Goal: Task Accomplishment & Management: Use online tool/utility

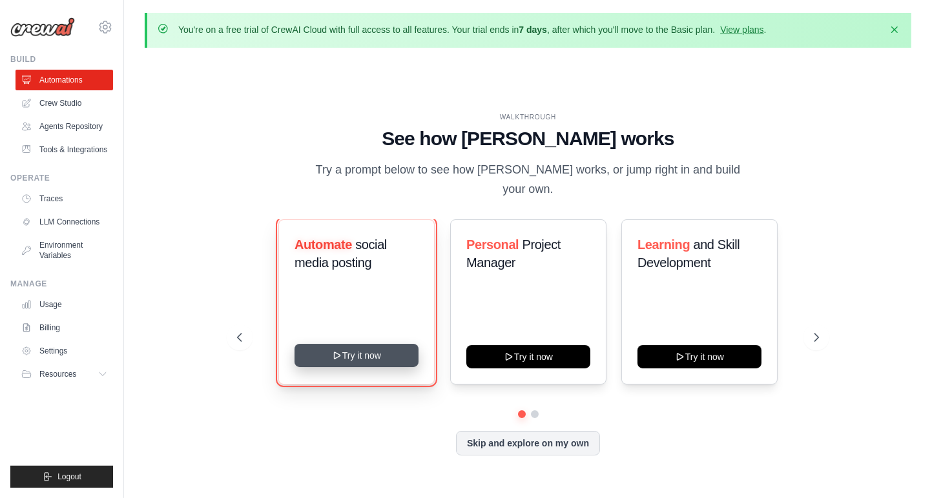
click at [374, 349] on button "Try it now" at bounding box center [356, 355] width 124 height 23
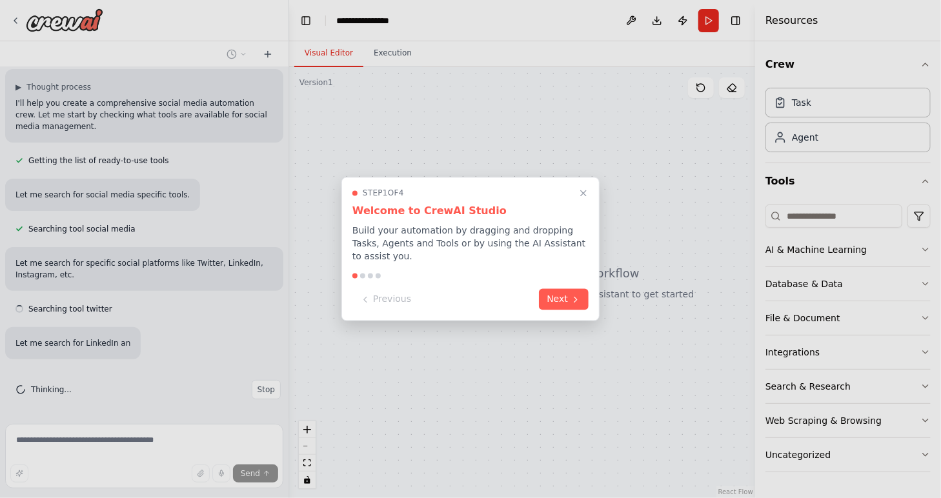
scroll to position [112, 0]
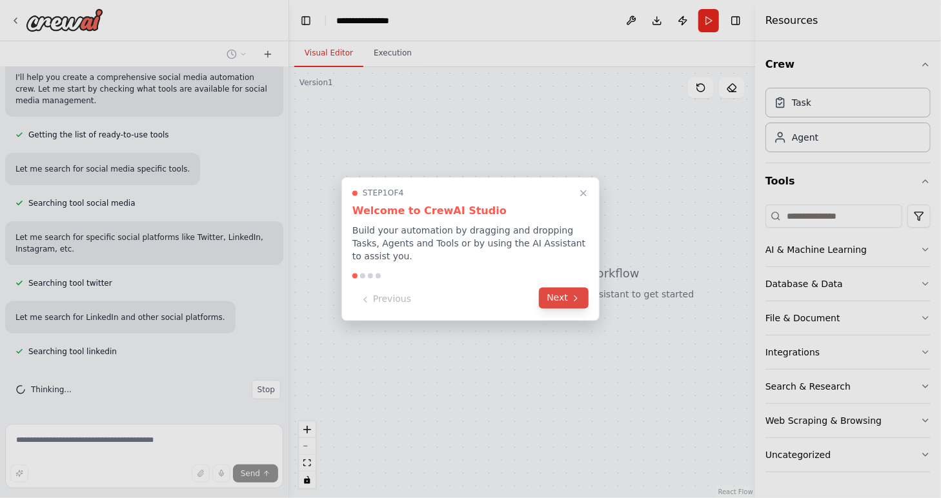
click at [573, 294] on icon at bounding box center [576, 298] width 10 height 10
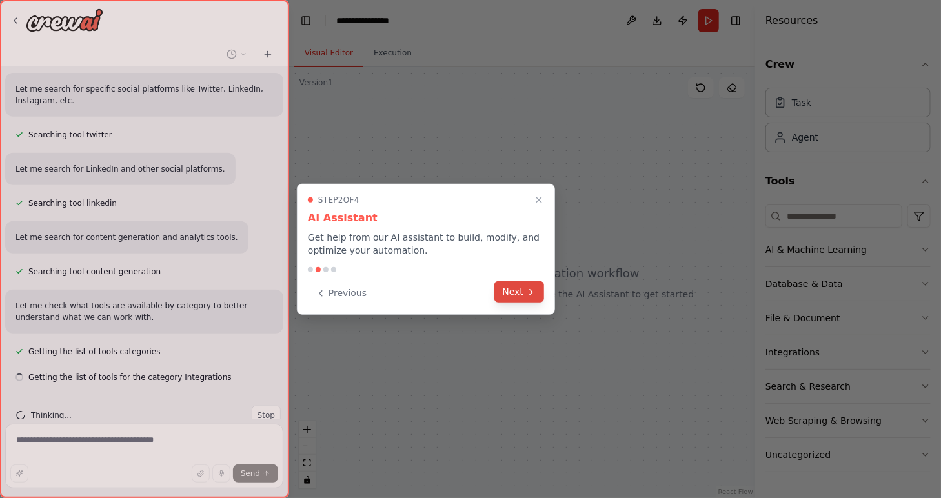
scroll to position [286, 0]
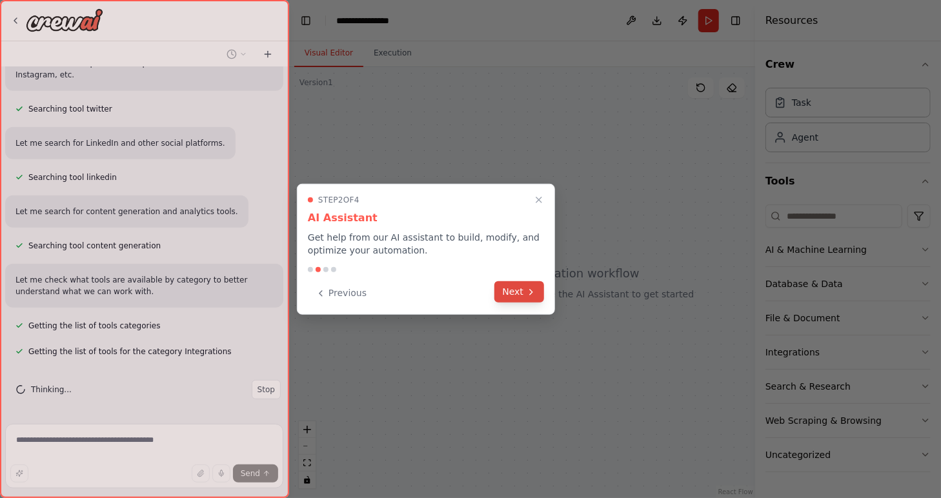
click at [529, 292] on icon at bounding box center [531, 292] width 10 height 10
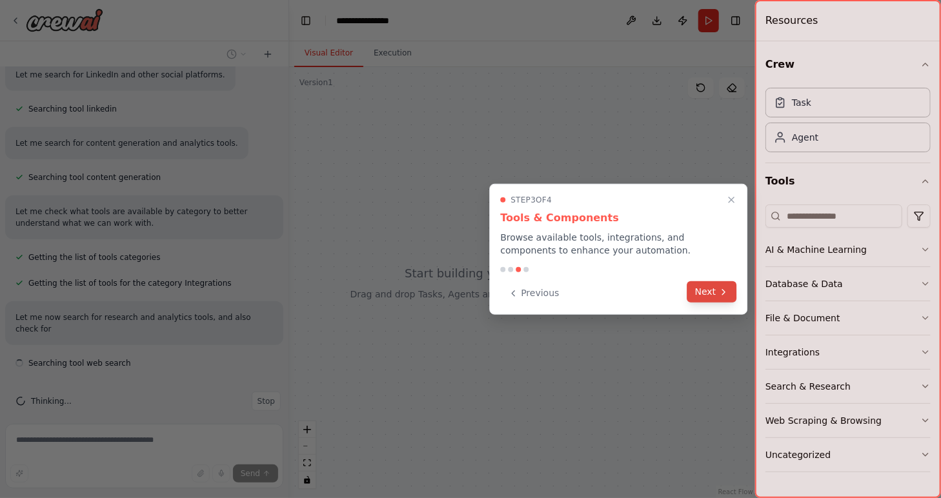
scroll to position [366, 0]
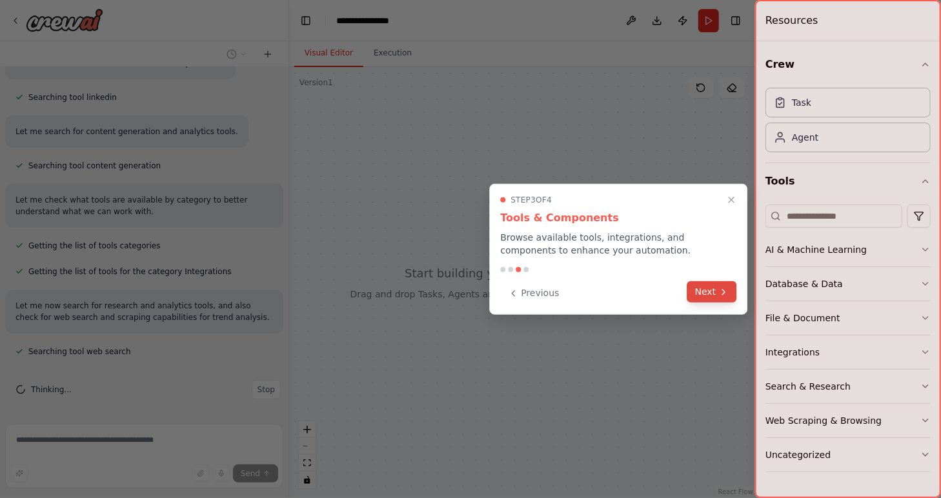
click at [726, 296] on icon at bounding box center [724, 292] width 10 height 10
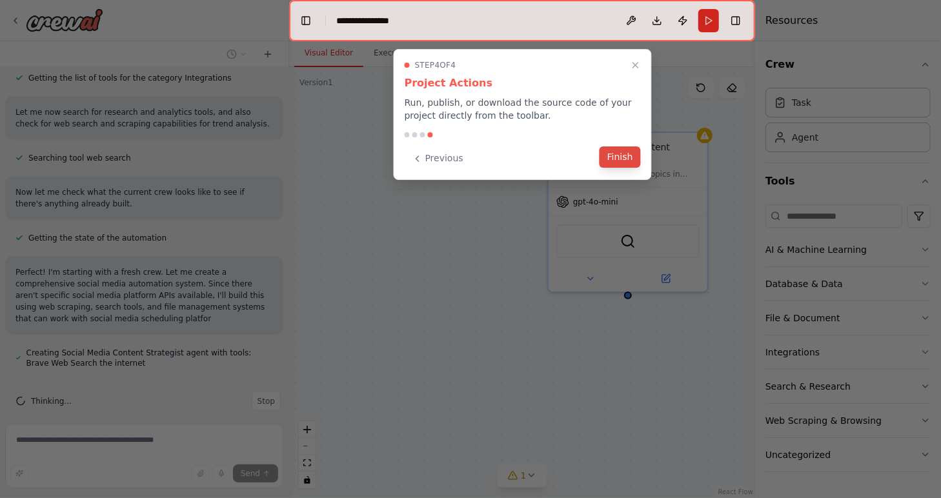
scroll to position [587, 0]
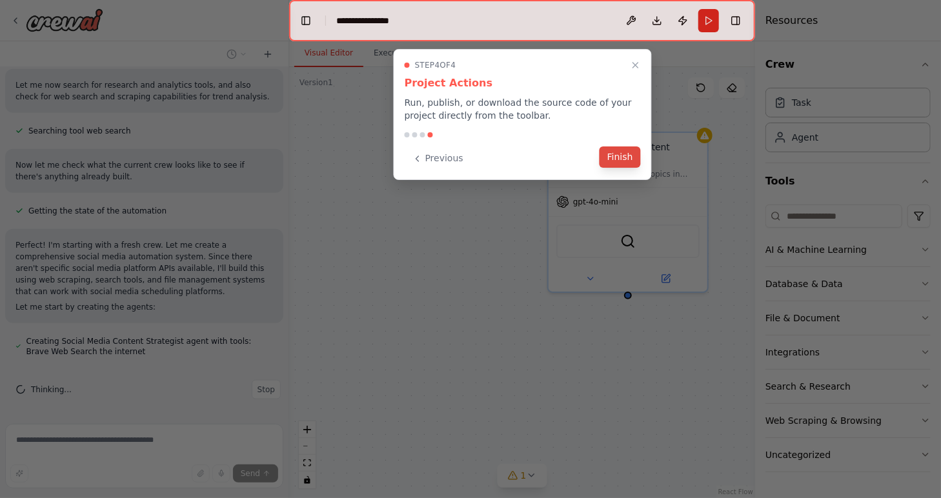
click at [632, 161] on button "Finish" at bounding box center [620, 157] width 41 height 21
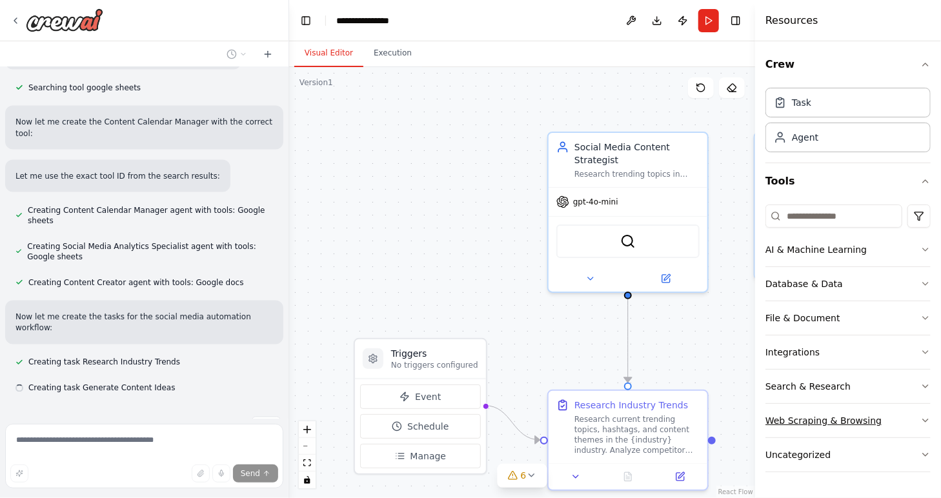
scroll to position [923, 0]
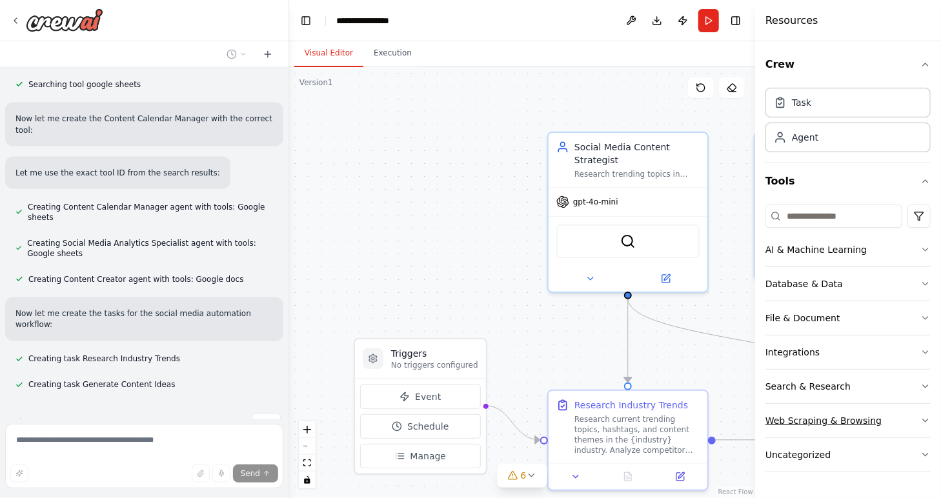
click at [925, 422] on icon "button" at bounding box center [926, 421] width 10 height 10
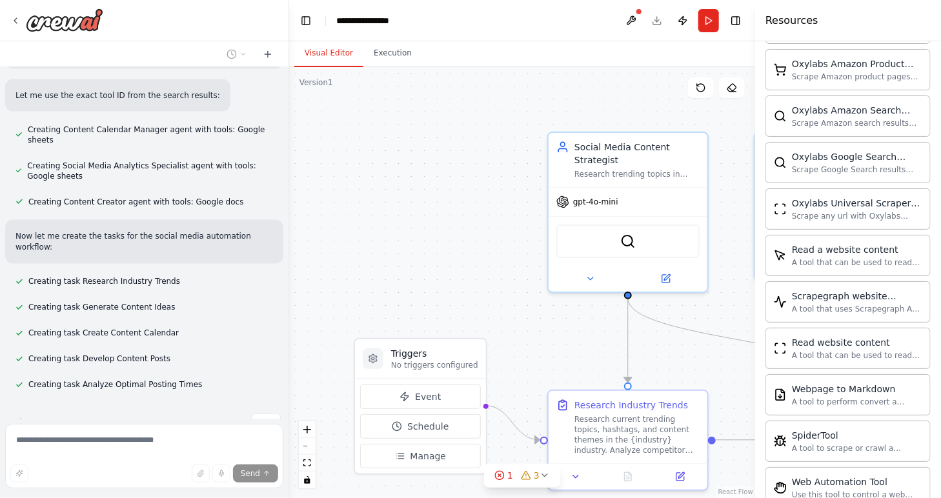
scroll to position [633, 0]
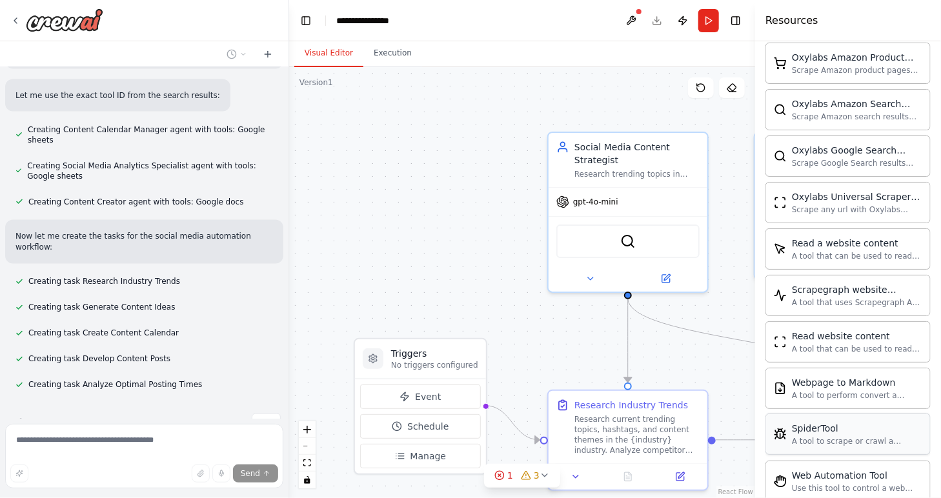
click at [833, 429] on div "SpiderTool" at bounding box center [857, 428] width 130 height 13
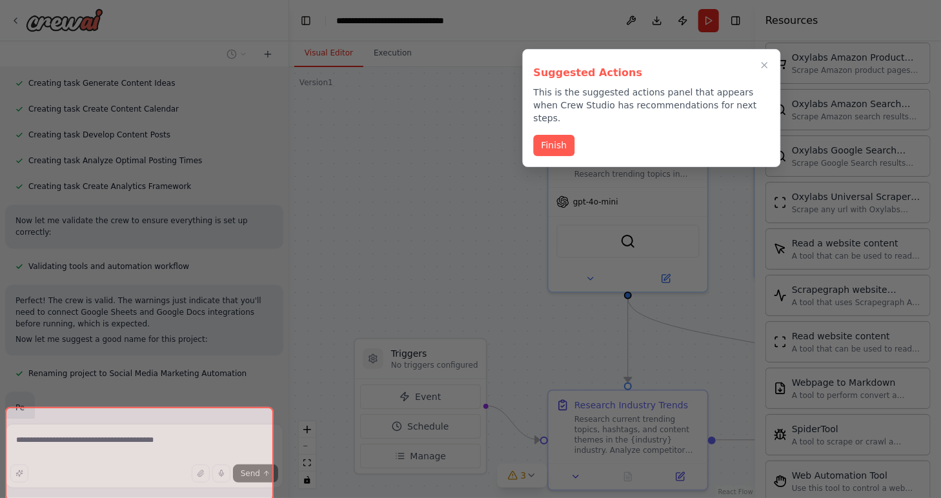
scroll to position [1232, 0]
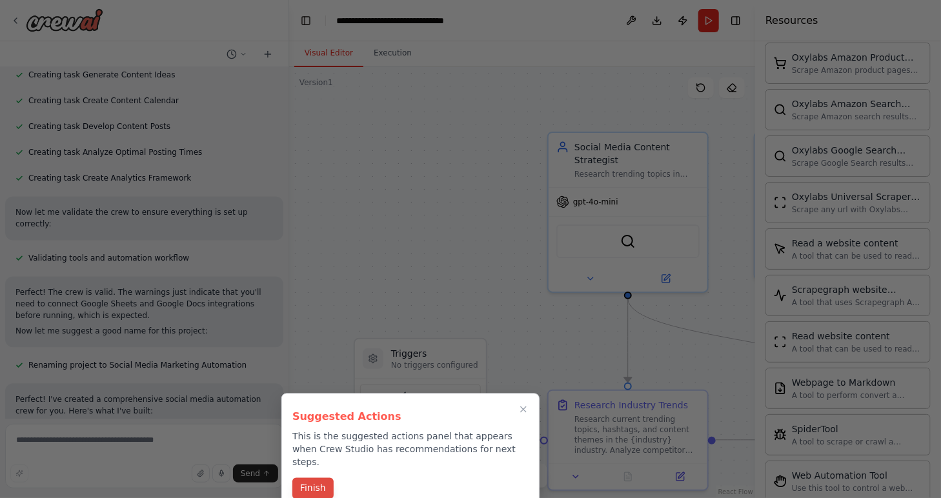
click at [322, 478] on button "Finish" at bounding box center [312, 488] width 41 height 21
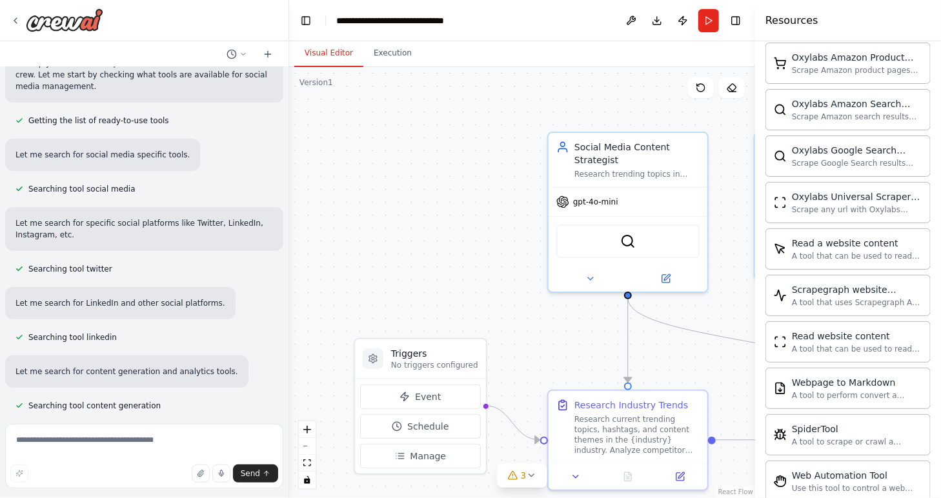
scroll to position [129, 0]
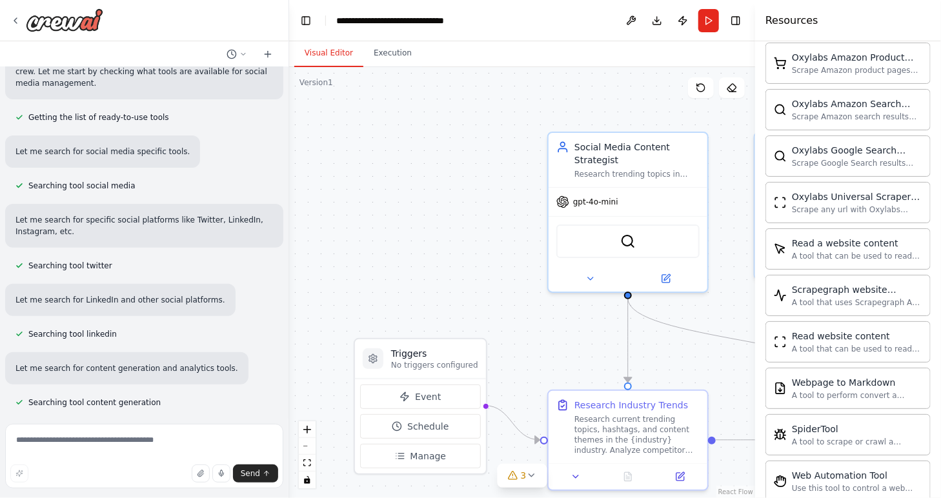
click at [92, 268] on span "Searching tool twitter" at bounding box center [70, 266] width 84 height 10
click at [94, 334] on span "Searching tool linkedin" at bounding box center [72, 334] width 88 height 10
click at [201, 343] on div "Create a crew that schedules and publishes social media content across multiple…" at bounding box center [144, 243] width 289 height 352
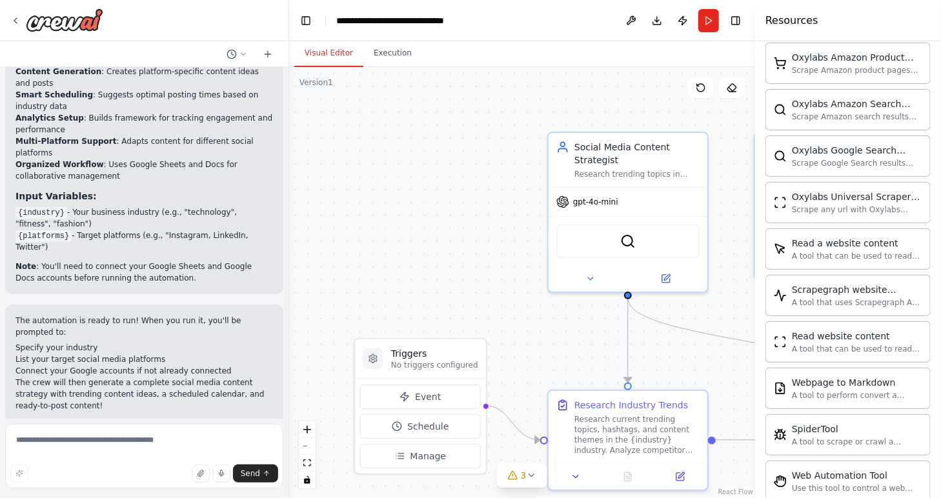
scroll to position [1943, 0]
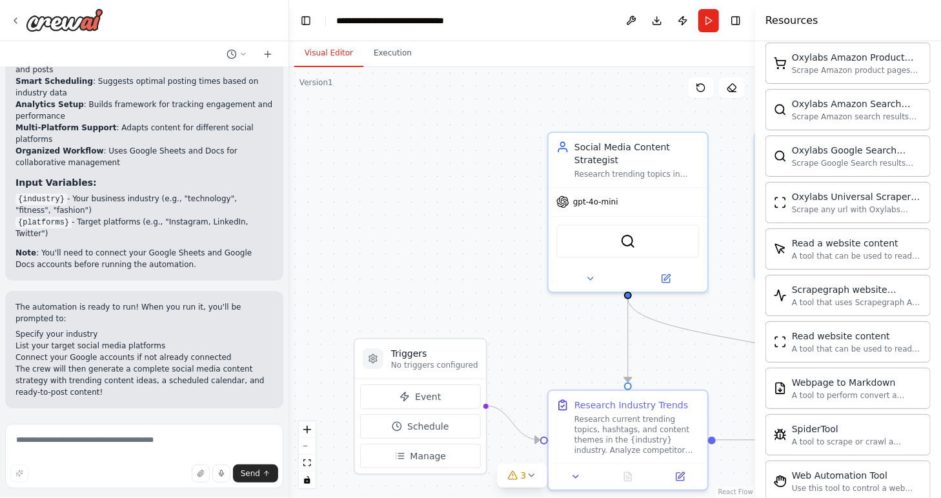
click at [226, 482] on button "Run Automation" at bounding box center [144, 492] width 258 height 21
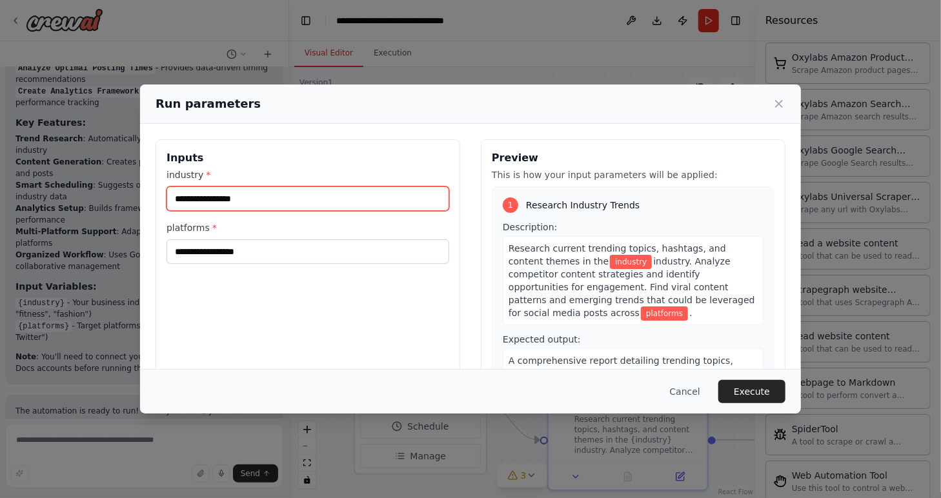
click at [330, 201] on input "industry *" at bounding box center [308, 199] width 283 height 25
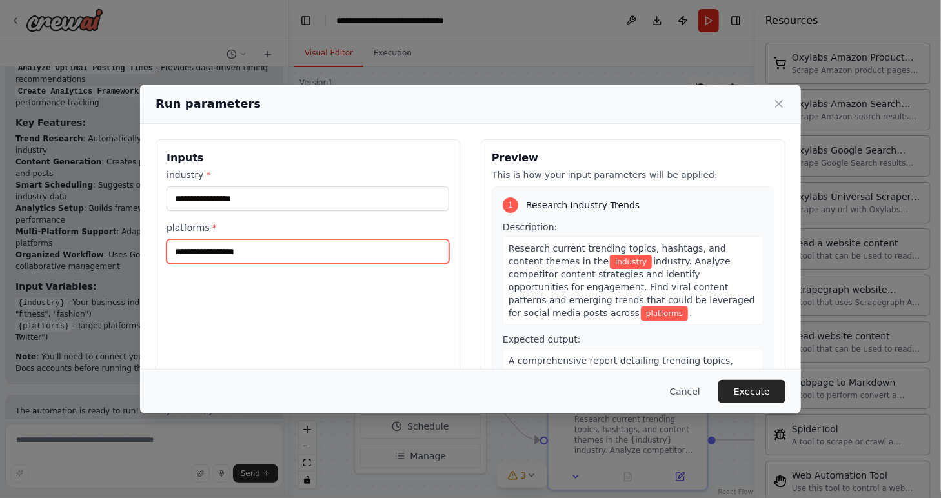
click at [329, 243] on input "platforms *" at bounding box center [308, 252] width 283 height 25
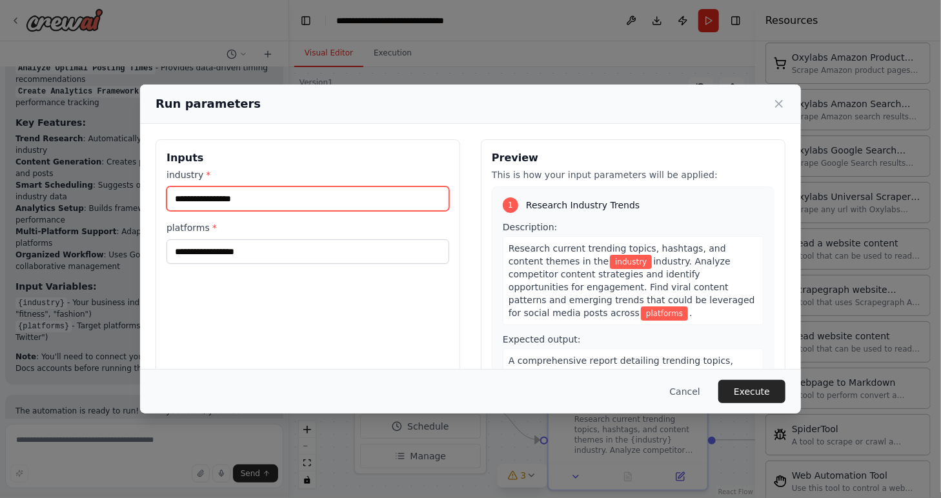
click at [345, 200] on input "industry *" at bounding box center [308, 199] width 283 height 25
click at [553, 179] on p "This is how your input parameters will be applied:" at bounding box center [633, 174] width 283 height 13
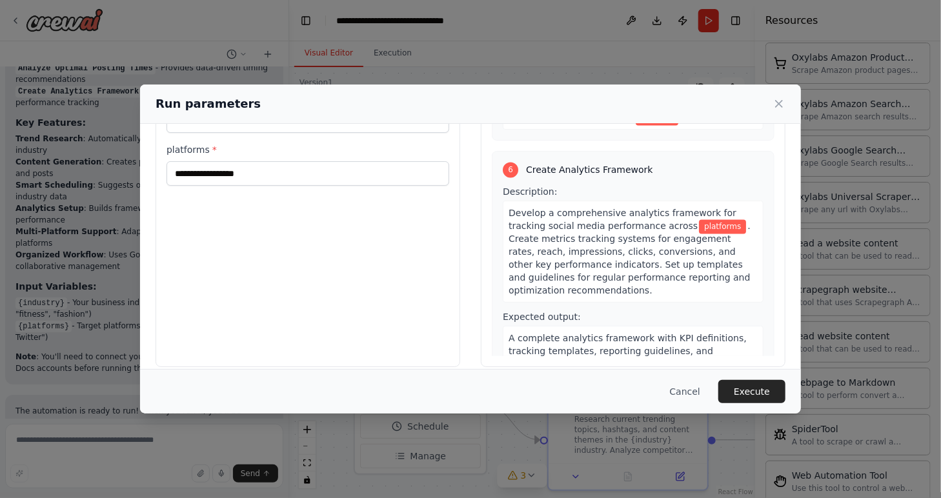
scroll to position [91, 0]
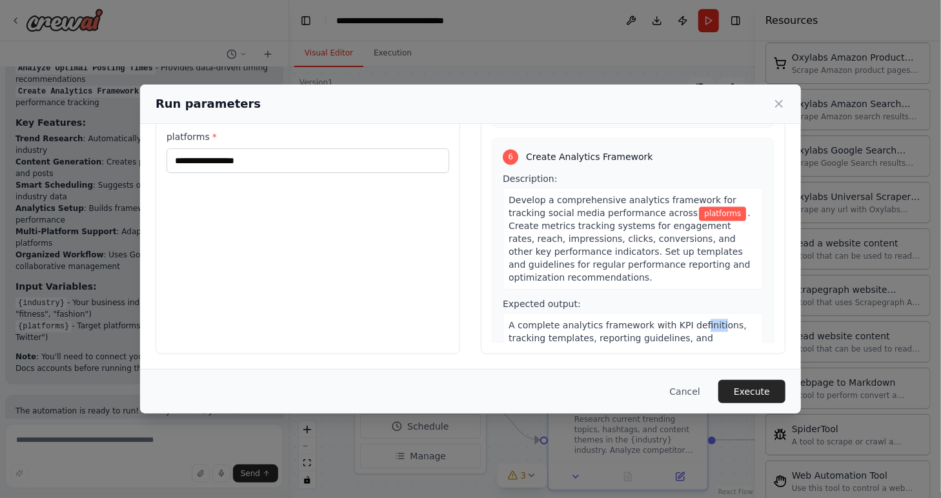
drag, startPoint x: 682, startPoint y: 282, endPoint x: 695, endPoint y: 282, distance: 13.6
click at [695, 320] on span "A complete analytics framework with KPI definitions, tracking templates, report…" at bounding box center [628, 344] width 238 height 49
drag, startPoint x: 695, startPoint y: 282, endPoint x: 702, endPoint y: 283, distance: 7.1
click at [702, 320] on span "A complete analytics framework with KPI definitions, tracking templates, report…" at bounding box center [628, 344] width 238 height 49
drag, startPoint x: 697, startPoint y: 297, endPoint x: 717, endPoint y: 300, distance: 20.2
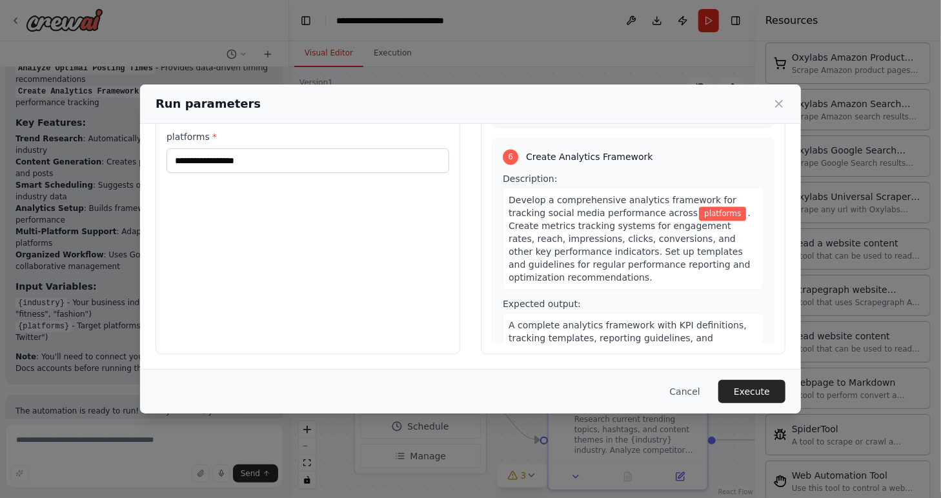
click at [717, 320] on span "A complete analytics framework with KPI definitions, tracking templates, report…" at bounding box center [628, 344] width 238 height 49
drag, startPoint x: 717, startPoint y: 300, endPoint x: 724, endPoint y: 300, distance: 7.1
click at [724, 313] on div "A complete analytics framework with KPI definitions, tracking templates, report…" at bounding box center [633, 344] width 261 height 63
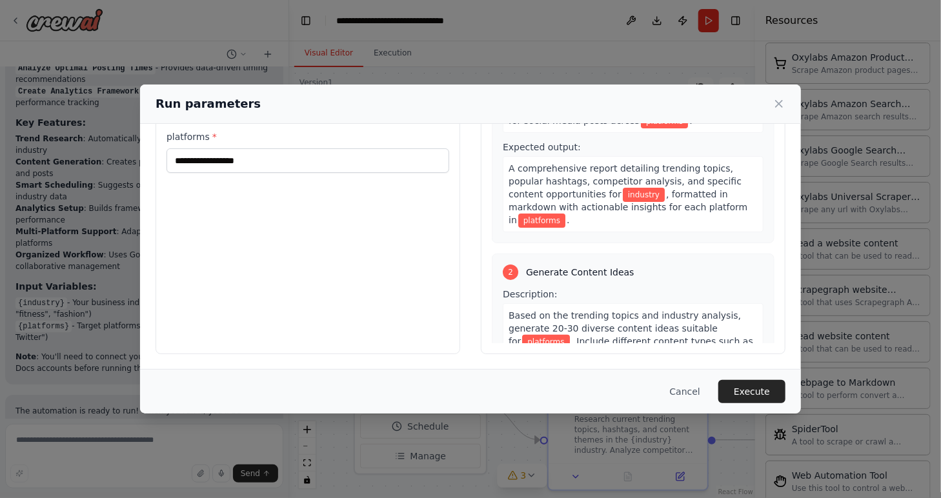
scroll to position [83, 0]
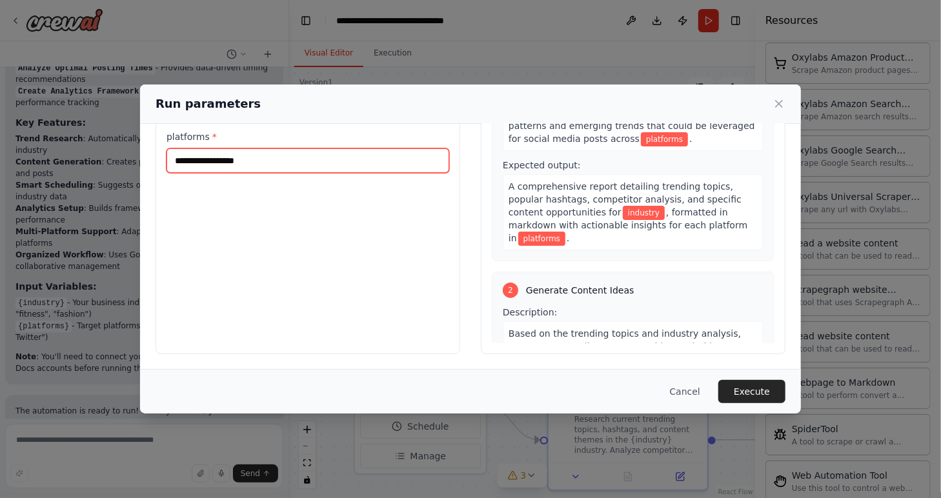
click at [227, 156] on input "platforms *" at bounding box center [308, 160] width 283 height 25
click at [238, 158] on input "platforms *" at bounding box center [308, 160] width 283 height 25
click at [240, 159] on input "platforms *" at bounding box center [308, 160] width 283 height 25
click at [245, 161] on input "platforms *" at bounding box center [308, 160] width 283 height 25
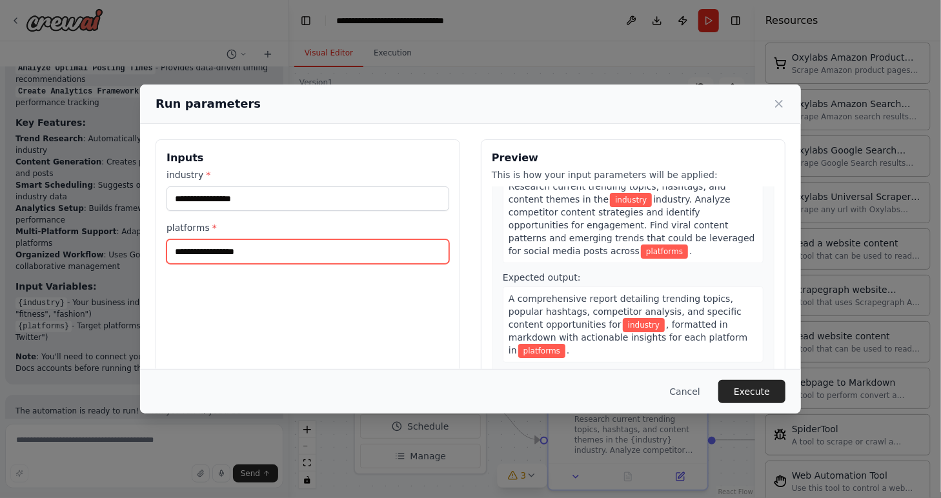
scroll to position [65, 0]
click at [300, 253] on input "platforms *" at bounding box center [308, 252] width 283 height 25
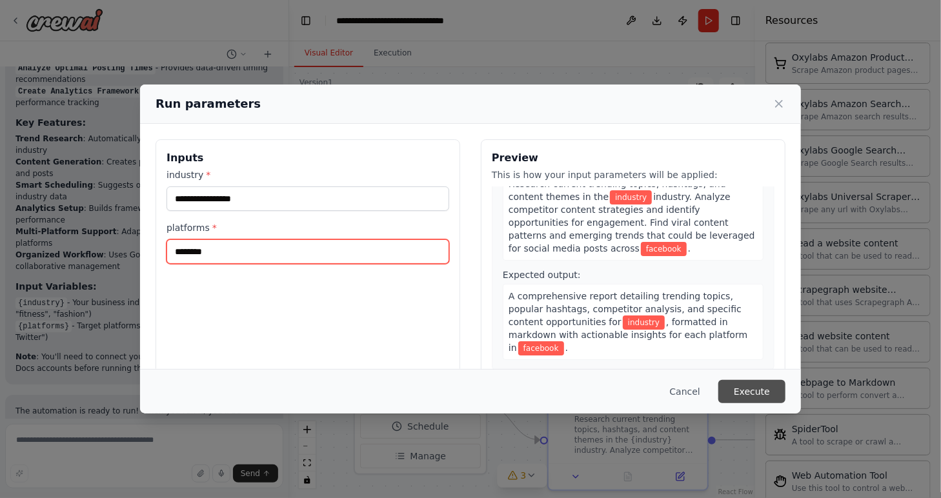
type input "********"
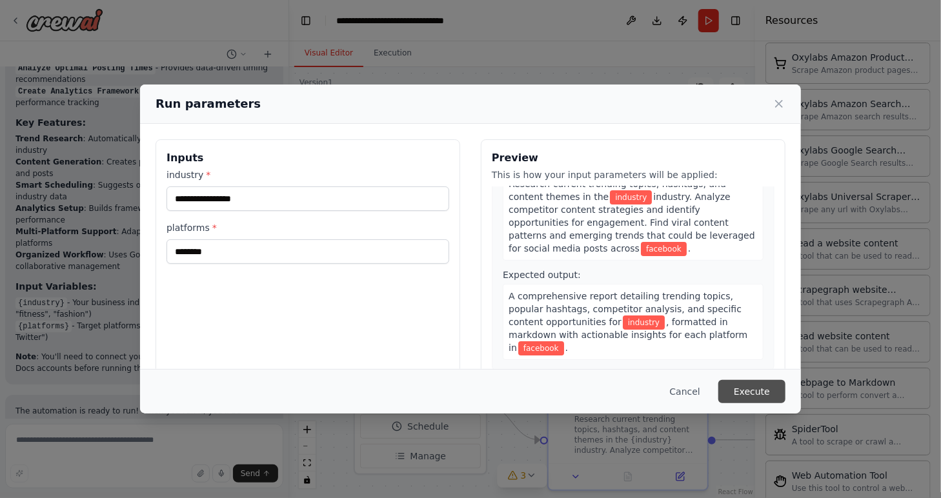
click at [754, 389] on button "Execute" at bounding box center [752, 391] width 67 height 23
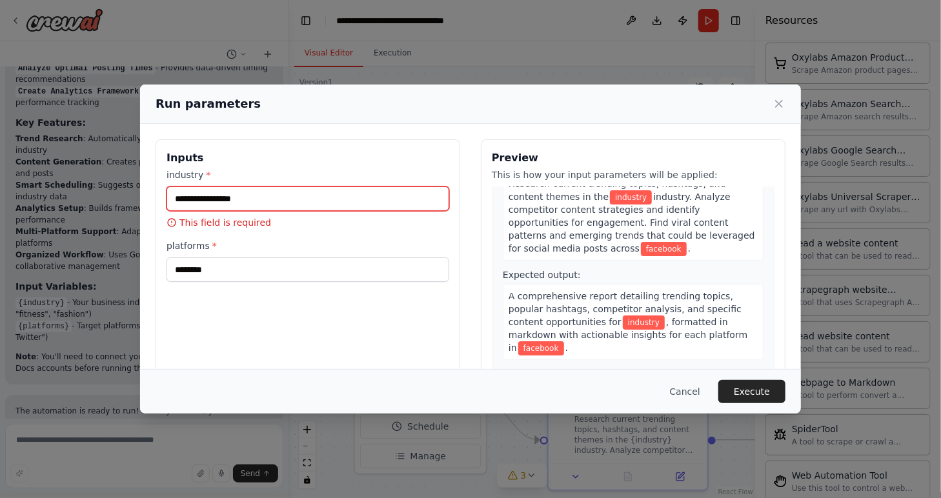
click at [254, 193] on input "industry *" at bounding box center [308, 199] width 283 height 25
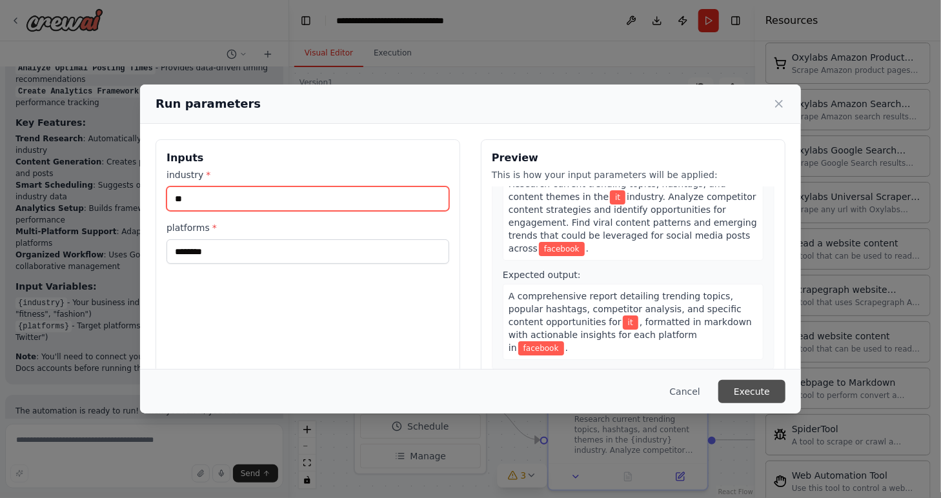
type input "**"
click at [770, 391] on button "Execute" at bounding box center [752, 391] width 67 height 23
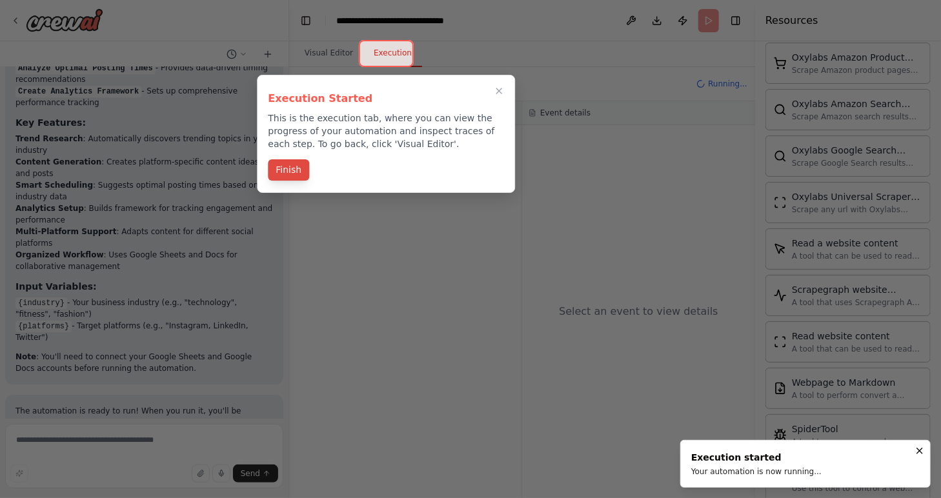
click at [292, 172] on button "Finish" at bounding box center [288, 169] width 41 height 21
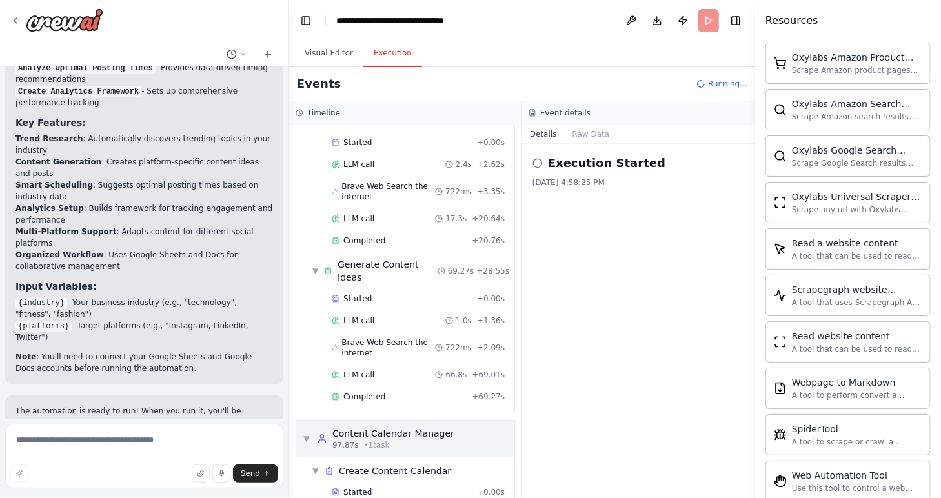
scroll to position [90, 0]
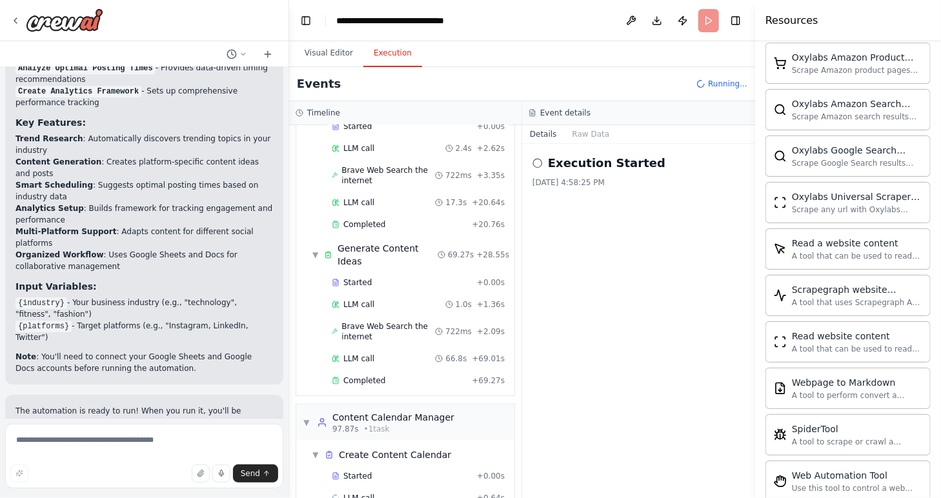
click at [88, 433] on li "Specify your industry" at bounding box center [144, 439] width 258 height 12
click at [149, 444] on li "List your target social media platforms" at bounding box center [144, 450] width 258 height 12
click at [202, 456] on li "Connect your Google accounts if not already connected" at bounding box center [144, 462] width 258 height 12
click at [249, 467] on p "The crew will then generate a complete social media content strategy with trend…" at bounding box center [144, 484] width 258 height 35
click at [248, 467] on p "The crew will then generate a complete social media content strategy with trend…" at bounding box center [144, 484] width 258 height 35
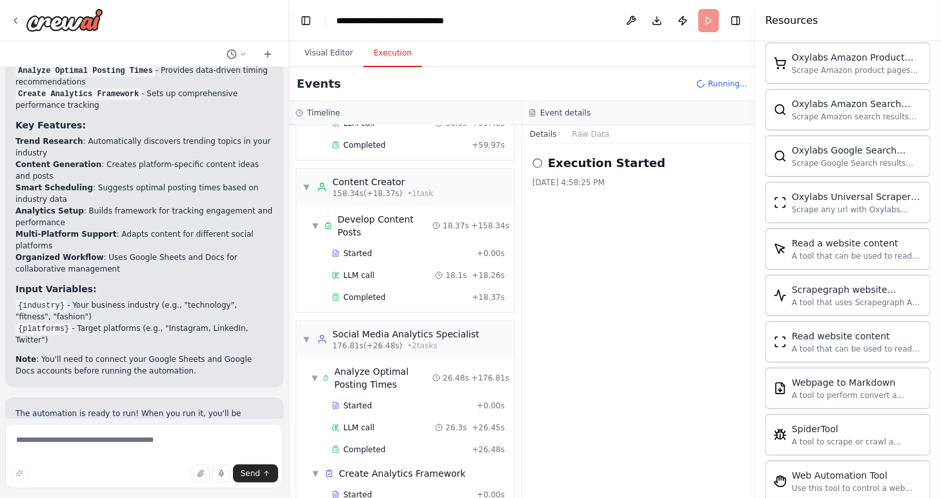
scroll to position [481, 0]
click at [888, 28] on div "Resources" at bounding box center [848, 20] width 186 height 41
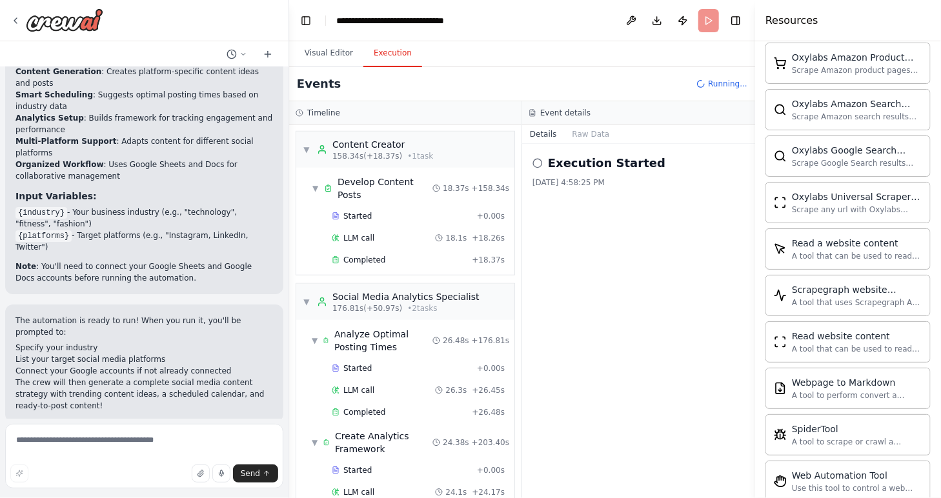
scroll to position [1943, 0]
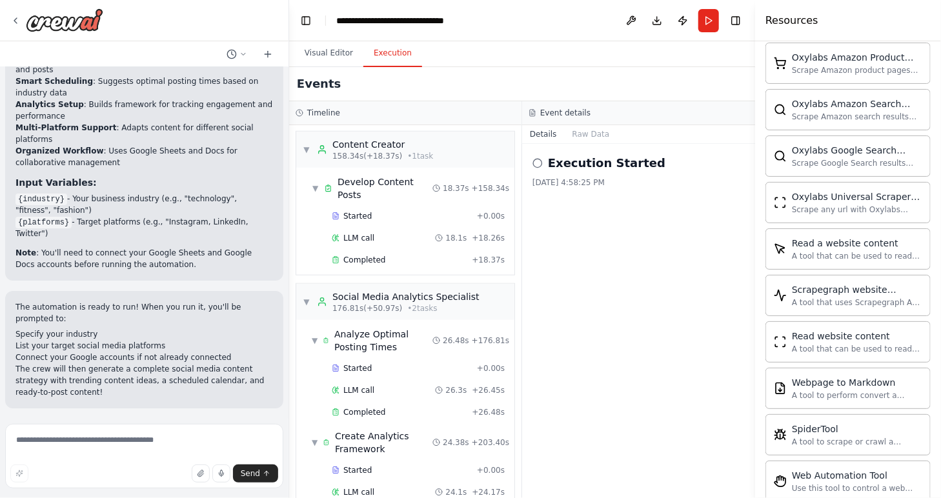
click at [629, 260] on div "Execution Started 10/4/2025, 4:58:25 PM" at bounding box center [638, 321] width 233 height 354
click at [587, 133] on button "Raw Data" at bounding box center [591, 134] width 53 height 18
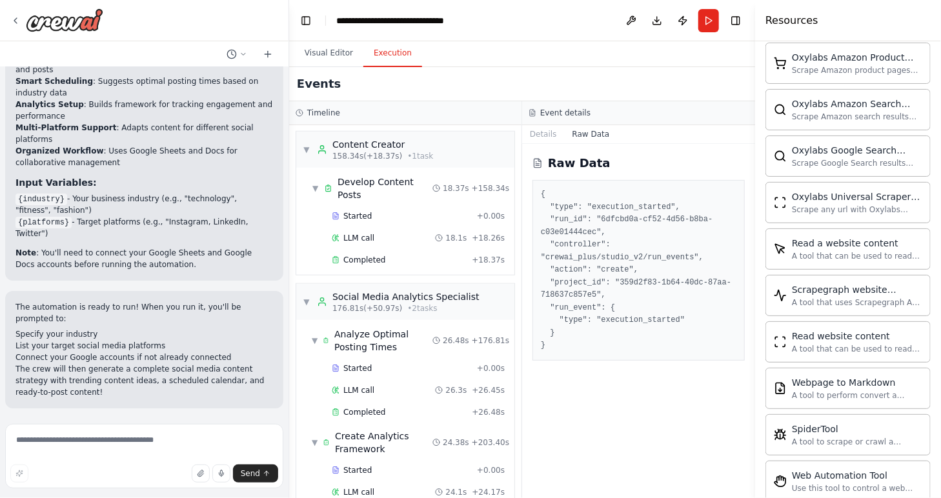
click at [623, 249] on pre "{ "type": "execution_started", "run_id": "6dfcbd0a-cf52-4d56-b8ba-c03e01444cec"…" at bounding box center [639, 271] width 196 height 164
click at [626, 299] on pre "{ "type": "execution_started", "run_id": "6dfcbd0a-cf52-4d56-b8ba-c03e01444cec"…" at bounding box center [639, 271] width 196 height 164
click at [616, 356] on div "{ "type": "execution_started", "run_id": "6dfcbd0a-cf52-4d56-b8ba-c03e01444cec"…" at bounding box center [639, 270] width 212 height 181
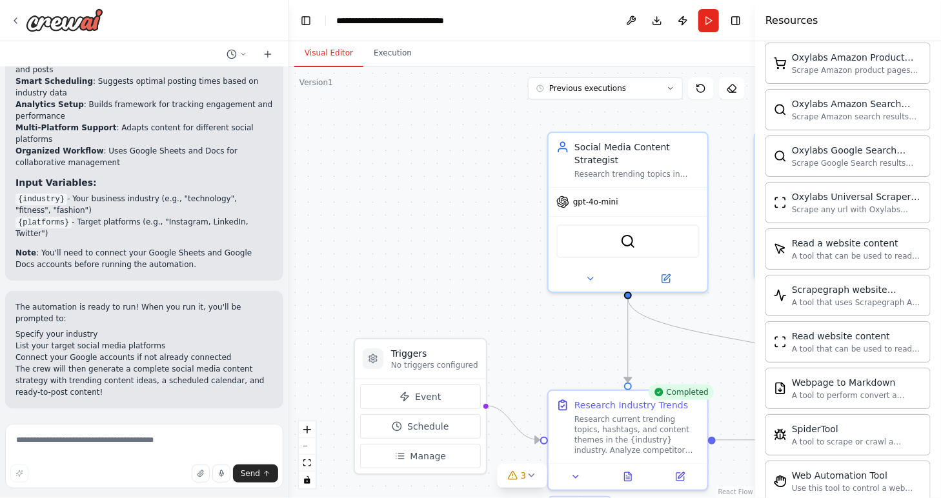
click at [335, 54] on button "Visual Editor" at bounding box center [328, 53] width 69 height 27
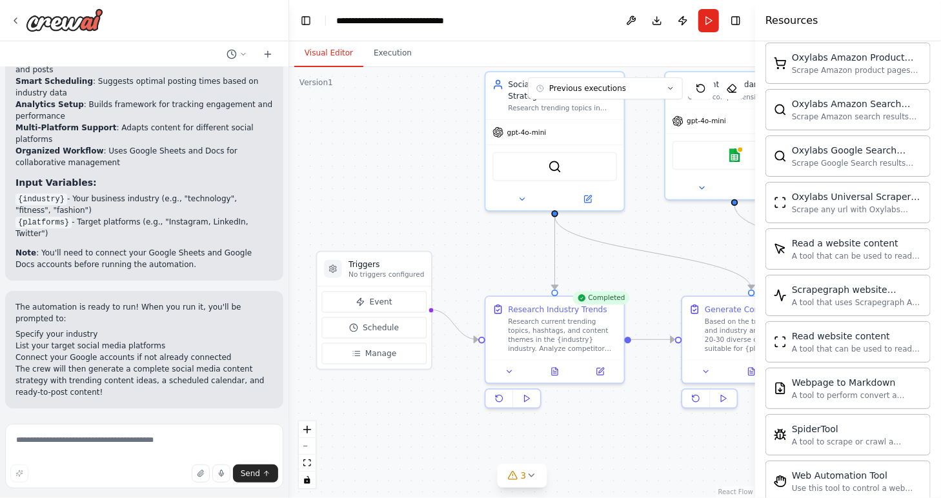
drag, startPoint x: 567, startPoint y: 316, endPoint x: 508, endPoint y: 237, distance: 98.3
click at [508, 237] on div ".deletable-edge-delete-btn { width: 20px; height: 20px; border: 0px solid #ffff…" at bounding box center [522, 282] width 466 height 431
drag, startPoint x: 651, startPoint y: 252, endPoint x: 524, endPoint y: 269, distance: 128.3
click at [524, 269] on div ".deletable-edge-delete-btn { width: 20px; height: 20px; border: 0px solid #ffff…" at bounding box center [522, 282] width 466 height 431
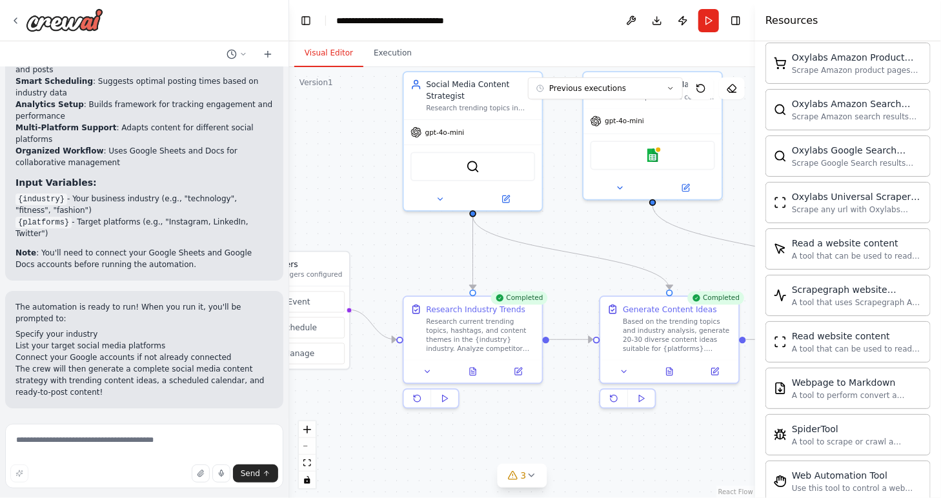
drag, startPoint x: 589, startPoint y: 268, endPoint x: 506, endPoint y: 268, distance: 83.3
click at [506, 268] on div ".deletable-edge-delete-btn { width: 20px; height: 20px; border: 0px solid #ffff…" at bounding box center [522, 282] width 466 height 431
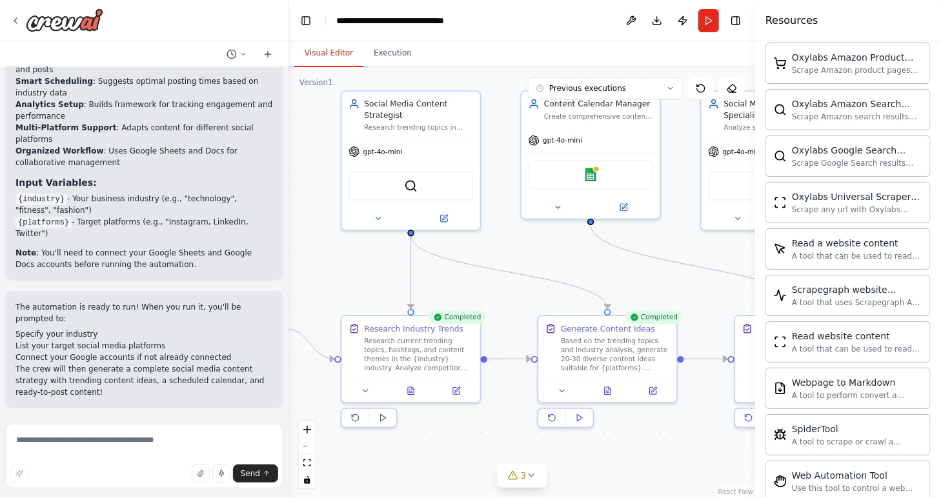
drag, startPoint x: 536, startPoint y: 276, endPoint x: 493, endPoint y: 287, distance: 44.2
click at [493, 287] on div ".deletable-edge-delete-btn { width: 20px; height: 20px; border: 0px solid #ffff…" at bounding box center [522, 282] width 466 height 431
drag, startPoint x: 681, startPoint y: 260, endPoint x: 560, endPoint y: 272, distance: 121.3
click at [560, 272] on div ".deletable-edge-delete-btn { width: 20px; height: 20px; border: 0px solid #ffff…" at bounding box center [522, 282] width 466 height 431
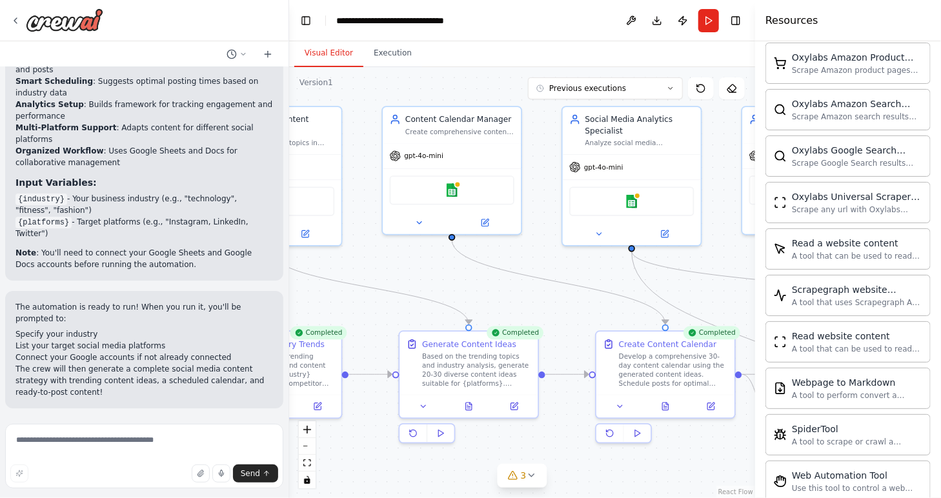
drag, startPoint x: 606, startPoint y: 266, endPoint x: 455, endPoint y: 281, distance: 151.8
click at [455, 281] on div ".deletable-edge-delete-btn { width: 20px; height: 20px; border: 0px solid #ffff…" at bounding box center [522, 282] width 466 height 431
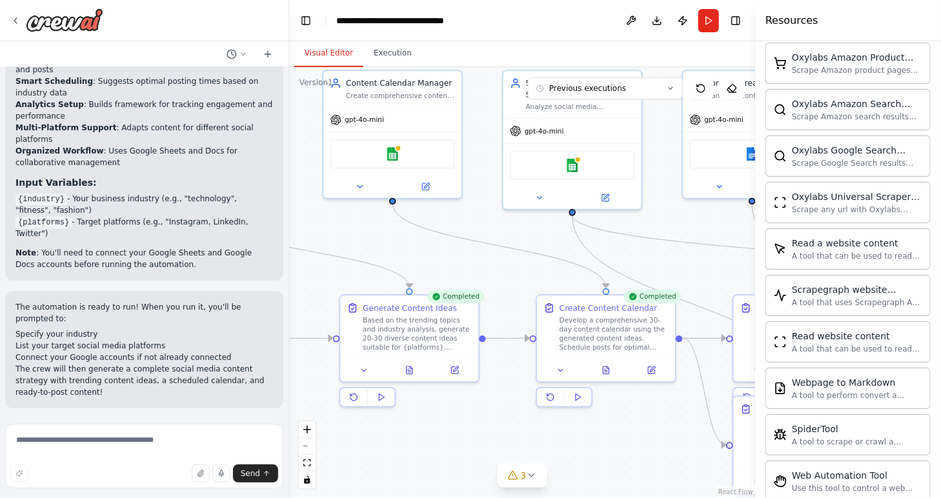
drag, startPoint x: 580, startPoint y: 307, endPoint x: 536, endPoint y: 271, distance: 57.0
click at [536, 271] on div ".deletable-edge-delete-btn { width: 20px; height: 20px; border: 0px solid #ffff…" at bounding box center [522, 282] width 466 height 431
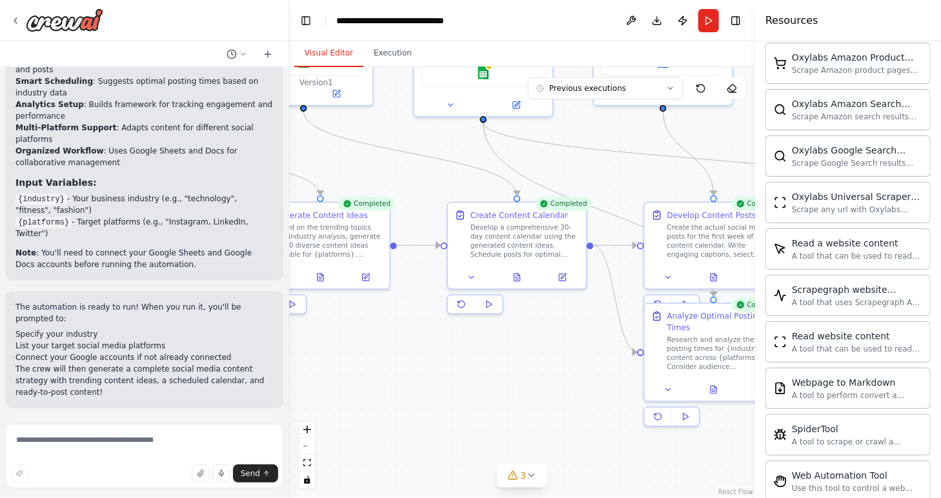
drag, startPoint x: 691, startPoint y: 402, endPoint x: 602, endPoint y: 309, distance: 128.8
click at [602, 309] on div ".deletable-edge-delete-btn { width: 20px; height: 20px; border: 0px solid #ffff…" at bounding box center [522, 282] width 466 height 431
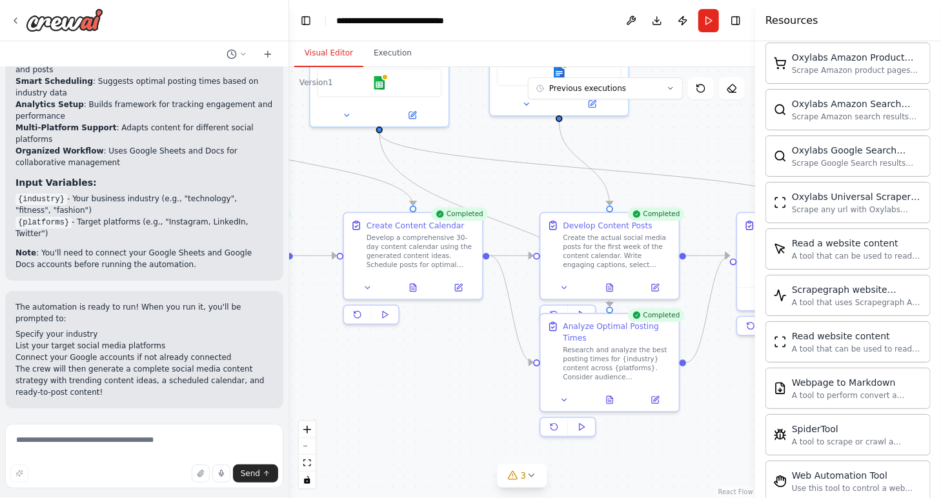
drag, startPoint x: 587, startPoint y: 332, endPoint x: 485, endPoint y: 340, distance: 101.6
click at [485, 340] on div ".deletable-edge-delete-btn { width: 20px; height: 20px; border: 0px solid #ffff…" at bounding box center [522, 282] width 466 height 431
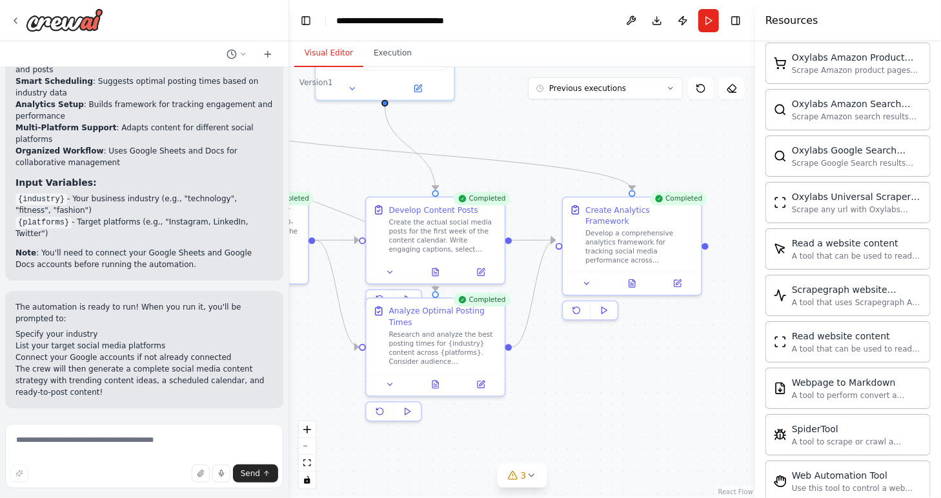
drag, startPoint x: 730, startPoint y: 371, endPoint x: 564, endPoint y: 354, distance: 166.8
click at [565, 356] on div ".deletable-edge-delete-btn { width: 20px; height: 20px; border: 0px solid #ffff…" at bounding box center [522, 282] width 466 height 431
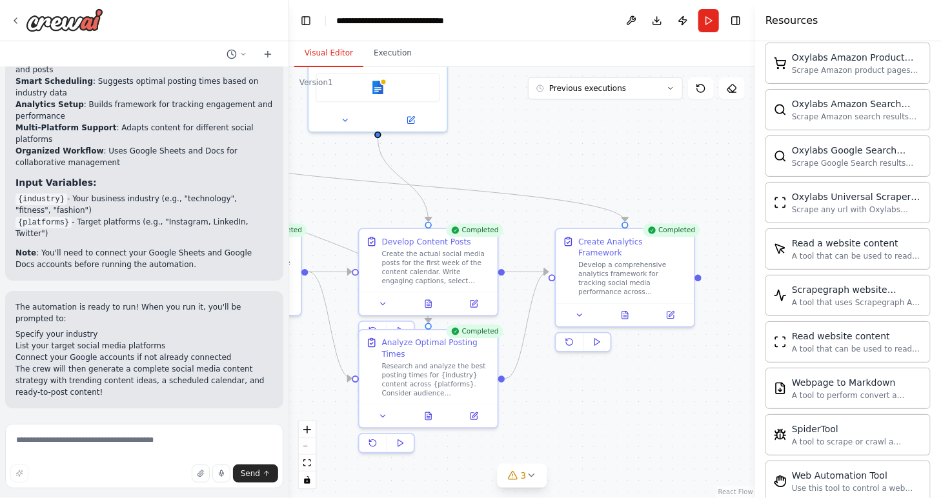
drag, startPoint x: 679, startPoint y: 346, endPoint x: 675, endPoint y: 375, distance: 29.3
click at [675, 375] on div ".deletable-edge-delete-btn { width: 20px; height: 20px; border: 0px solid #ffff…" at bounding box center [522, 282] width 466 height 431
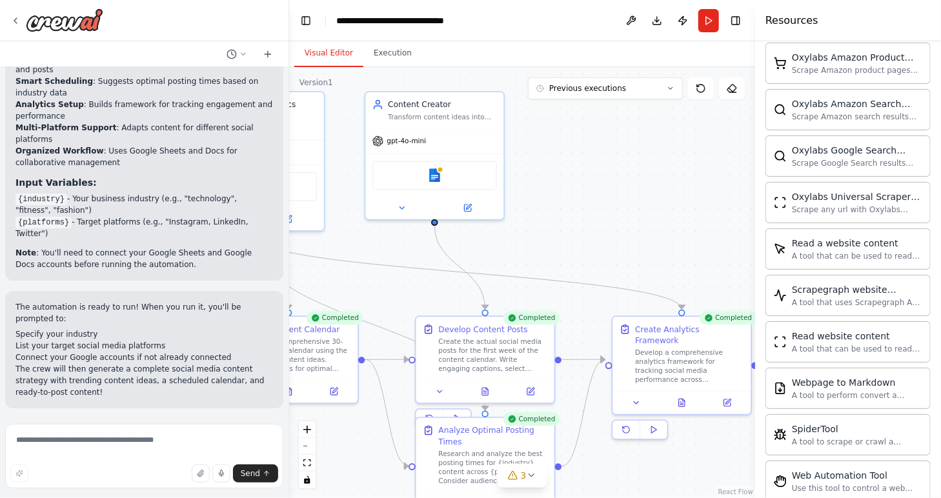
drag, startPoint x: 571, startPoint y: 161, endPoint x: 627, endPoint y: 249, distance: 104.6
click at [627, 249] on div ".deletable-edge-delete-btn { width: 20px; height: 20px; border: 0px solid #ffff…" at bounding box center [522, 282] width 466 height 431
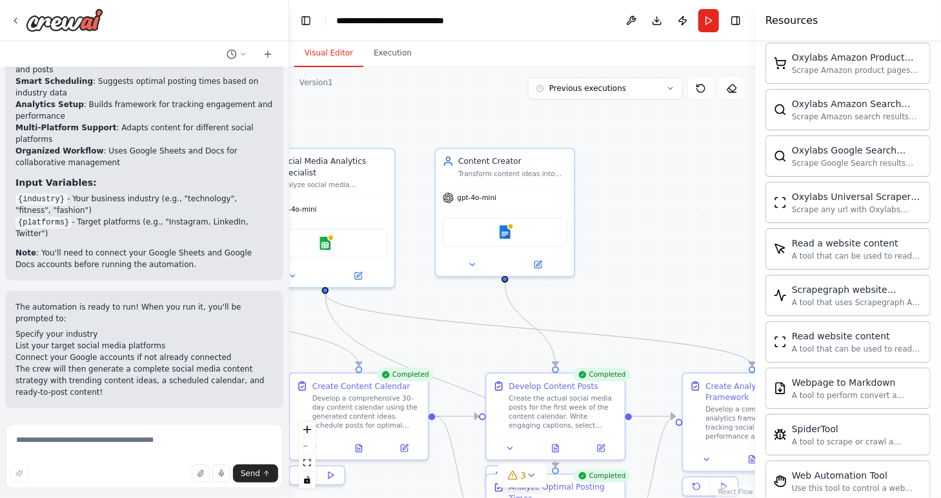
drag, startPoint x: 558, startPoint y: 152, endPoint x: 648, endPoint y: 216, distance: 110.7
click at [648, 216] on div ".deletable-edge-delete-btn { width: 20px; height: 20px; border: 0px solid #ffff…" at bounding box center [522, 282] width 466 height 431
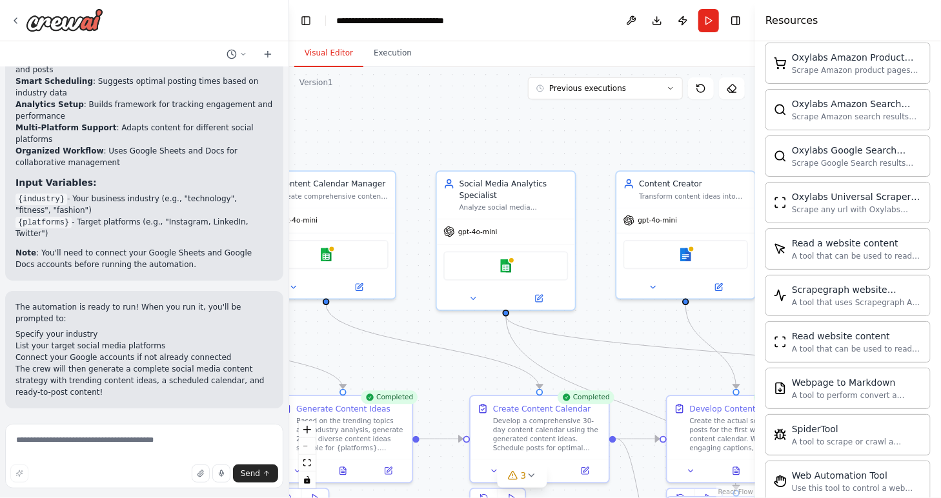
drag, startPoint x: 458, startPoint y: 136, endPoint x: 605, endPoint y: 151, distance: 147.3
click at [620, 151] on div ".deletable-edge-delete-btn { width: 20px; height: 20px; border: 0px solid #ffff…" at bounding box center [522, 282] width 466 height 431
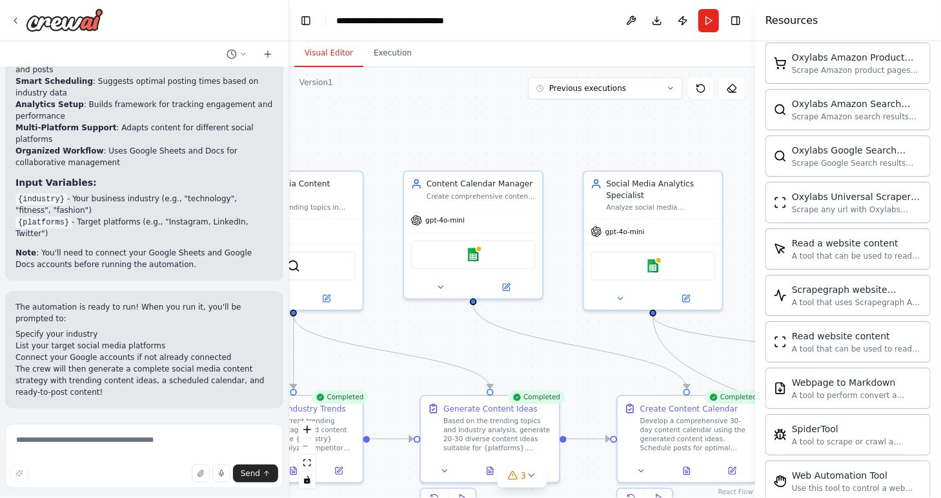
drag, startPoint x: 429, startPoint y: 150, endPoint x: 586, endPoint y: 150, distance: 156.9
click at [586, 150] on div ".deletable-edge-delete-btn { width: 20px; height: 20px; border: 0px solid #ffff…" at bounding box center [522, 282] width 466 height 431
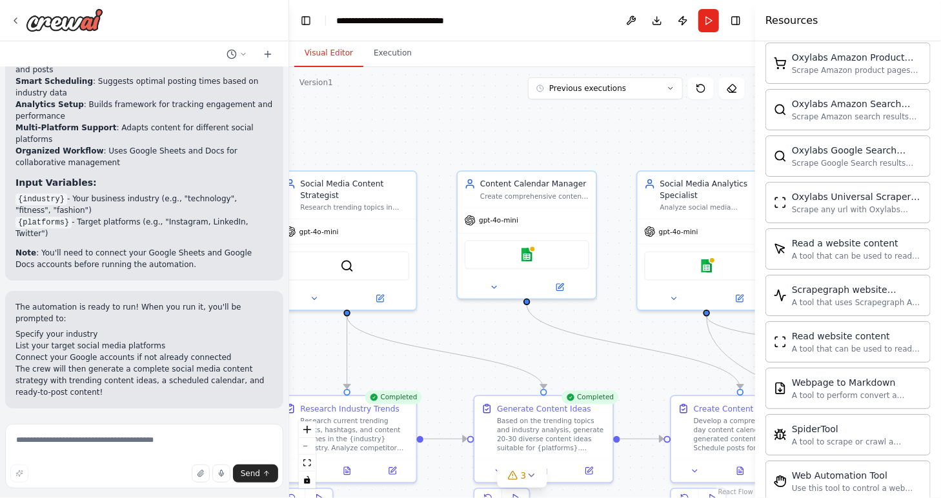
drag, startPoint x: 446, startPoint y: 149, endPoint x: 535, endPoint y: 147, distance: 89.1
click at [535, 147] on div ".deletable-edge-delete-btn { width: 20px; height: 20px; border: 0px solid #ffff…" at bounding box center [522, 282] width 466 height 431
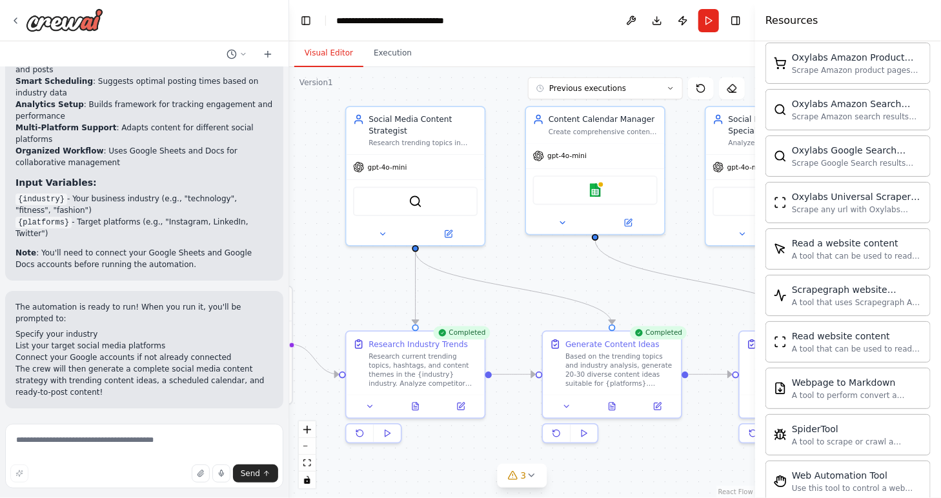
drag, startPoint x: 563, startPoint y: 332, endPoint x: 542, endPoint y: 269, distance: 65.9
click at [542, 269] on div ".deletable-edge-delete-btn { width: 20px; height: 20px; border: 0px solid #ffff…" at bounding box center [522, 282] width 466 height 431
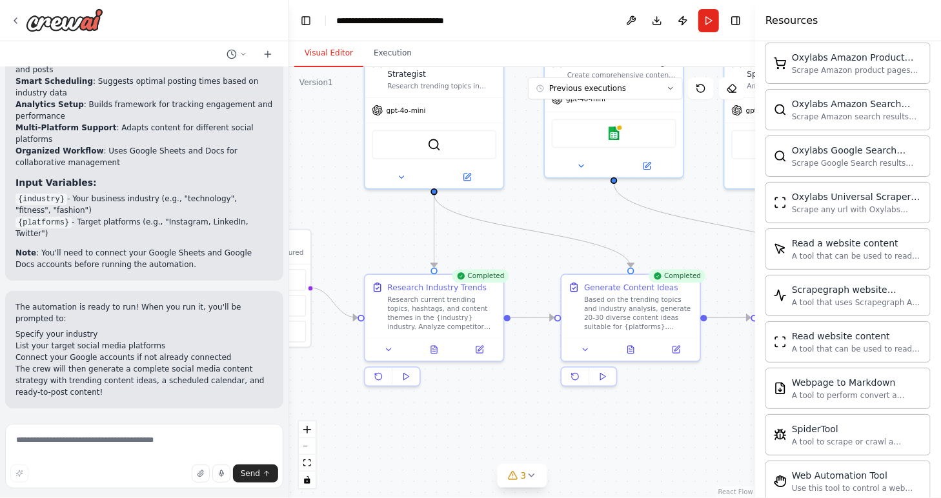
drag, startPoint x: 522, startPoint y: 328, endPoint x: 540, endPoint y: 271, distance: 59.8
click at [540, 271] on div ".deletable-edge-delete-btn { width: 20px; height: 20px; border: 0px solid #ffff…" at bounding box center [522, 282] width 466 height 431
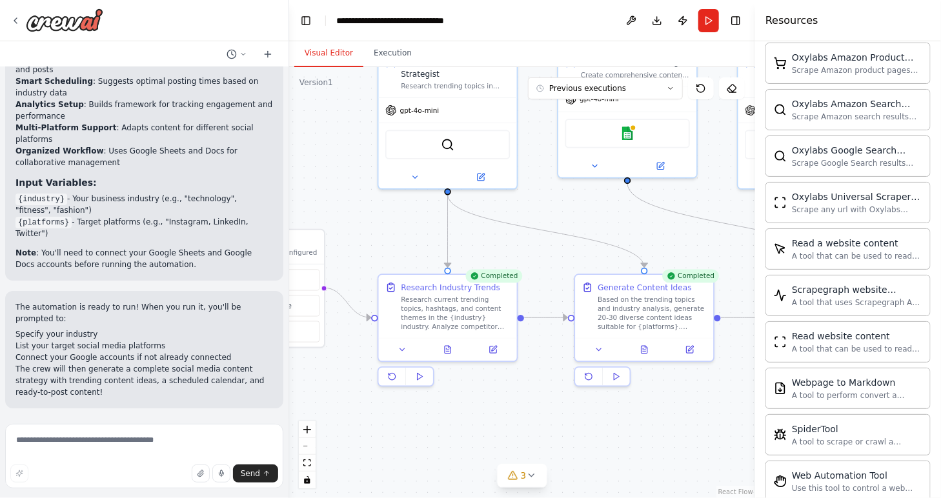
drag, startPoint x: 485, startPoint y: 402, endPoint x: 580, endPoint y: 379, distance: 98.3
click at [580, 379] on div ".deletable-edge-delete-btn { width: 20px; height: 20px; border: 0px solid #ffff…" at bounding box center [522, 282] width 466 height 431
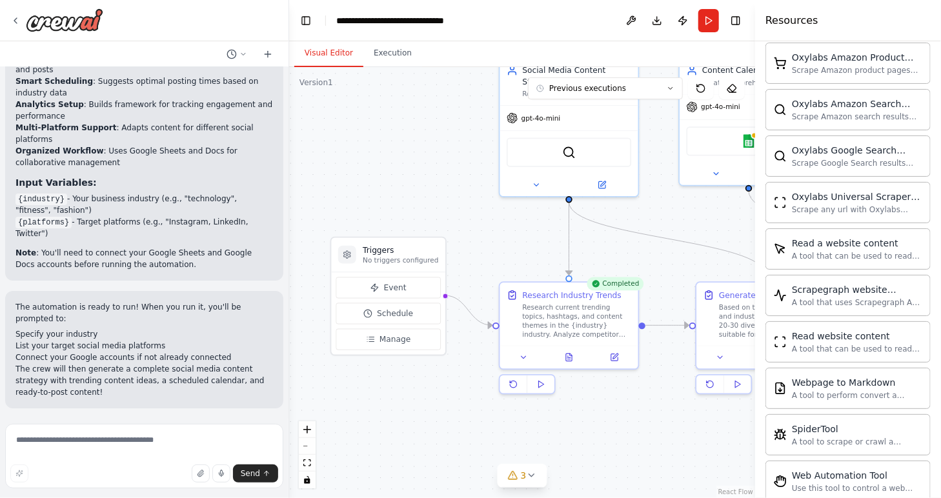
drag, startPoint x: 428, startPoint y: 394, endPoint x: 449, endPoint y: 415, distance: 29.7
click at [449, 415] on div ".deletable-edge-delete-btn { width: 20px; height: 20px; border: 0px solid #ffff…" at bounding box center [522, 282] width 466 height 431
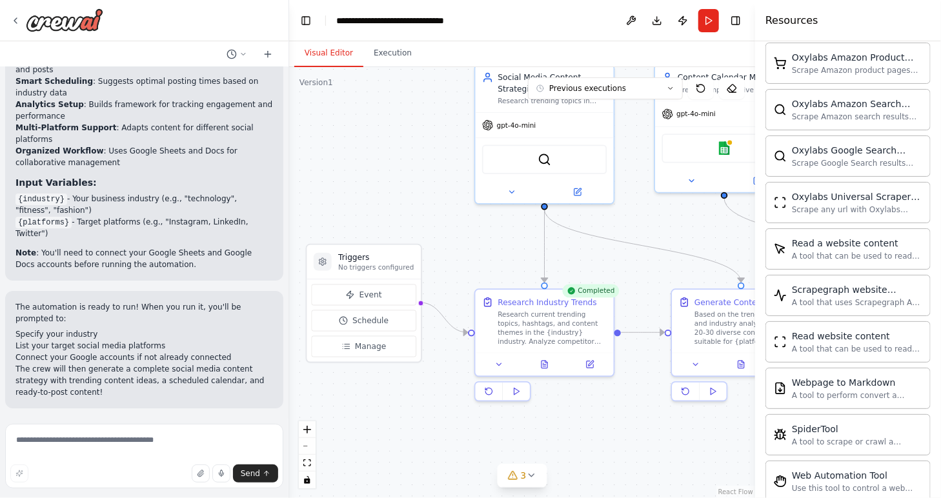
drag, startPoint x: 478, startPoint y: 223, endPoint x: 395, endPoint y: 245, distance: 85.5
click at [395, 245] on div ".deletable-edge-delete-btn { width: 20px; height: 20px; border: 0px solid #ffff…" at bounding box center [522, 282] width 466 height 431
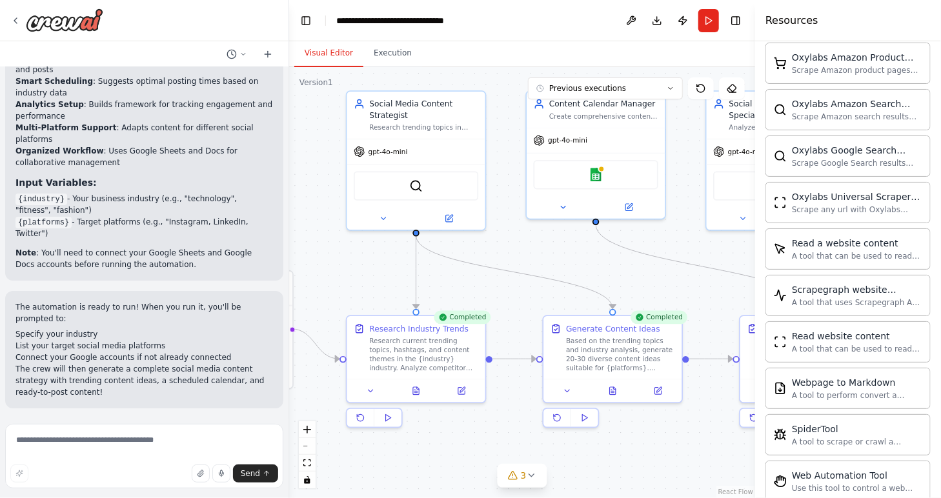
drag, startPoint x: 616, startPoint y: 252, endPoint x: 544, endPoint y: 263, distance: 73.0
click at [544, 263] on div ".deletable-edge-delete-btn { width: 20px; height: 20px; border: 0px solid #ffff…" at bounding box center [522, 282] width 466 height 431
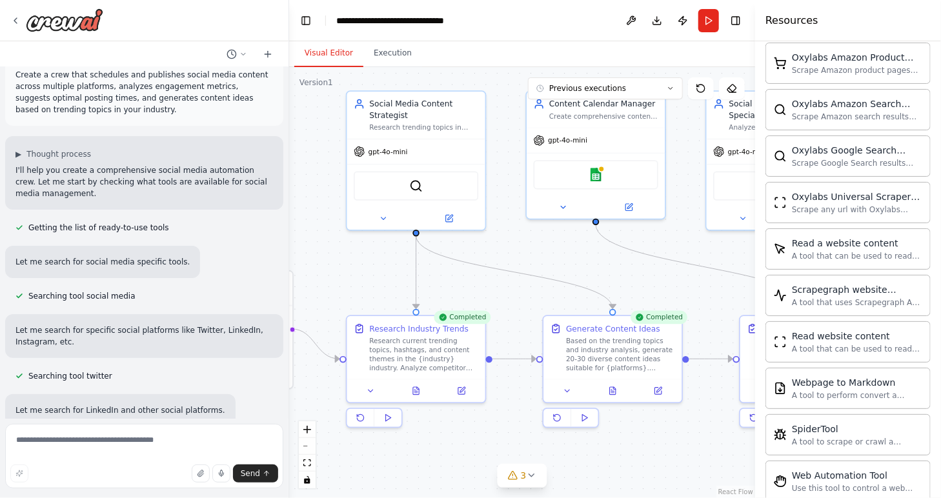
scroll to position [0, 0]
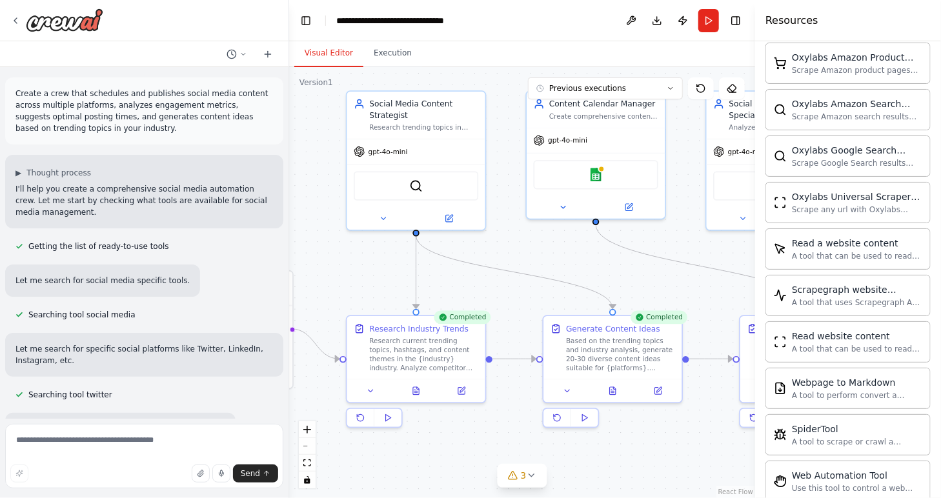
click at [168, 94] on p "Create a crew that schedules and publishes social media content across multiple…" at bounding box center [144, 111] width 258 height 46
click at [188, 96] on p "Create a crew that schedules and publishes social media content across multiple…" at bounding box center [144, 111] width 258 height 46
click at [201, 96] on p "Create a crew that schedules and publishes social media content across multiple…" at bounding box center [144, 111] width 258 height 46
click at [211, 94] on p "Create a crew that schedules and publishes social media content across multiple…" at bounding box center [144, 111] width 258 height 46
click at [227, 94] on p "Create a crew that schedules and publishes social media content across multiple…" at bounding box center [144, 111] width 258 height 46
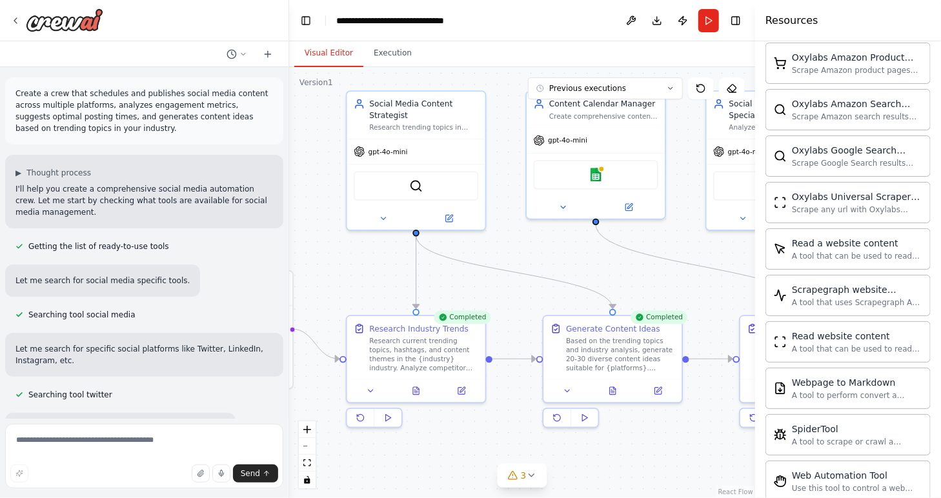
click at [235, 94] on p "Create a crew that schedules and publishes social media content across multiple…" at bounding box center [144, 111] width 258 height 46
click at [240, 95] on p "Create a crew that schedules and publishes social media content across multiple…" at bounding box center [144, 111] width 258 height 46
click at [247, 95] on p "Create a crew that schedules and publishes social media content across multiple…" at bounding box center [144, 111] width 258 height 46
drag, startPoint x: 112, startPoint y: 192, endPoint x: 179, endPoint y: 188, distance: 67.9
click at [179, 188] on p "I'll help you create a comprehensive social media automation crew. Let me start…" at bounding box center [144, 200] width 258 height 35
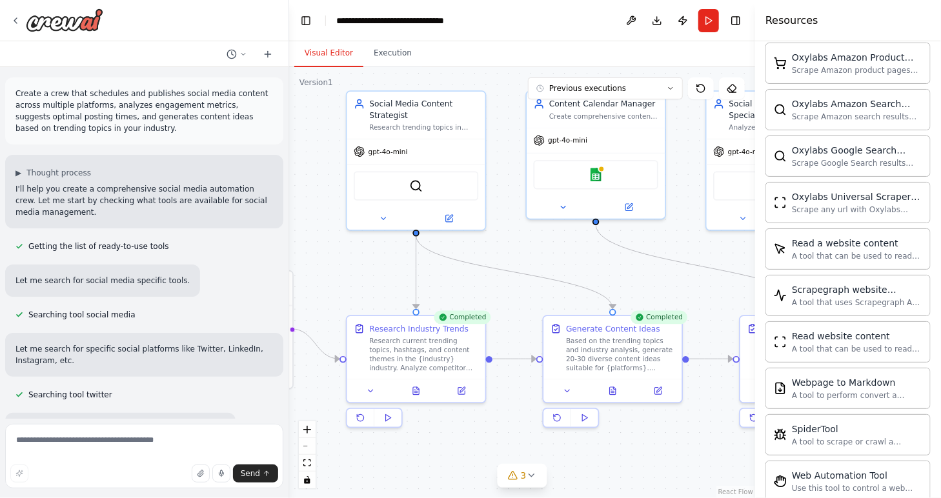
drag, startPoint x: 179, startPoint y: 188, endPoint x: 190, endPoint y: 187, distance: 11.1
click at [190, 187] on p "I'll help you create a comprehensive social media automation crew. Let me start…" at bounding box center [144, 200] width 258 height 35
click at [92, 215] on p "I'll help you create a comprehensive social media automation crew. Let me start…" at bounding box center [144, 200] width 258 height 35
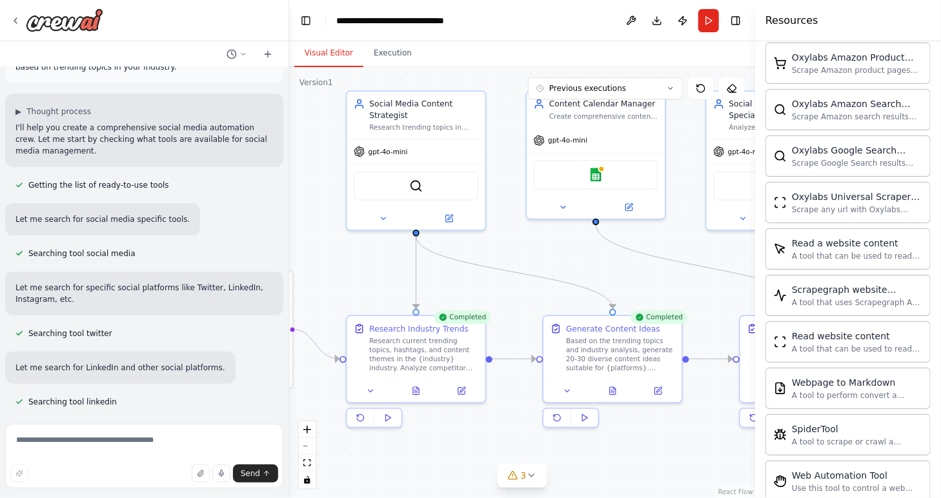
scroll to position [65, 0]
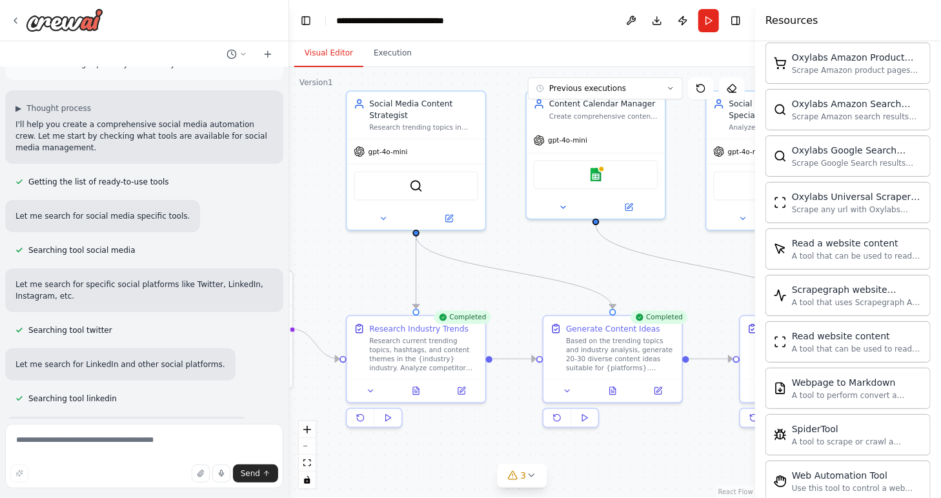
click at [119, 151] on p "I'll help you create a comprehensive social media automation crew. Let me start…" at bounding box center [144, 136] width 258 height 35
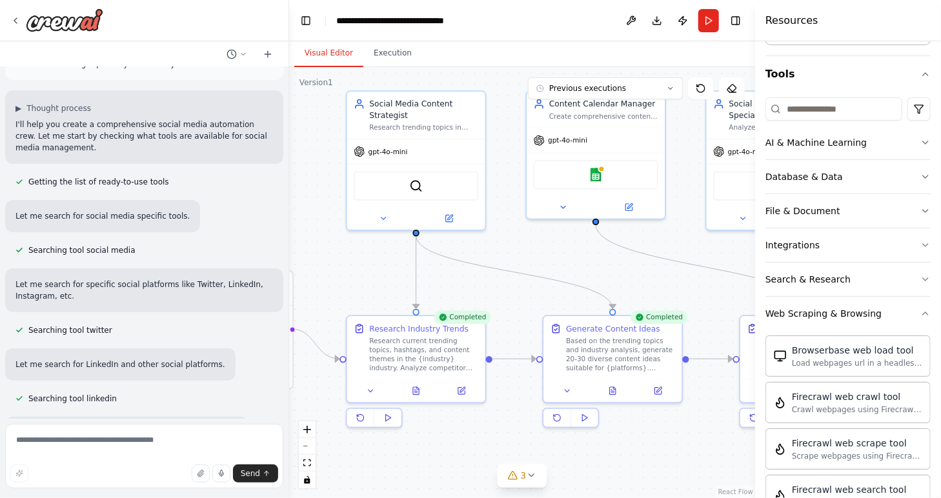
scroll to position [104, 0]
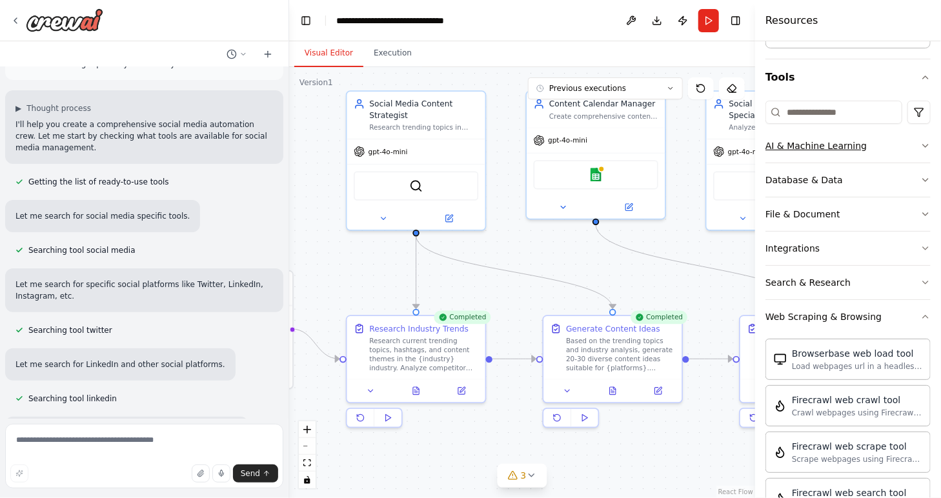
click at [921, 147] on icon "button" at bounding box center [926, 146] width 10 height 10
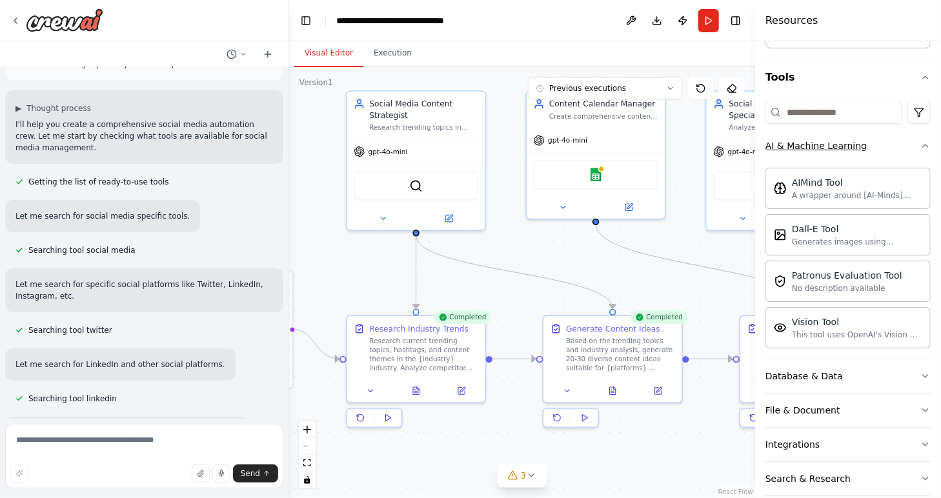
click at [923, 145] on icon "button" at bounding box center [925, 146] width 5 height 3
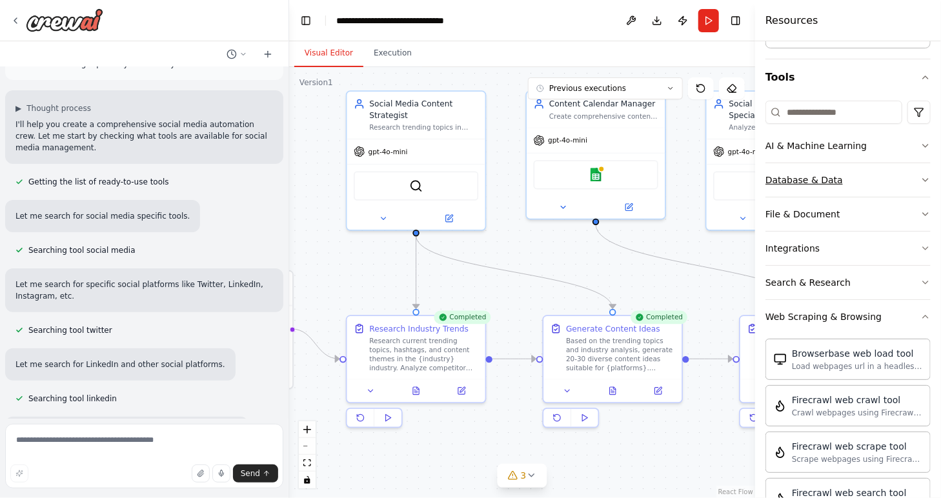
click at [921, 180] on icon "button" at bounding box center [926, 180] width 10 height 10
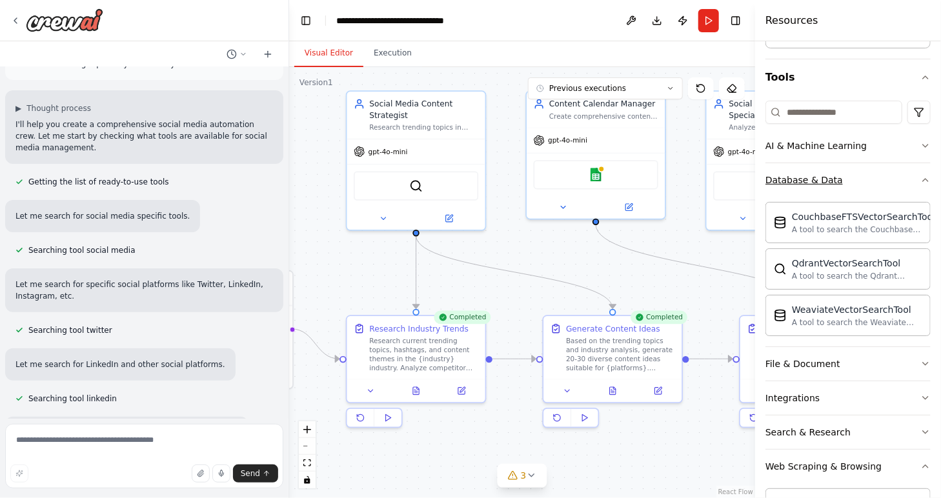
click at [921, 180] on icon "button" at bounding box center [926, 180] width 10 height 10
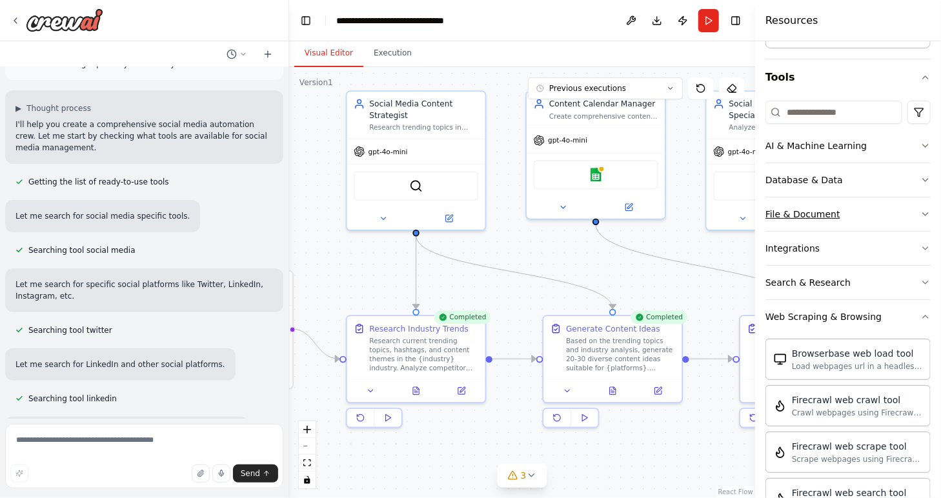
click at [921, 214] on icon "button" at bounding box center [926, 214] width 10 height 10
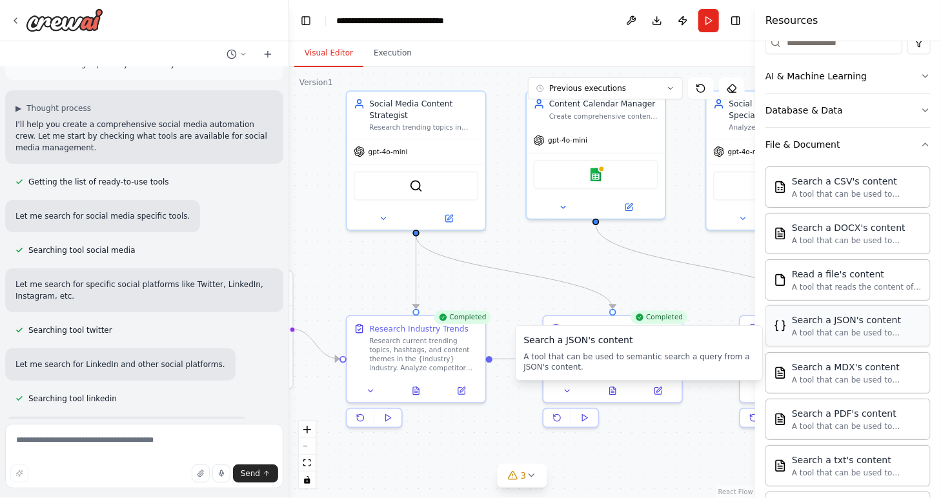
scroll to position [233, 0]
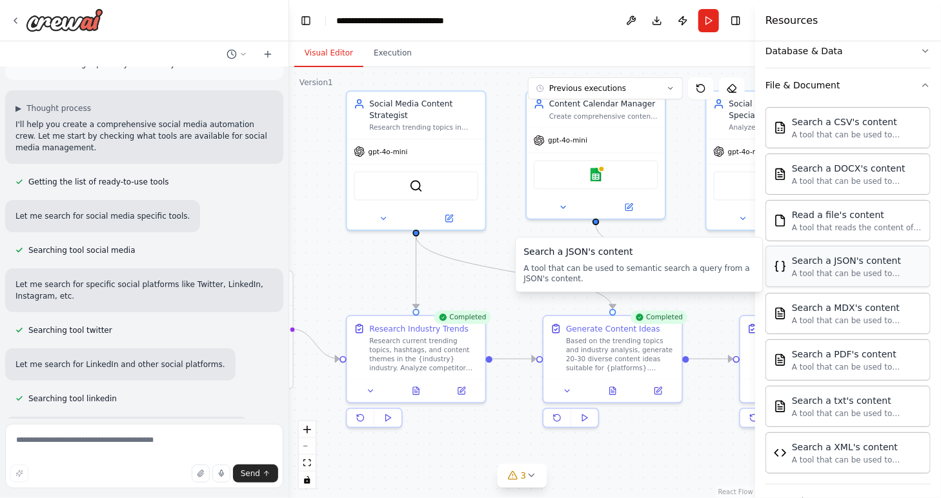
click at [888, 269] on div "A tool that can be used to semantic search a query from a JSON's content." at bounding box center [857, 274] width 130 height 10
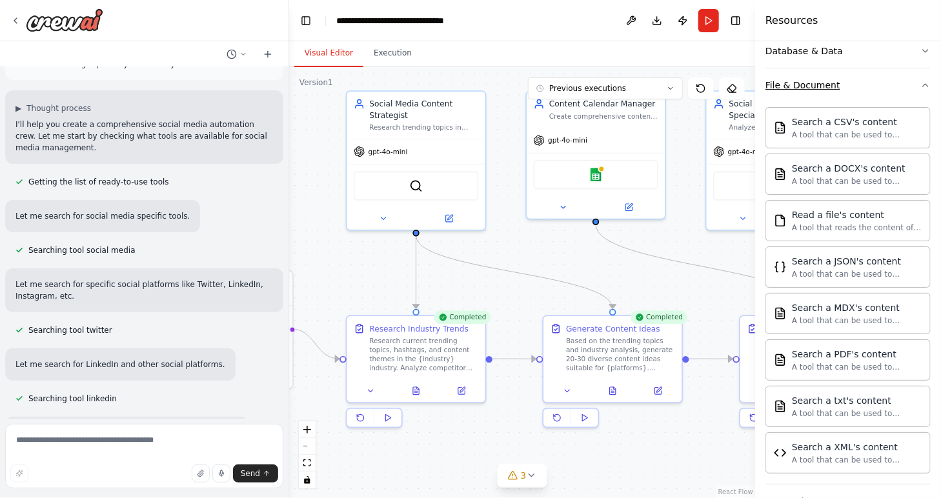
click at [921, 86] on icon "button" at bounding box center [926, 85] width 10 height 10
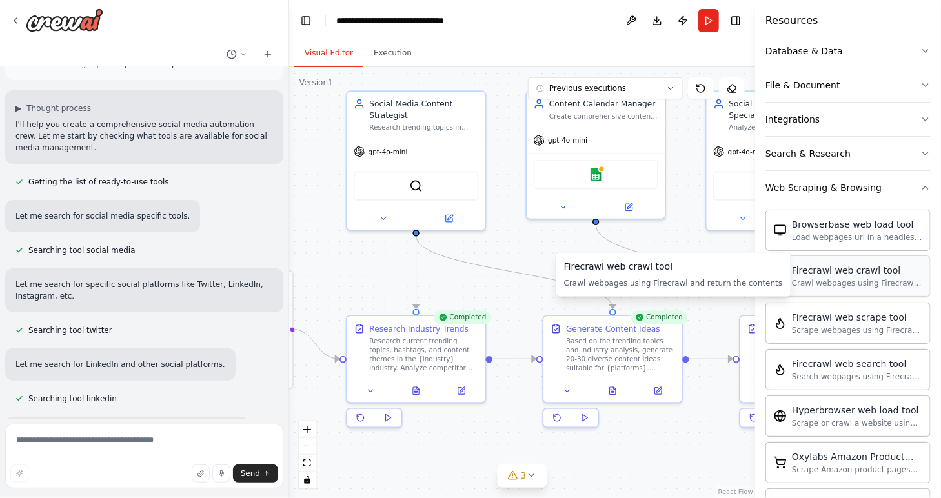
click at [888, 278] on div "Crawl webpages using Firecrawl and return the contents" at bounding box center [857, 283] width 130 height 10
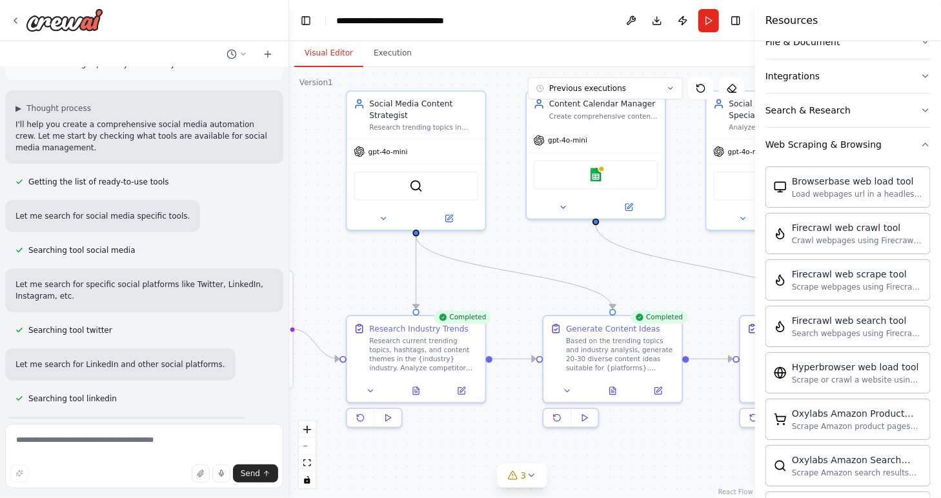
scroll to position [272, 0]
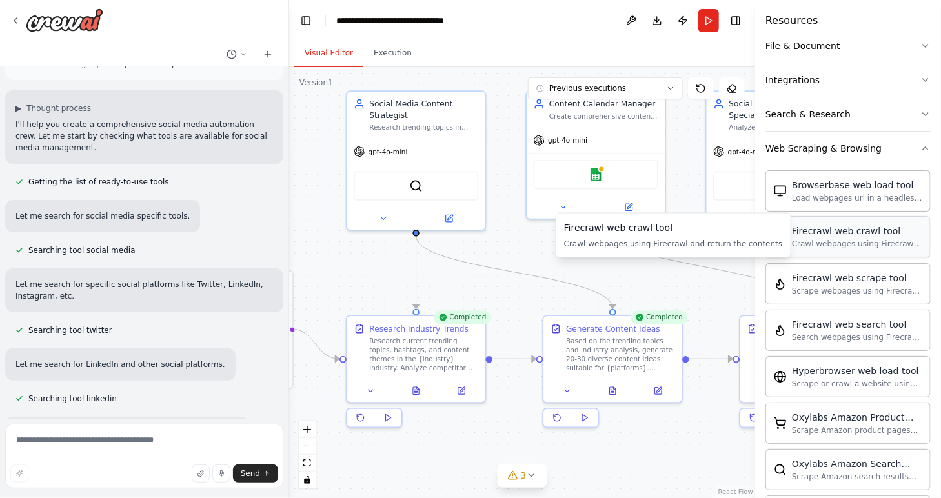
click at [888, 241] on div "Crawl webpages using Firecrawl and return the contents" at bounding box center [857, 244] width 130 height 10
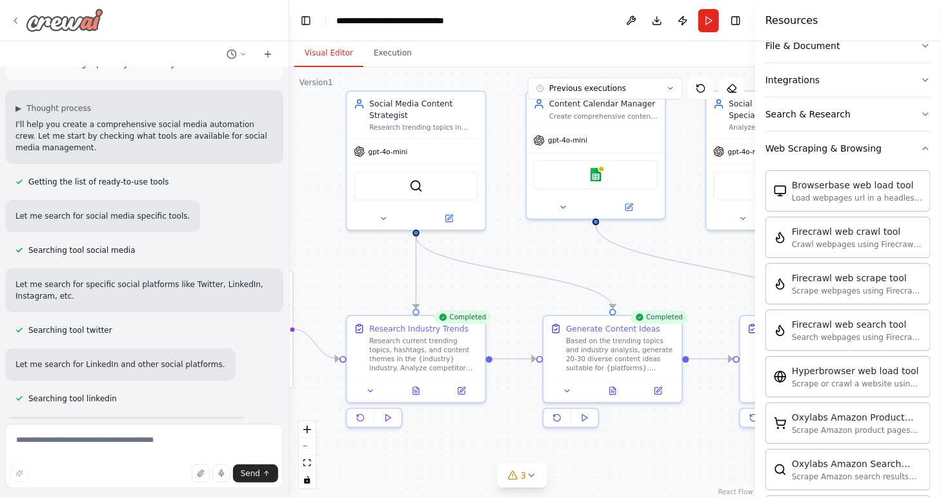
click at [43, 21] on img at bounding box center [64, 19] width 77 height 23
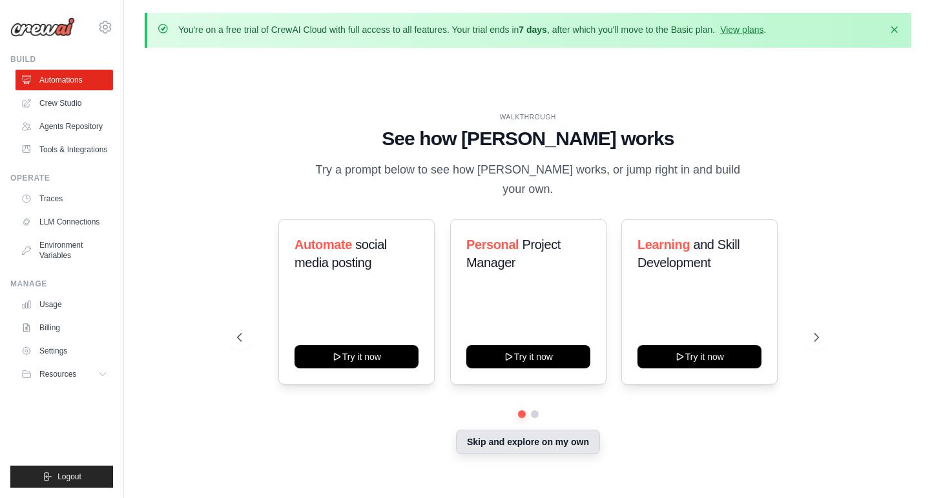
click at [560, 437] on button "Skip and explore on my own" at bounding box center [528, 442] width 144 height 25
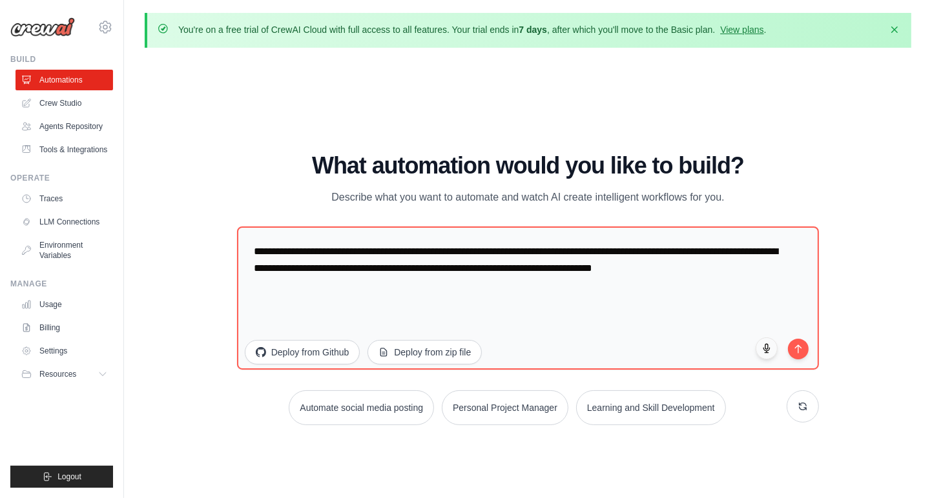
click at [611, 383] on div "**********" at bounding box center [528, 289] width 582 height 272
click at [369, 409] on button "Automate social media posting" at bounding box center [361, 407] width 148 height 36
click at [622, 410] on button "Learning and Skill Development" at bounding box center [651, 407] width 152 height 36
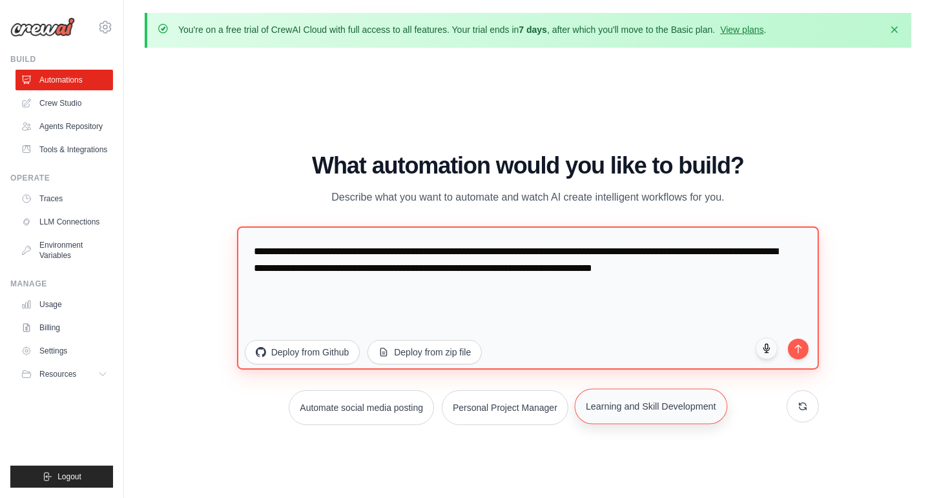
type textarea "**********"
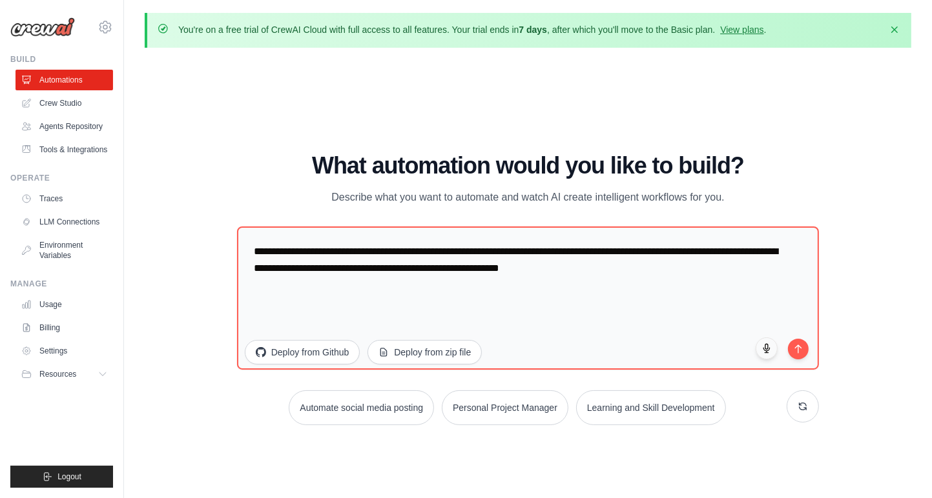
click at [192, 181] on div "WALKTHROUGH See how [PERSON_NAME] works Try a prompt below to see how [PERSON_N…" at bounding box center [528, 294] width 766 height 473
click at [67, 79] on link "Automations" at bounding box center [65, 80] width 97 height 21
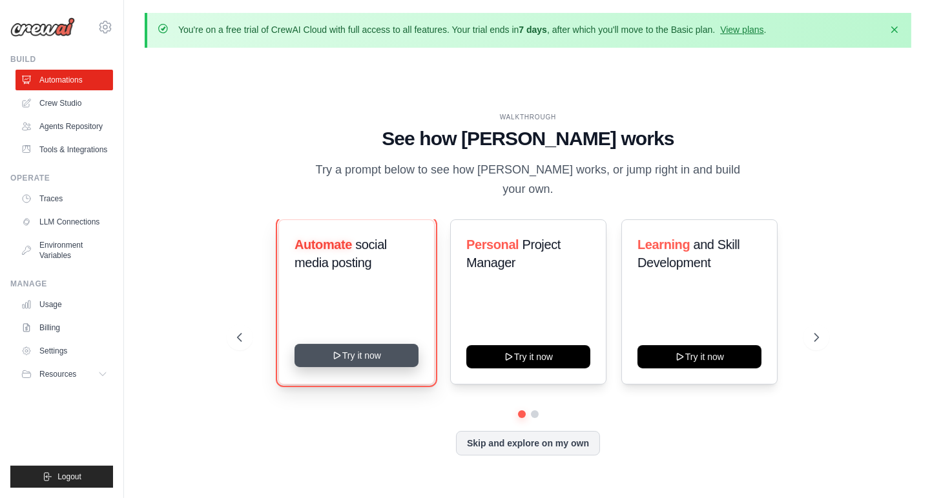
click at [388, 344] on button "Try it now" at bounding box center [356, 355] width 124 height 23
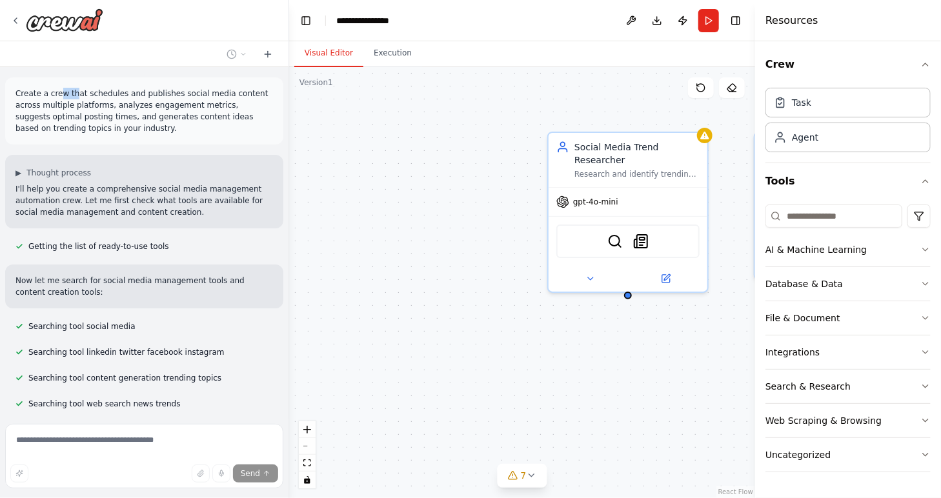
drag, startPoint x: 54, startPoint y: 94, endPoint x: 72, endPoint y: 94, distance: 17.4
click at [72, 94] on p "Create a crew that schedules and publishes social media content across multiple…" at bounding box center [144, 111] width 258 height 46
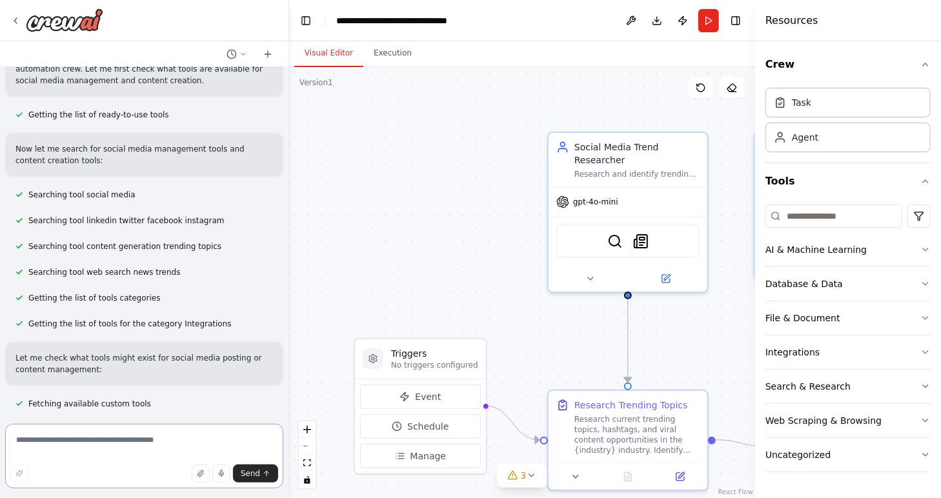
scroll to position [129, 0]
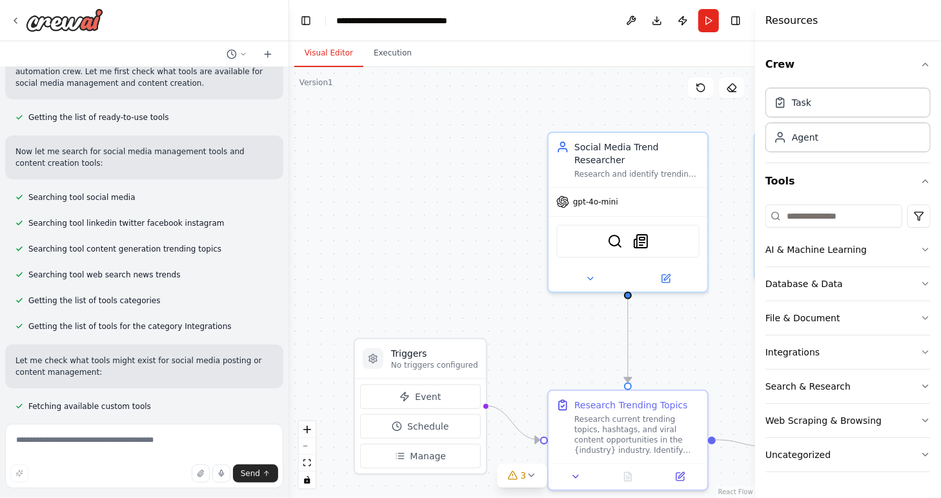
click at [103, 198] on span "Searching tool social media" at bounding box center [81, 197] width 107 height 10
click at [119, 227] on span "Searching tool linkedin twitter facebook instagram" at bounding box center [126, 223] width 196 height 10
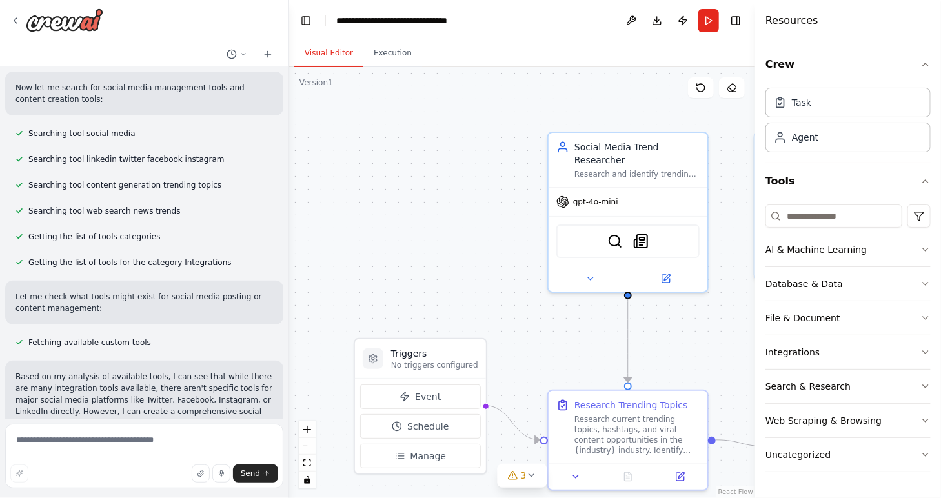
scroll to position [194, 0]
click at [110, 300] on p "Let me check what tools might exist for social media posting or content managem…" at bounding box center [144, 302] width 258 height 23
click at [111, 311] on p "Let me check what tools might exist for social media posting or content managem…" at bounding box center [144, 302] width 258 height 23
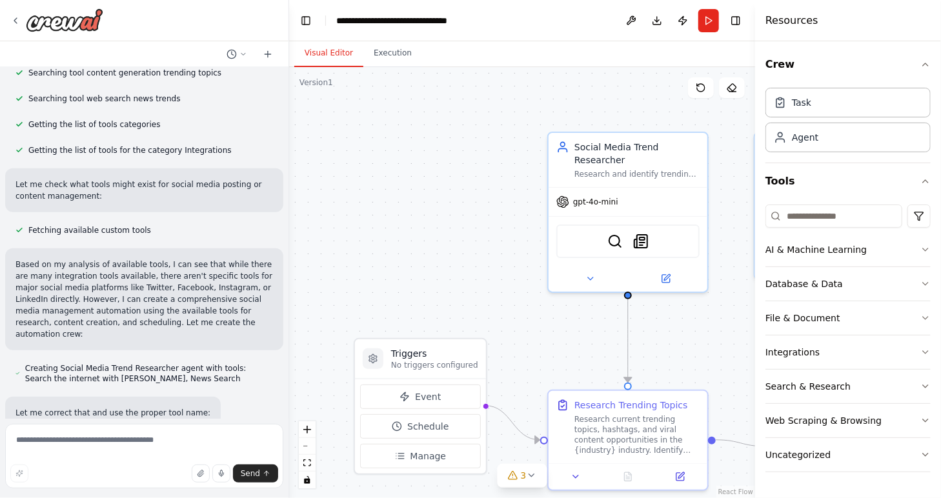
scroll to position [323, 0]
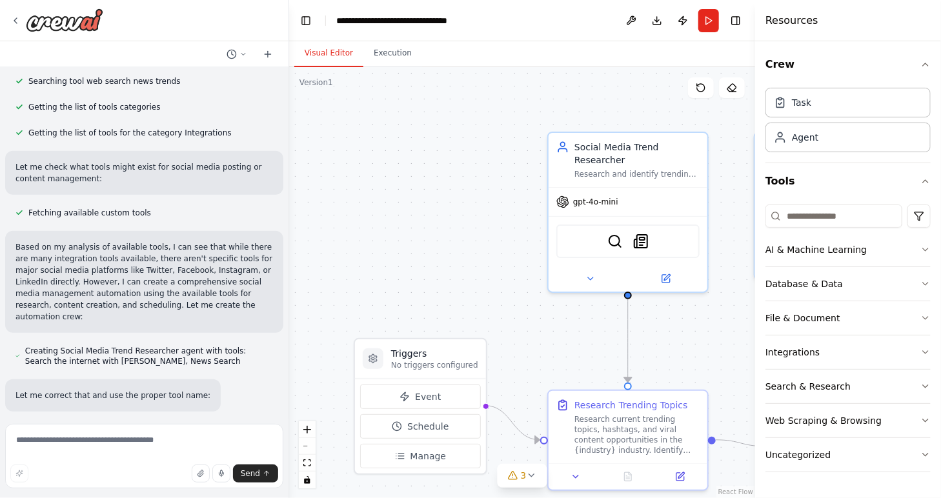
click at [117, 263] on p "Based on my analysis of available tools, I can see that while there are many in…" at bounding box center [144, 281] width 258 height 81
click at [139, 293] on p "Based on my analysis of available tools, I can see that while there are many in…" at bounding box center [144, 281] width 258 height 81
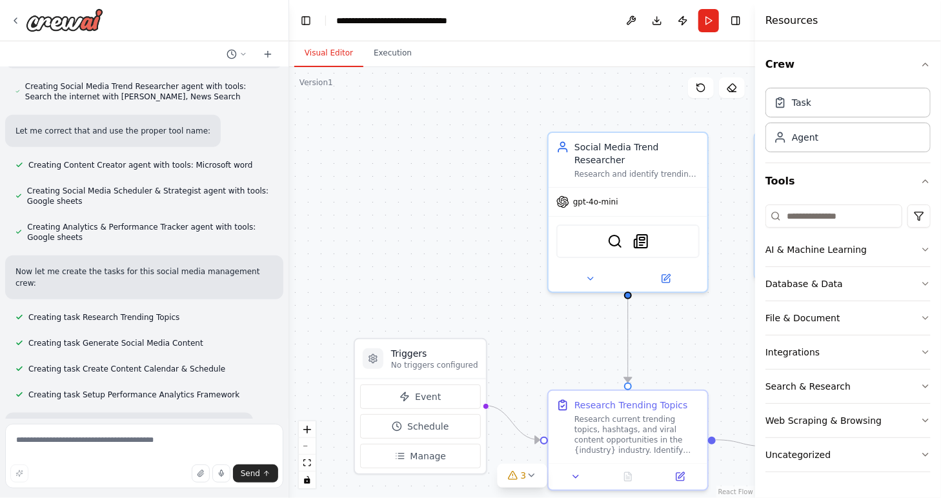
scroll to position [593, 0]
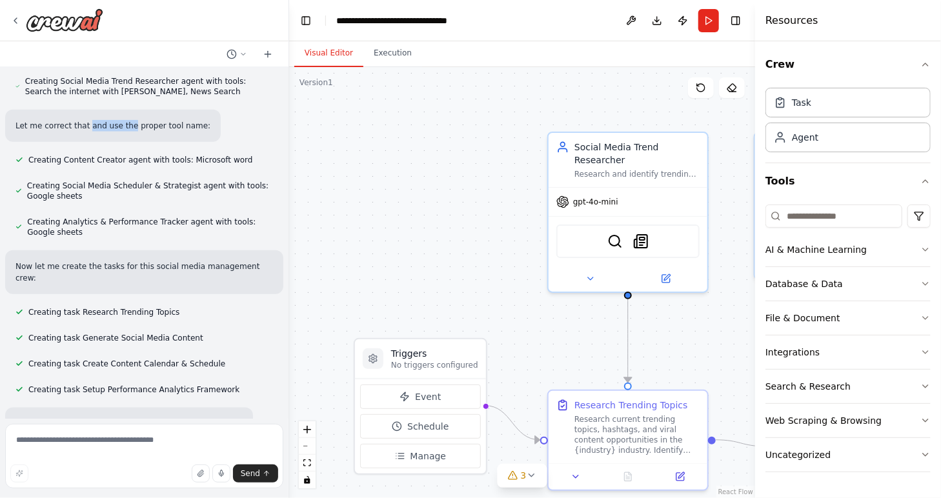
drag, startPoint x: 83, startPoint y: 112, endPoint x: 121, endPoint y: 116, distance: 38.3
click at [121, 120] on p "Let me correct that and use the proper tool name:" at bounding box center [112, 126] width 195 height 12
drag, startPoint x: 121, startPoint y: 116, endPoint x: 132, endPoint y: 116, distance: 11.0
click at [132, 120] on p "Let me correct that and use the proper tool name:" at bounding box center [112, 126] width 195 height 12
click at [140, 155] on span "Creating Content Creator agent with tools: Microsoft word" at bounding box center [140, 160] width 224 height 10
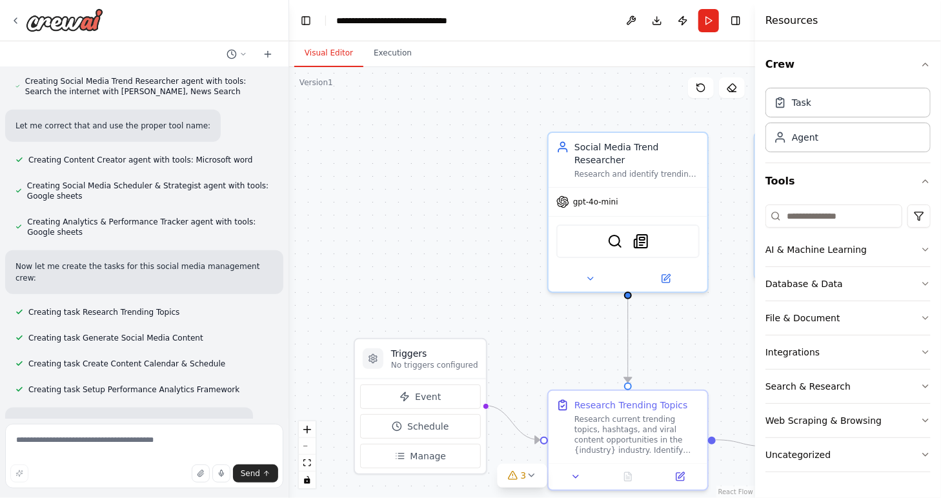
click at [127, 181] on span "Creating Social Media Scheduler & Strategist agent with tools: Google sheets" at bounding box center [150, 191] width 246 height 21
drag, startPoint x: 87, startPoint y: 176, endPoint x: 106, endPoint y: 178, distance: 18.8
click at [106, 181] on span "Creating Social Media Scheduler & Strategist agent with tools: Google sheets" at bounding box center [150, 191] width 246 height 21
drag, startPoint x: 106, startPoint y: 178, endPoint x: 117, endPoint y: 179, distance: 11.1
click at [117, 181] on span "Creating Social Media Scheduler & Strategist agent with tools: Google sheets" at bounding box center [150, 191] width 246 height 21
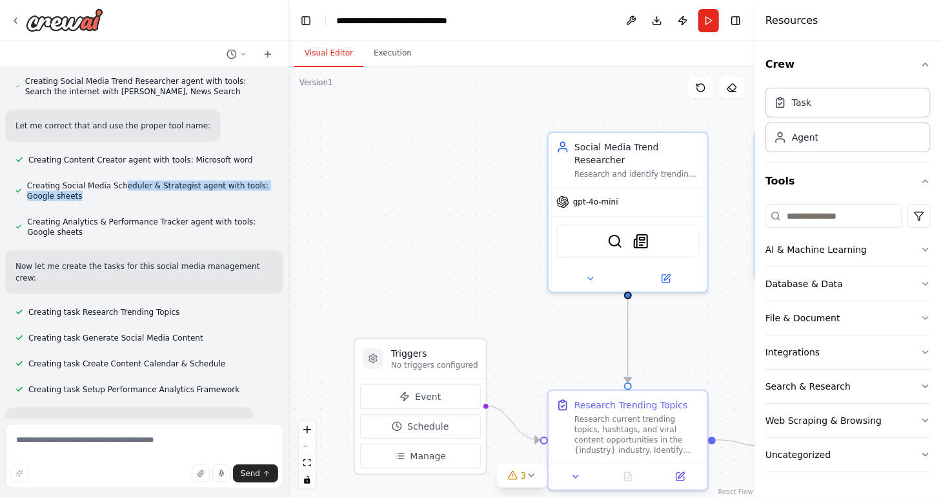
drag, startPoint x: 117, startPoint y: 179, endPoint x: 118, endPoint y: 188, distance: 8.5
click at [118, 188] on span "Creating Social Media Scheduler & Strategist agent with tools: Google sheets" at bounding box center [150, 191] width 246 height 21
click at [121, 219] on span "Creating Analytics & Performance Tracker agent with tools: Google sheets" at bounding box center [150, 227] width 246 height 21
click at [120, 224] on span "Creating Analytics & Performance Tracker agent with tools: Google sheets" at bounding box center [150, 227] width 246 height 21
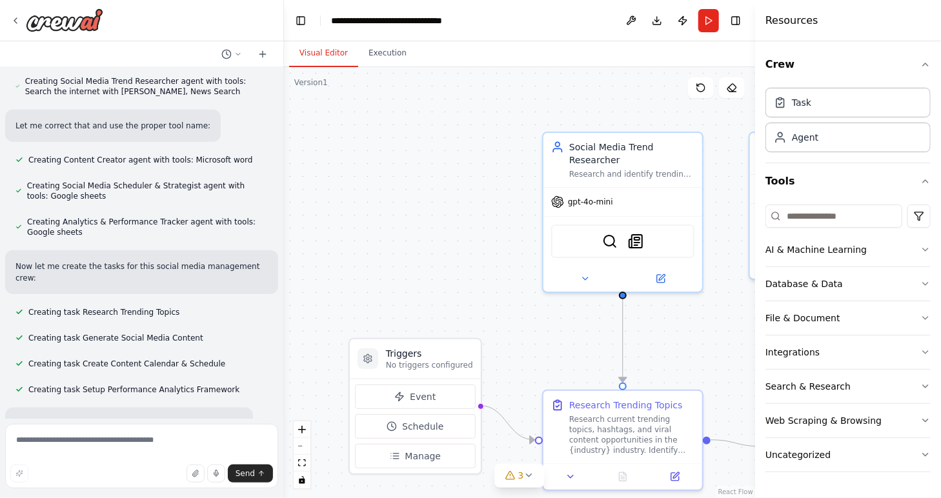
drag, startPoint x: 284, startPoint y: 258, endPoint x: 283, endPoint y: 266, distance: 8.4
click at [283, 266] on div "Create a crew that schedules and publishes social media content across multiple…" at bounding box center [470, 249] width 941 height 498
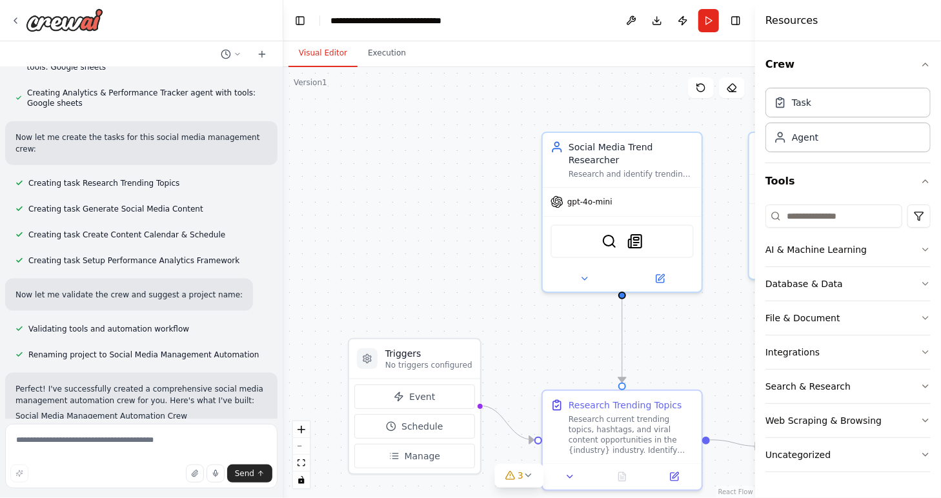
scroll to position [734, 0]
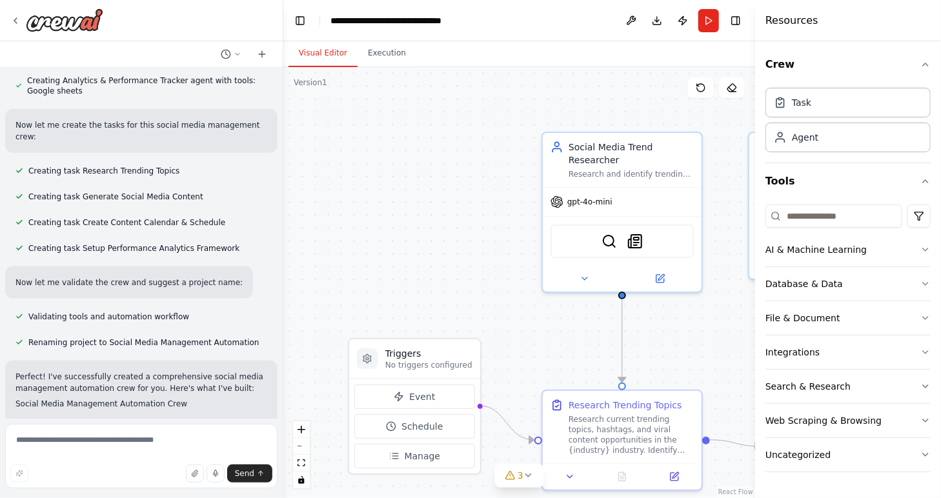
click at [278, 281] on div "Create a crew that schedules and publishes social media content across multiple…" at bounding box center [470, 249] width 941 height 498
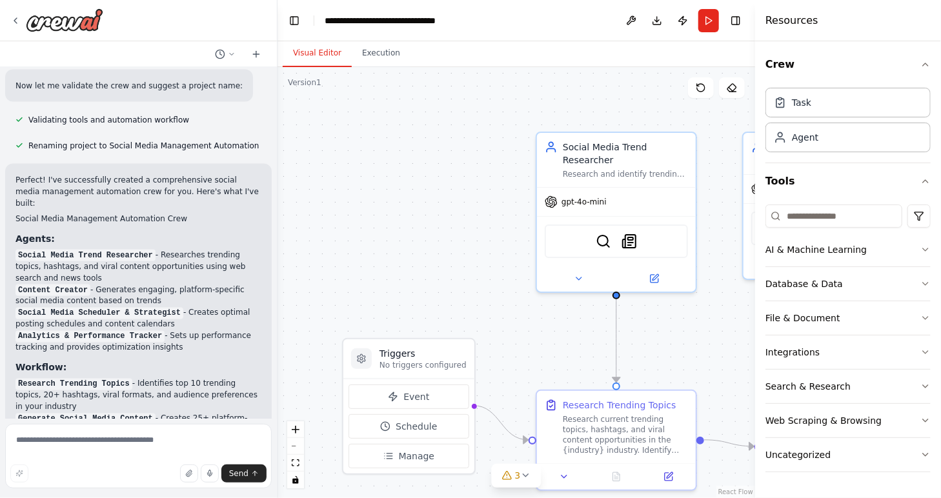
scroll to position [950, 0]
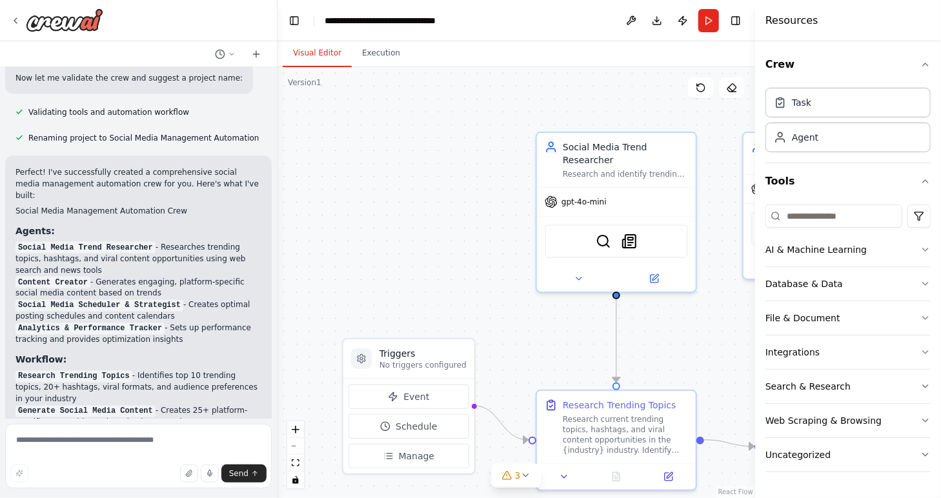
click at [145, 133] on span "Renaming project to Social Media Management Automation" at bounding box center [143, 138] width 231 height 10
drag, startPoint x: 87, startPoint y: 149, endPoint x: 231, endPoint y: 162, distance: 145.2
click at [231, 167] on p "Perfect! I've successfully created a comprehensive social media management auto…" at bounding box center [138, 184] width 246 height 35
drag, startPoint x: 231, startPoint y: 162, endPoint x: 191, endPoint y: 180, distance: 43.9
click at [191, 205] on h2 "Social Media Management Automation Crew" at bounding box center [138, 211] width 246 height 12
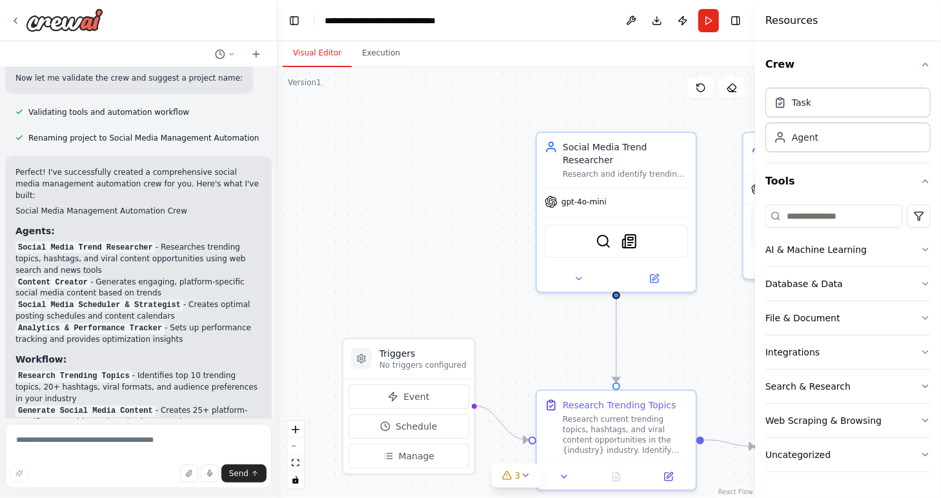
click at [167, 241] on li "Social Media Trend Researcher - Researches trending topics, hashtags, and viral…" at bounding box center [138, 258] width 246 height 35
click at [165, 241] on li "Social Media Trend Researcher - Researches trending topics, hashtags, and viral…" at bounding box center [138, 258] width 246 height 35
drag, startPoint x: 168, startPoint y: 255, endPoint x: 181, endPoint y: 256, distance: 13.0
click at [168, 276] on li "Content Creator - Generates engaging, platform-specific social media content ba…" at bounding box center [138, 287] width 246 height 23
click at [186, 276] on li "Content Creator - Generates engaging, platform-specific social media content ba…" at bounding box center [138, 287] width 246 height 23
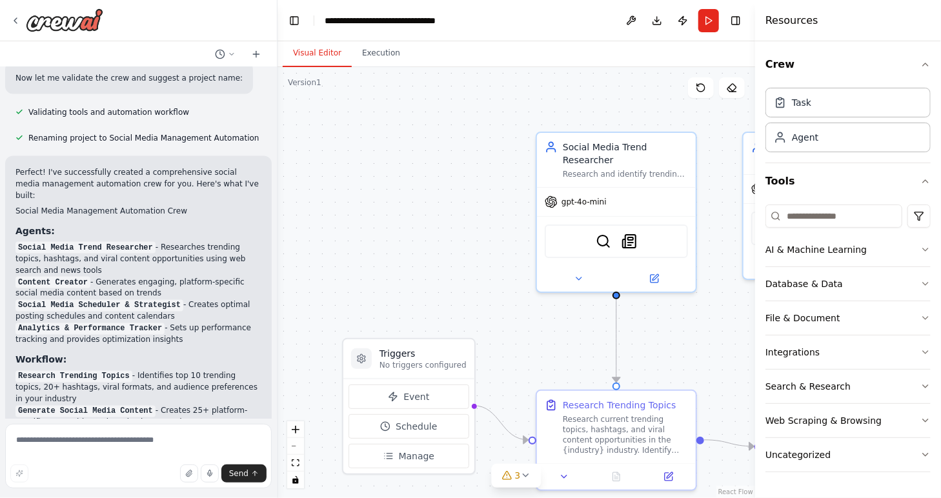
click at [191, 371] on li "Research Trending Topics - Identifies top 10 trending topics, 20+ hashtags, vir…" at bounding box center [138, 388] width 246 height 35
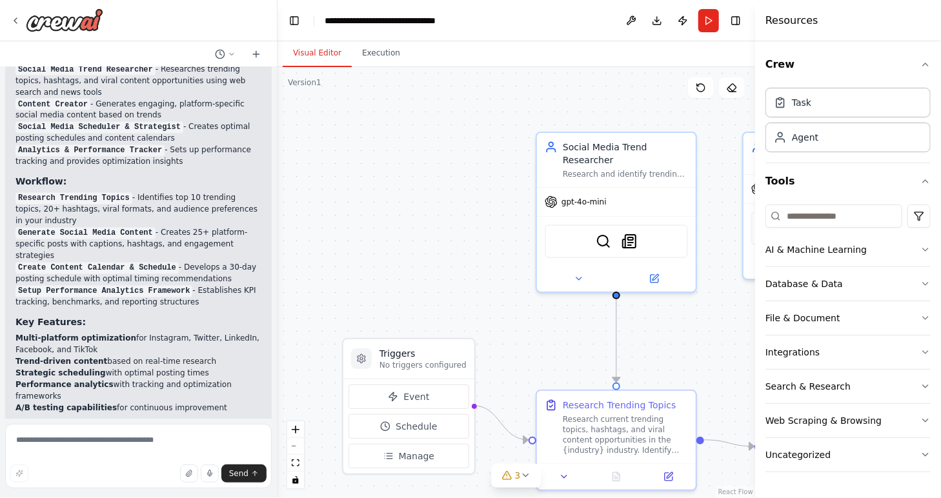
scroll to position [1134, 0]
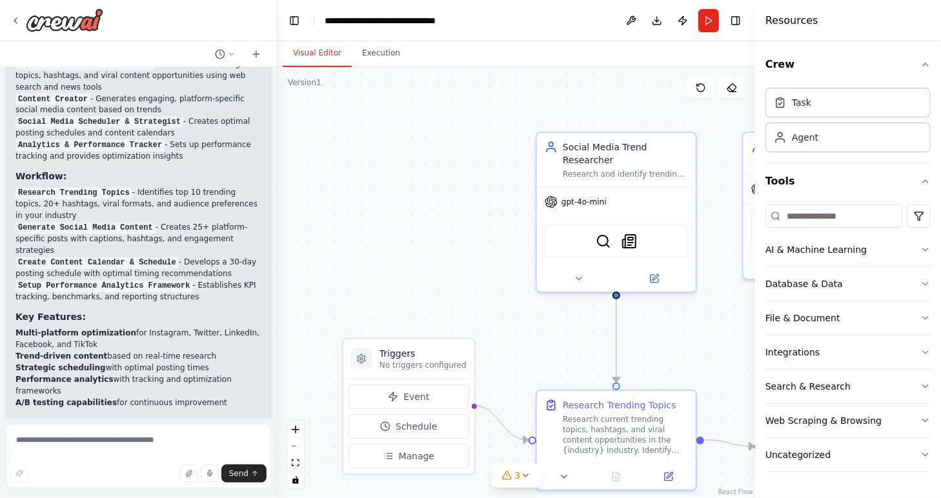
click at [52, 187] on li "Research Trending Topics - Identifies top 10 trending topics, 20+ hashtags, vir…" at bounding box center [138, 204] width 246 height 35
click at [131, 223] on code "Generate Social Media Content" at bounding box center [85, 229] width 140 height 12
click at [157, 222] on li "Generate Social Media Content - Creates 25+ platform-specific posts with captio…" at bounding box center [138, 239] width 246 height 35
click at [174, 222] on li "Generate Social Media Content - Creates 25+ platform-specific posts with captio…" at bounding box center [138, 239] width 246 height 35
click at [152, 280] on li "Setup Performance Analytics Framework - Establishes KPI tracking, benchmarks, a…" at bounding box center [138, 291] width 246 height 23
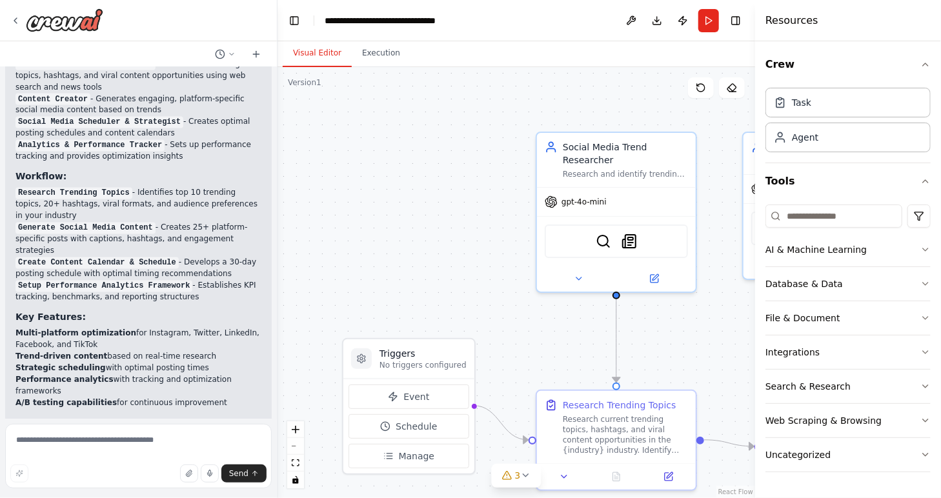
click at [187, 311] on h3 "Key Features:" at bounding box center [138, 317] width 246 height 13
click at [201, 311] on h3 "Key Features:" at bounding box center [138, 317] width 246 height 13
click at [151, 328] on li "Multi-platform optimization for Instagram, Twitter, LinkedIn, Facebook, and Tik…" at bounding box center [138, 339] width 246 height 23
click at [182, 328] on li "Multi-platform optimization for Instagram, Twitter, LinkedIn, Facebook, and Tik…" at bounding box center [138, 339] width 246 height 23
click at [207, 328] on li "Multi-platform optimization for Instagram, Twitter, LinkedIn, Facebook, and Tik…" at bounding box center [138, 339] width 246 height 23
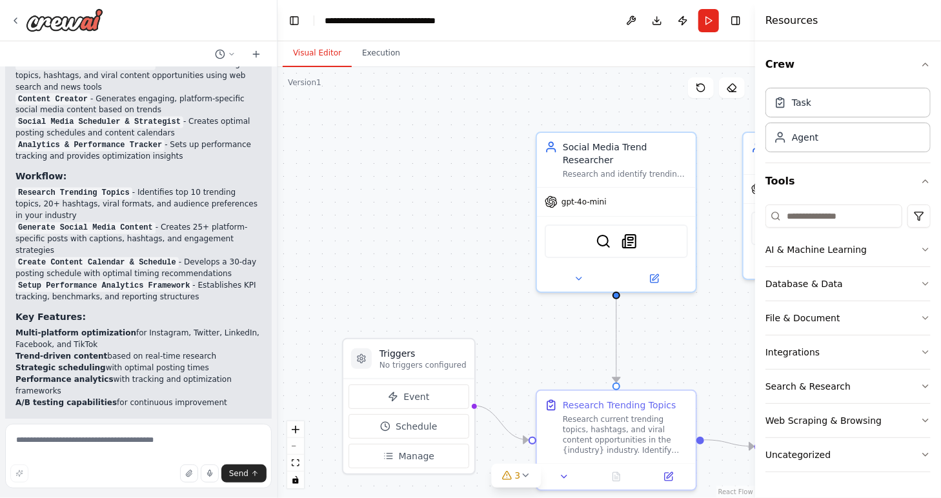
drag, startPoint x: 119, startPoint y: 312, endPoint x: 129, endPoint y: 314, distance: 10.6
click at [119, 351] on li "Trend-driven content based on real-time research" at bounding box center [138, 357] width 246 height 12
click at [143, 351] on li "Trend-driven content based on real-time research" at bounding box center [138, 357] width 246 height 12
drag, startPoint x: 143, startPoint y: 311, endPoint x: 159, endPoint y: 312, distance: 16.2
click at [159, 351] on li "Trend-driven content based on real-time research" at bounding box center [138, 357] width 246 height 12
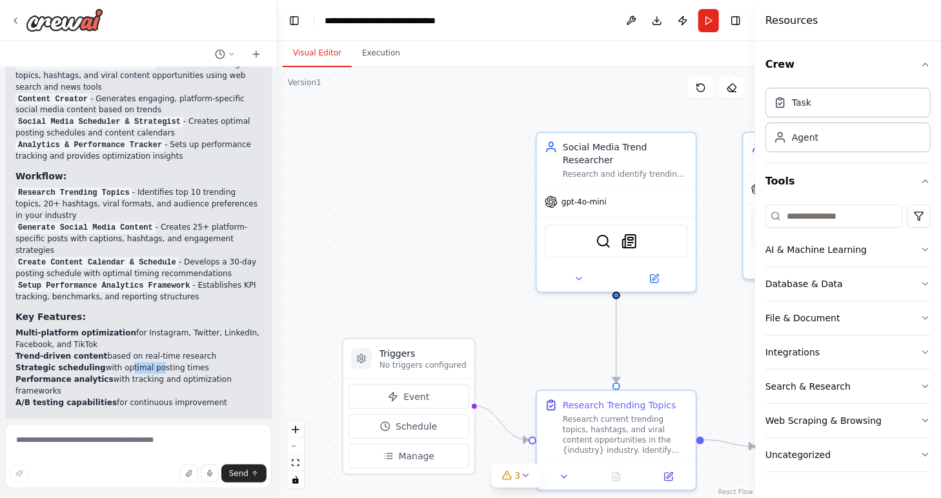
drag, startPoint x: 114, startPoint y: 322, endPoint x: 140, endPoint y: 322, distance: 26.5
click at [140, 363] on li "Strategic scheduling with optimal posting times" at bounding box center [138, 369] width 246 height 12
drag, startPoint x: 140, startPoint y: 322, endPoint x: 150, endPoint y: 322, distance: 9.7
click at [150, 363] on li "Strategic scheduling with optimal posting times" at bounding box center [138, 369] width 246 height 12
drag, startPoint x: 150, startPoint y: 322, endPoint x: 143, endPoint y: 333, distance: 13.1
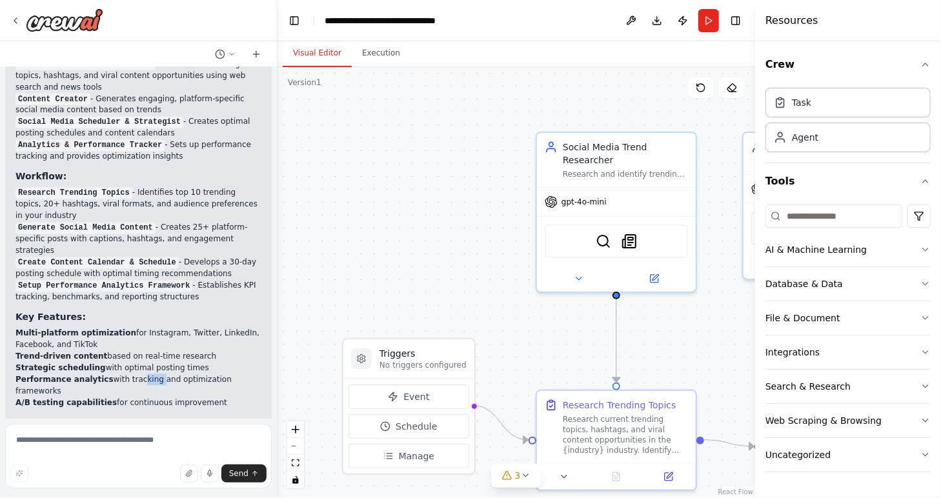
click at [143, 374] on li "Performance analytics with tracking and optimization frameworks" at bounding box center [138, 385] width 246 height 23
drag, startPoint x: 143, startPoint y: 333, endPoint x: 155, endPoint y: 332, distance: 12.3
click at [155, 374] on li "Performance analytics with tracking and optimization frameworks" at bounding box center [138, 385] width 246 height 23
drag, startPoint x: 170, startPoint y: 332, endPoint x: 186, endPoint y: 334, distance: 15.6
click at [186, 374] on li "Performance analytics with tracking and optimization frameworks" at bounding box center [138, 385] width 246 height 23
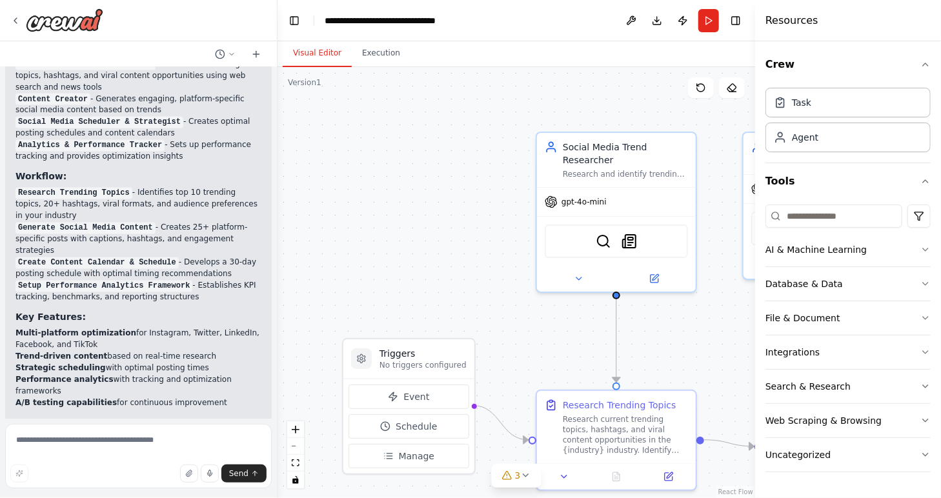
drag, startPoint x: 186, startPoint y: 334, endPoint x: 200, endPoint y: 336, distance: 14.3
click at [199, 374] on li "Performance analytics with tracking and optimization frameworks" at bounding box center [138, 385] width 246 height 23
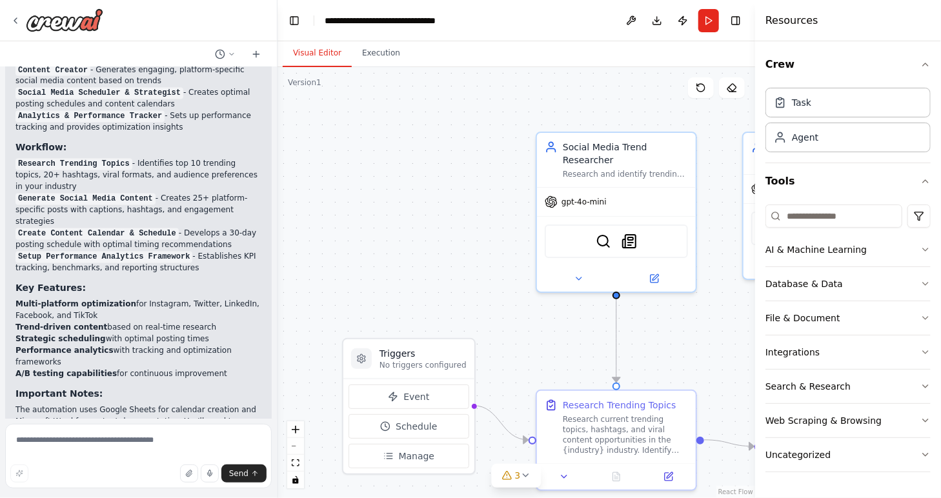
click at [272, 356] on div "Create a crew that schedules and publishes social media content across multiple…" at bounding box center [470, 249] width 941 height 498
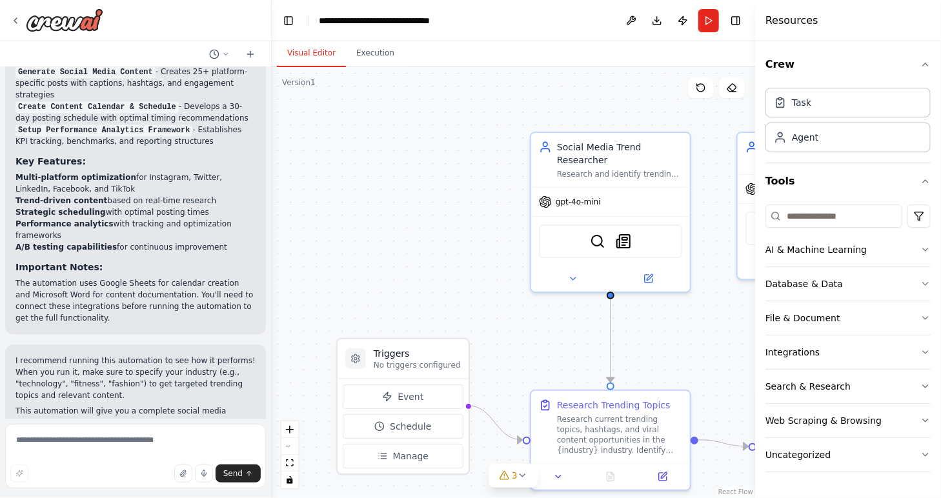
scroll to position [1311, 0]
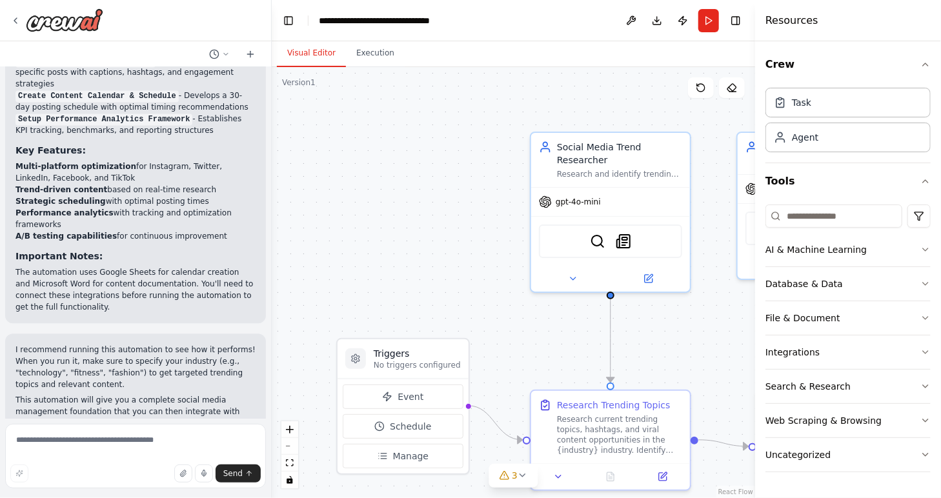
click at [127, 267] on p "The automation uses Google Sheets for calendar creation and Microsoft Word for …" at bounding box center [135, 290] width 240 height 46
click at [75, 344] on p "I recommend running this automation to see how it performs! When you run it, ma…" at bounding box center [135, 367] width 240 height 46
click at [85, 344] on p "I recommend running this automation to see how it performs! When you run it, ma…" at bounding box center [135, 367] width 240 height 46
drag, startPoint x: 104, startPoint y: 294, endPoint x: 115, endPoint y: 294, distance: 11.0
click at [105, 344] on p "I recommend running this automation to see how it performs! When you run it, ma…" at bounding box center [135, 367] width 240 height 46
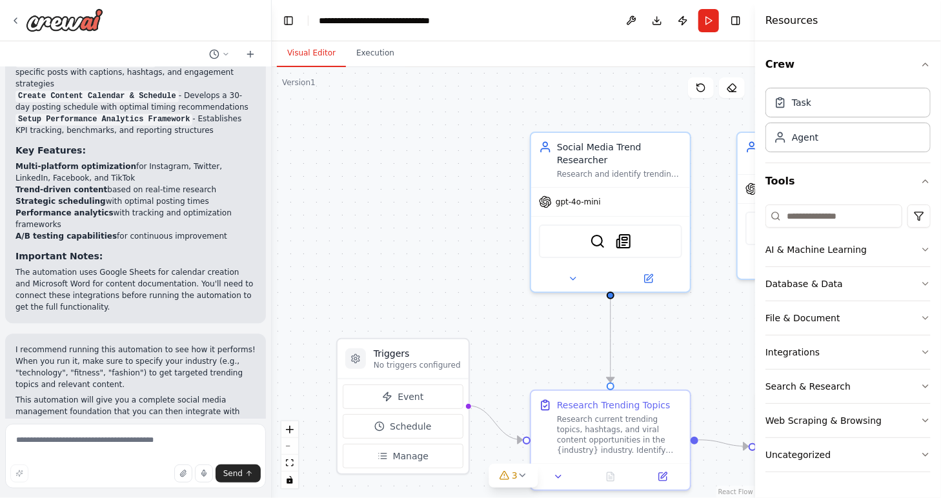
click at [145, 344] on p "I recommend running this automation to see how it performs! When you run it, ma…" at bounding box center [135, 367] width 240 height 46
click at [153, 344] on p "I recommend running this automation to see how it performs! When you run it, ma…" at bounding box center [135, 367] width 240 height 46
drag, startPoint x: 153, startPoint y: 294, endPoint x: 81, endPoint y: 305, distance: 73.2
click at [81, 344] on p "I recommend running this automation to see how it performs! When you run it, ma…" at bounding box center [135, 367] width 240 height 46
click at [108, 344] on p "I recommend running this automation to see how it performs! When you run it, ma…" at bounding box center [135, 367] width 240 height 46
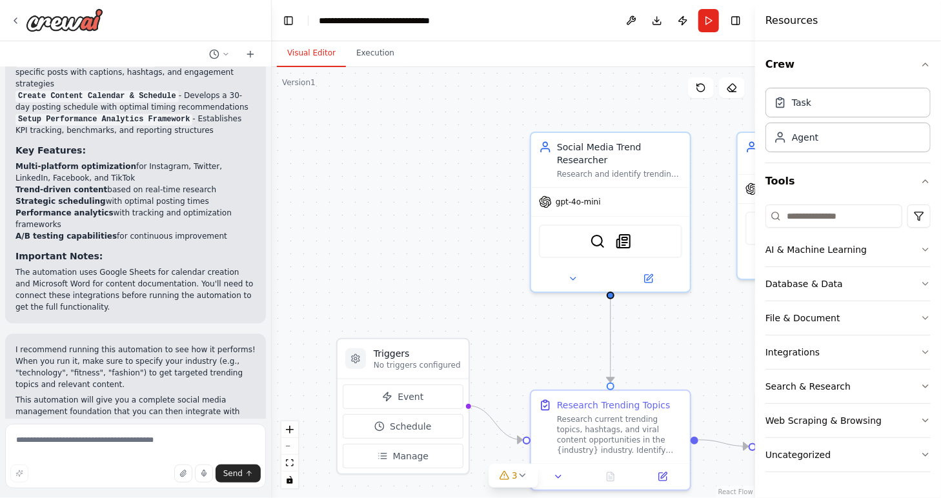
click at [145, 344] on p "I recommend running this automation to see how it performs! When you run it, ma…" at bounding box center [135, 367] width 240 height 46
click at [160, 344] on p "I recommend running this automation to see how it performs! When you run it, ma…" at bounding box center [135, 367] width 240 height 46
click at [179, 344] on p "I recommend running this automation to see how it performs! When you run it, ma…" at bounding box center [135, 367] width 240 height 46
click at [147, 344] on p "I recommend running this automation to see how it performs! When you run it, ma…" at bounding box center [135, 367] width 240 height 46
click at [181, 344] on p "I recommend running this automation to see how it performs! When you run it, ma…" at bounding box center [135, 367] width 240 height 46
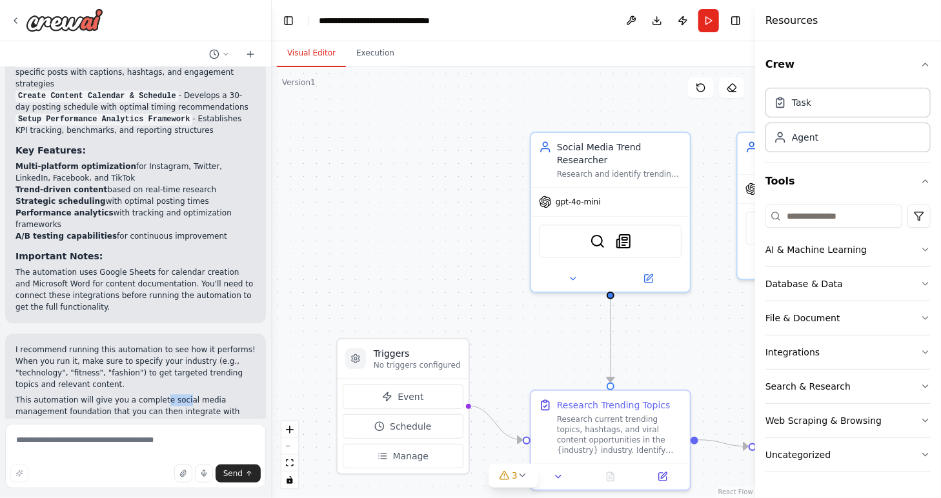
drag, startPoint x: 151, startPoint y: 343, endPoint x: 171, endPoint y: 343, distance: 20.0
click at [171, 394] on p "This automation will give you a complete social media management foundation tha…" at bounding box center [135, 411] width 240 height 35
drag, startPoint x: 171, startPoint y: 343, endPoint x: 183, endPoint y: 344, distance: 12.3
click at [183, 394] on p "This automation will give you a complete social media management foundation tha…" at bounding box center [135, 411] width 240 height 35
drag, startPoint x: 183, startPoint y: 344, endPoint x: 127, endPoint y: 354, distance: 57.7
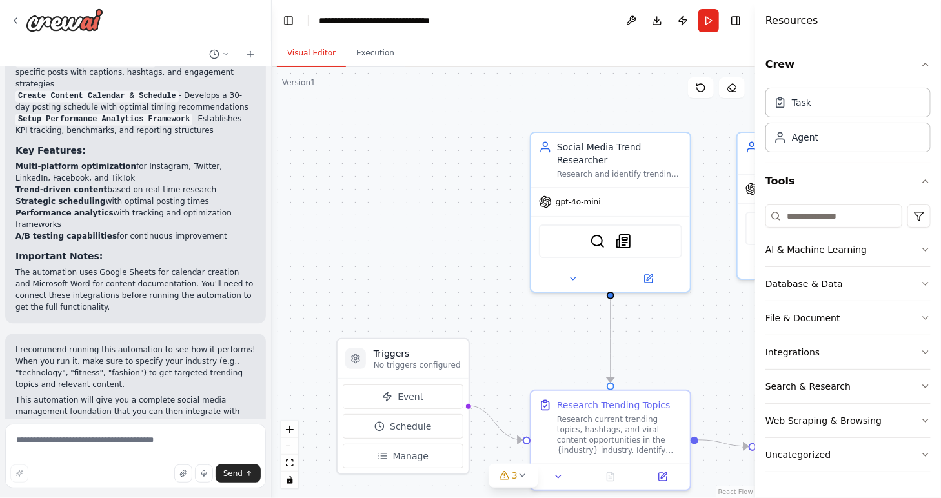
click at [127, 394] on p "This automation will give you a complete social media management foundation tha…" at bounding box center [135, 411] width 240 height 35
click at [119, 394] on p "This automation will give you a complete social media management foundation tha…" at bounding box center [135, 411] width 240 height 35
click at [132, 394] on p "This automation will give you a complete social media management foundation tha…" at bounding box center [135, 411] width 240 height 35
click at [154, 394] on p "This automation will give you a complete social media management foundation tha…" at bounding box center [135, 411] width 240 height 35
drag, startPoint x: 176, startPoint y: 356, endPoint x: 185, endPoint y: 356, distance: 9.0
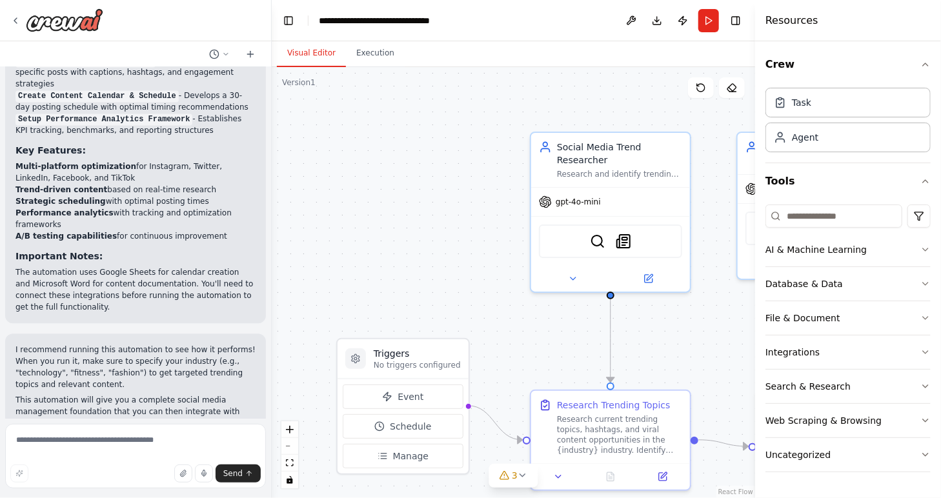
click at [178, 394] on p "This automation will give you a complete social media management foundation tha…" at bounding box center [135, 411] width 240 height 35
drag, startPoint x: 189, startPoint y: 356, endPoint x: 208, endPoint y: 356, distance: 19.4
click at [189, 394] on p "This automation will give you a complete social media management foundation tha…" at bounding box center [135, 411] width 240 height 35
click at [218, 394] on p "This automation will give you a complete social media management foundation tha…" at bounding box center [135, 411] width 240 height 35
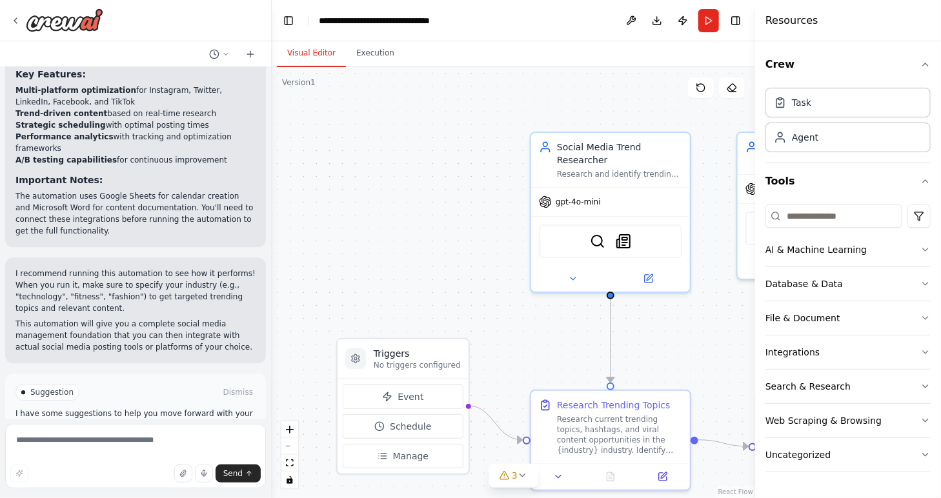
scroll to position [1389, 0]
click at [234, 436] on button "Run Automation" at bounding box center [135, 446] width 240 height 21
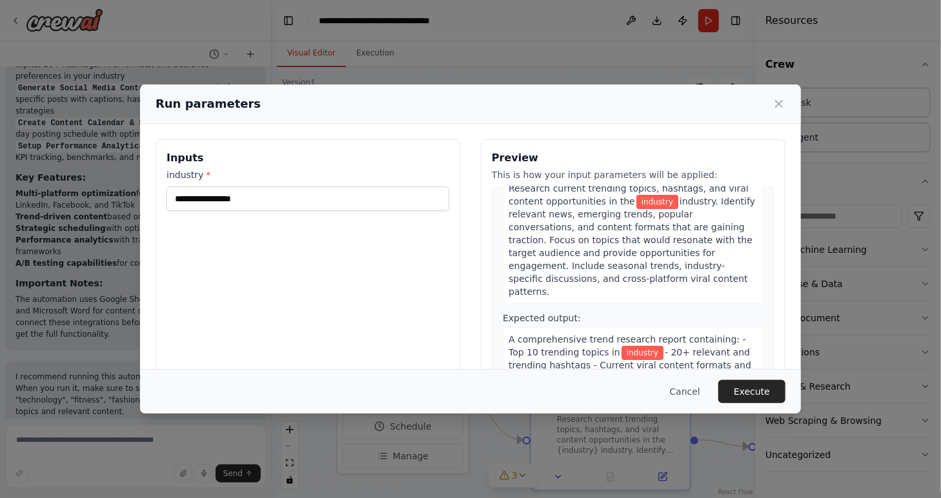
scroll to position [65, 0]
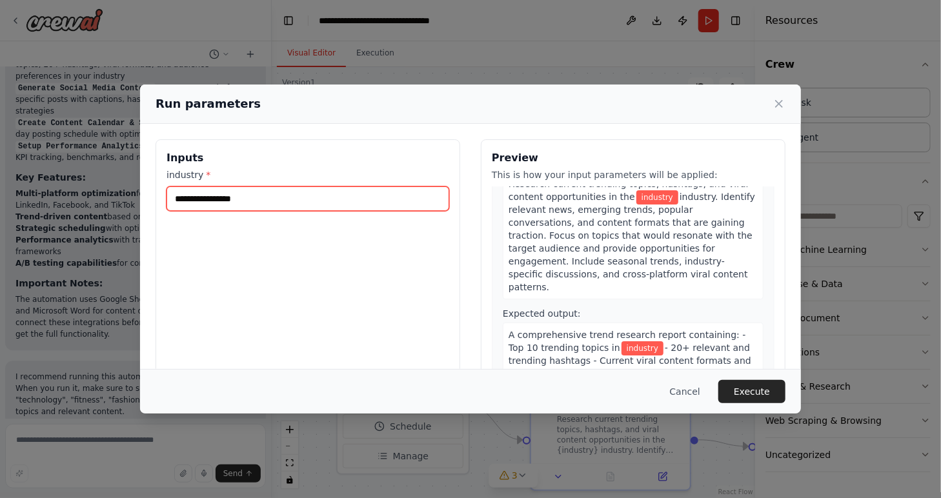
click at [272, 203] on input "industry *" at bounding box center [308, 199] width 283 height 25
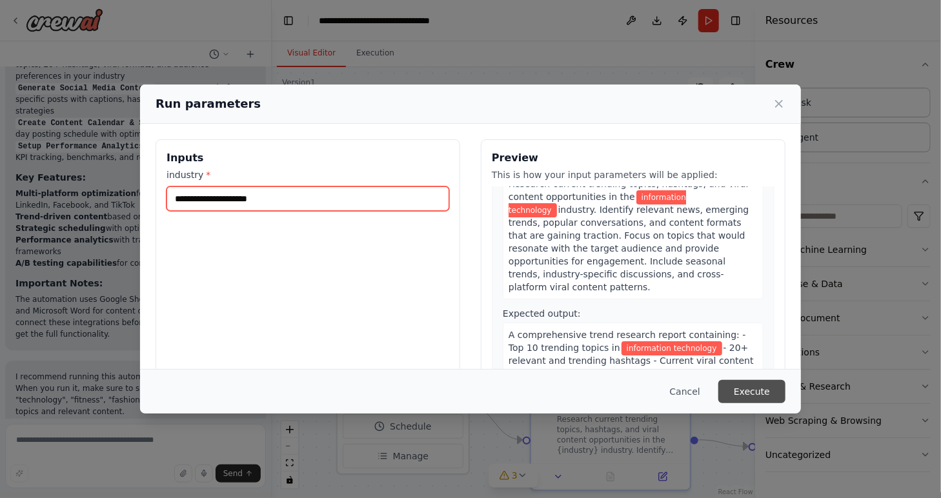
type input "**********"
click at [768, 392] on button "Execute" at bounding box center [752, 391] width 67 height 23
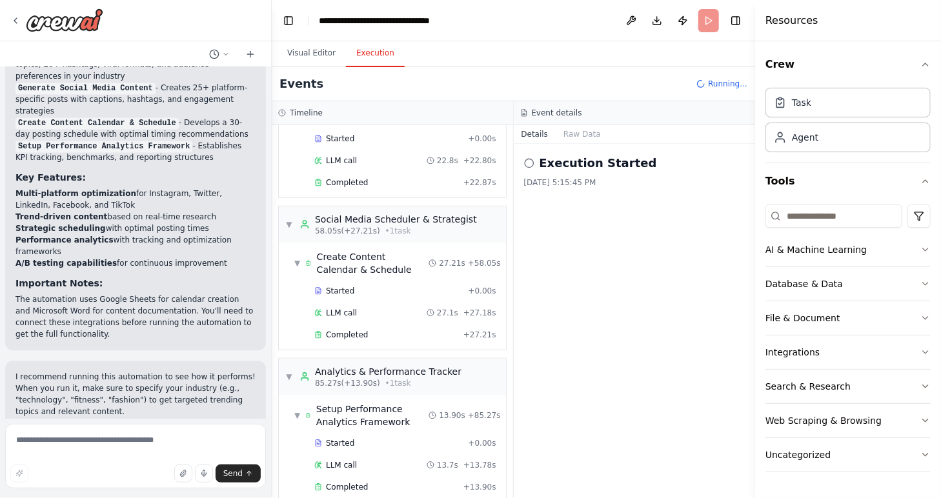
scroll to position [1389, 0]
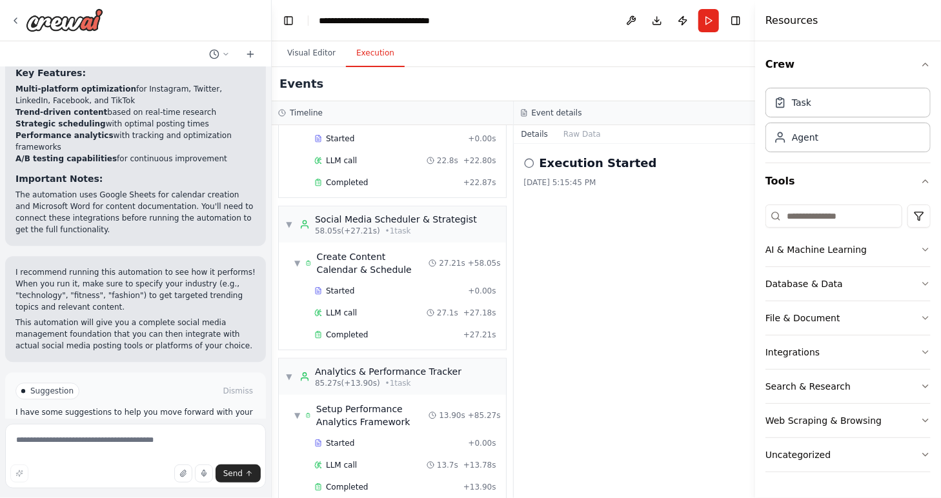
click at [124, 317] on p "This automation will give you a complete social media management foundation tha…" at bounding box center [135, 334] width 240 height 35
click at [148, 317] on p "This automation will give you a complete social media management foundation tha…" at bounding box center [135, 334] width 240 height 35
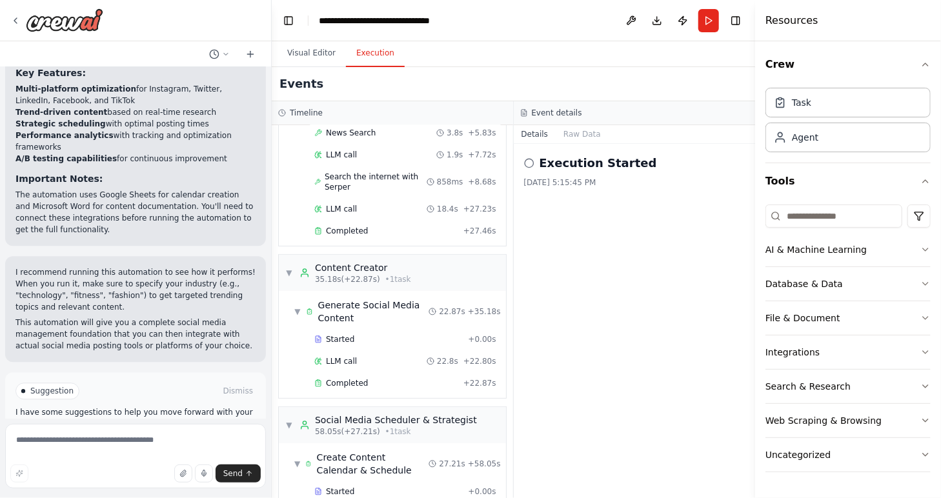
scroll to position [127, 0]
click at [235, 436] on button "Improve automation" at bounding box center [135, 446] width 240 height 21
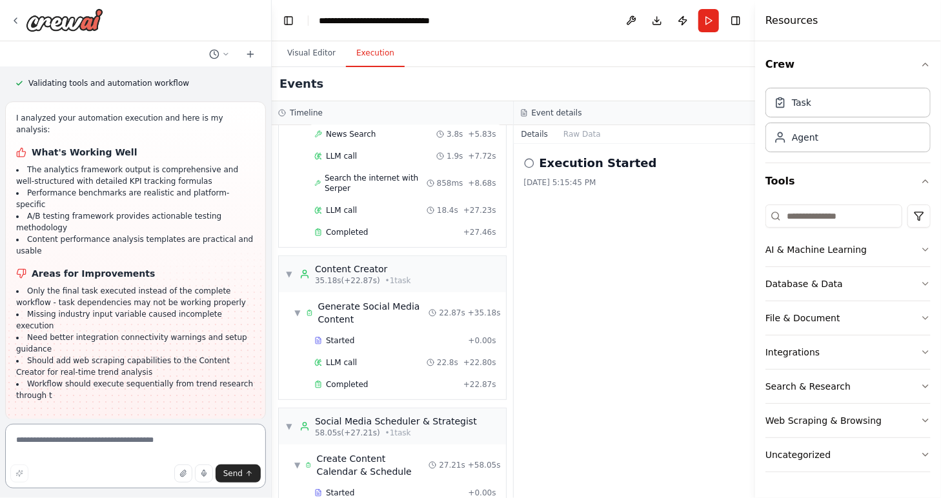
scroll to position [1968, 0]
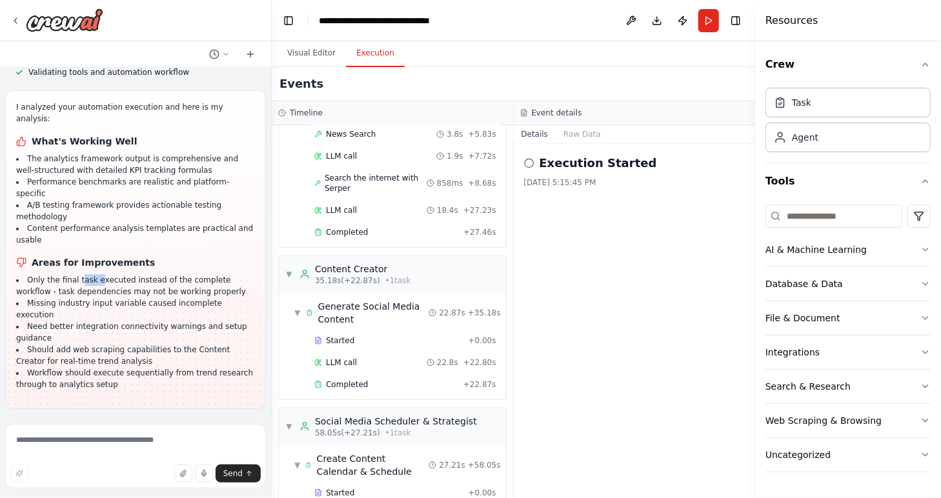
drag, startPoint x: 79, startPoint y: 189, endPoint x: 95, endPoint y: 189, distance: 16.1
click at [95, 274] on li "Only the final task executed instead of the complete workflow - task dependenci…" at bounding box center [135, 285] width 239 height 23
drag, startPoint x: 95, startPoint y: 189, endPoint x: 108, endPoint y: 188, distance: 13.6
click at [108, 274] on li "Only the final task executed instead of the complete workflow - task dependenci…" at bounding box center [135, 285] width 239 height 23
drag, startPoint x: 75, startPoint y: 212, endPoint x: 94, endPoint y: 212, distance: 18.7
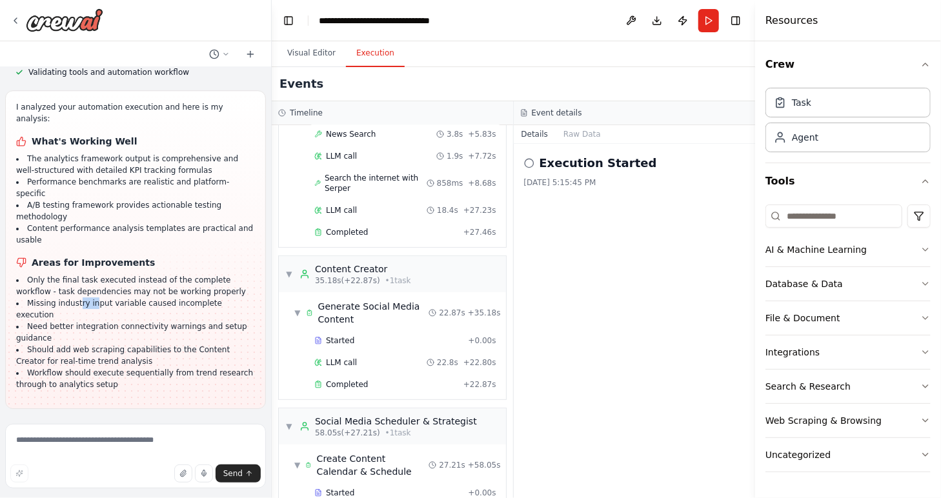
click at [94, 298] on li "Missing industry input variable caused incomplete execution" at bounding box center [135, 309] width 239 height 23
drag, startPoint x: 94, startPoint y: 212, endPoint x: 102, endPoint y: 211, distance: 8.4
click at [102, 298] on li "Missing industry input variable caused incomplete execution" at bounding box center [135, 309] width 239 height 23
drag, startPoint x: 83, startPoint y: 214, endPoint x: 102, endPoint y: 214, distance: 19.4
click at [102, 298] on li "Missing industry input variable caused incomplete execution" at bounding box center [135, 309] width 239 height 23
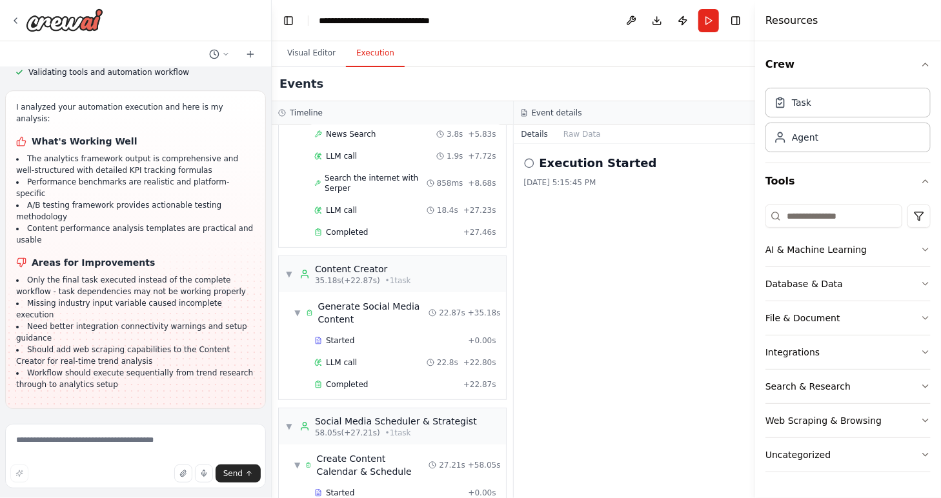
drag, startPoint x: 102, startPoint y: 214, endPoint x: 112, endPoint y: 212, distance: 10.6
click at [112, 298] on li "Missing industry input variable caused incomplete execution" at bounding box center [135, 309] width 239 height 23
click at [126, 367] on li "Workflow should execute sequentially from trend research through to analytics s…" at bounding box center [135, 378] width 239 height 23
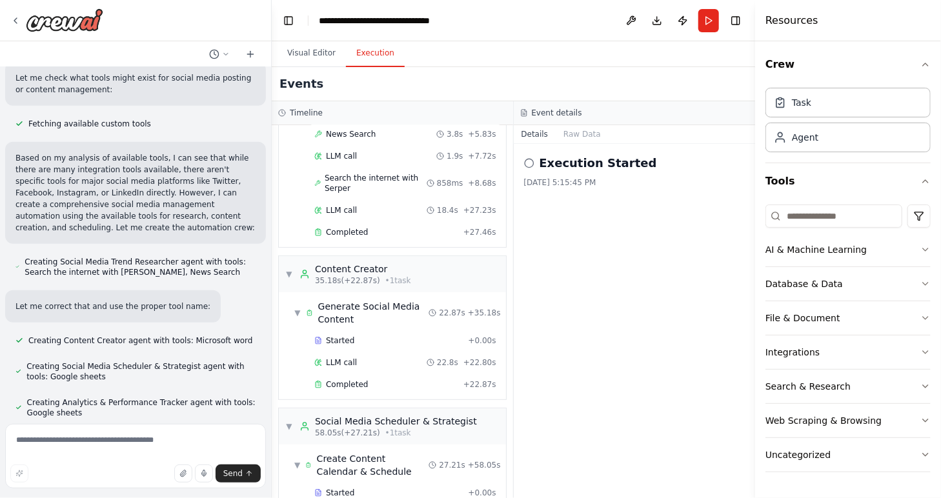
scroll to position [418, 0]
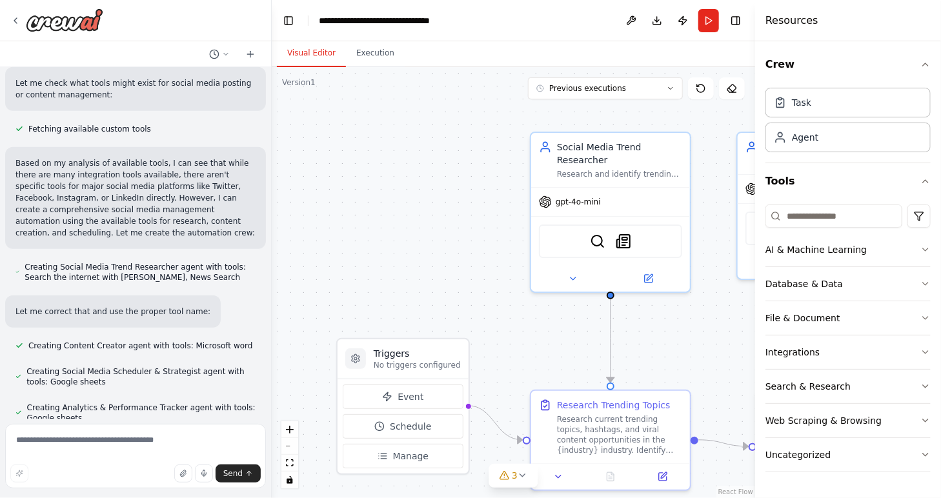
click at [320, 54] on button "Visual Editor" at bounding box center [311, 53] width 69 height 27
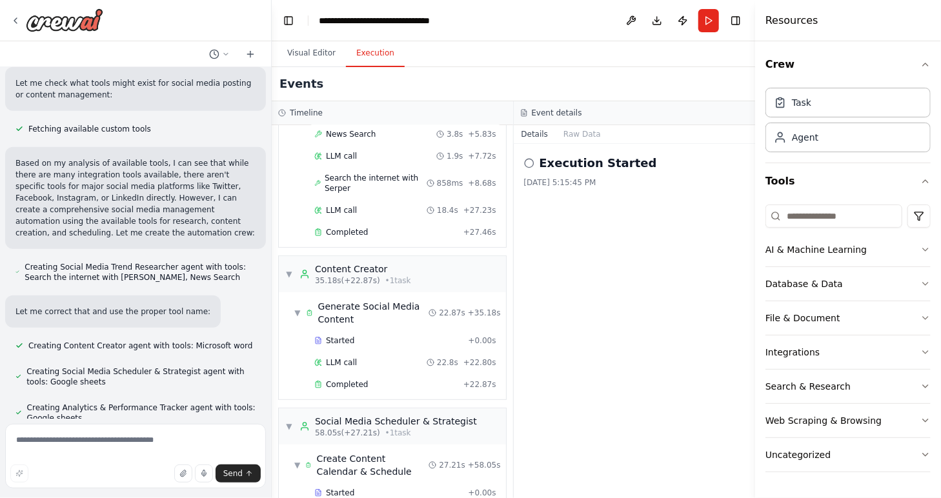
click at [369, 56] on button "Execution" at bounding box center [375, 53] width 59 height 27
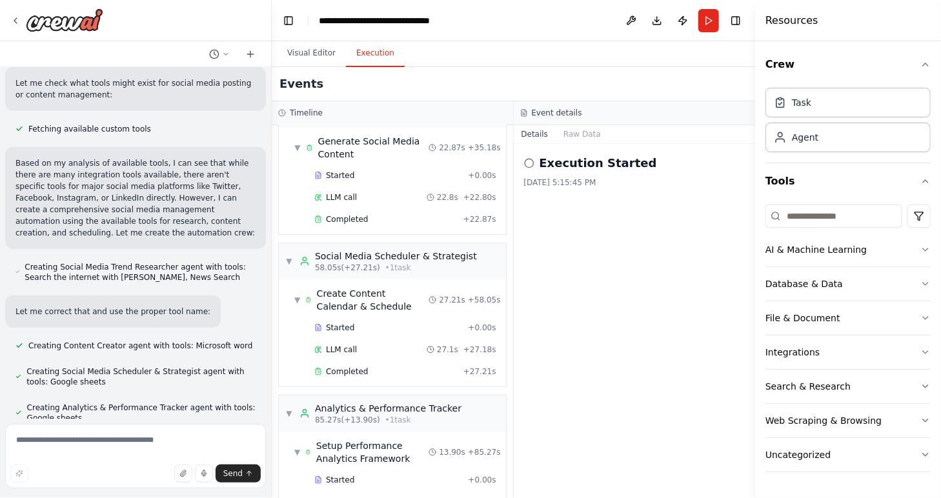
scroll to position [329, 0]
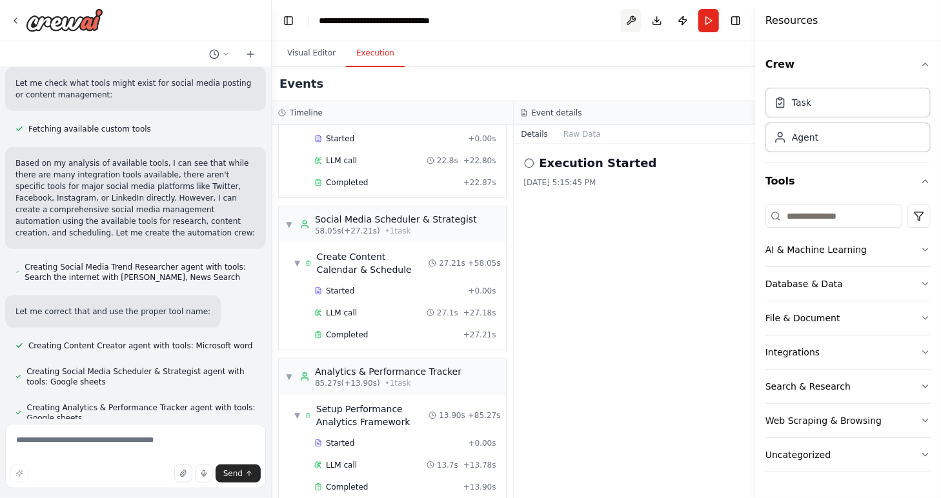
click at [632, 17] on button at bounding box center [631, 20] width 21 height 23
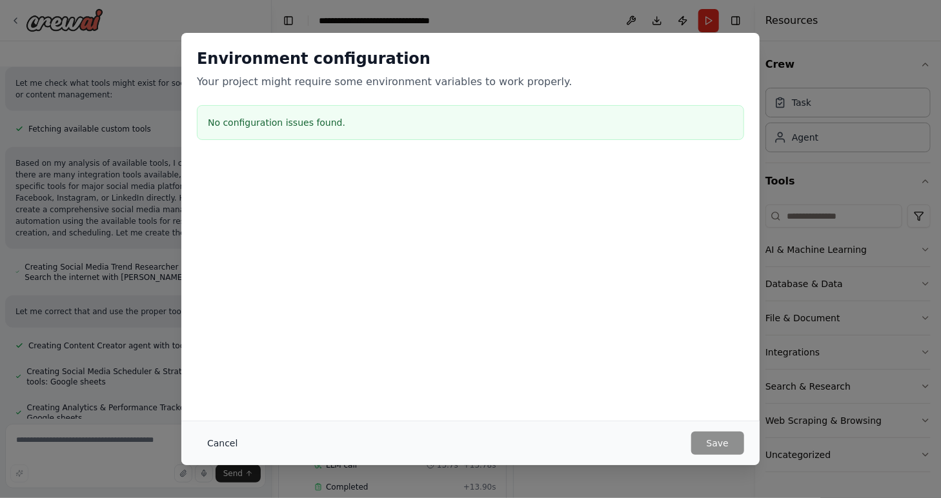
click at [232, 443] on button "Cancel" at bounding box center [222, 443] width 51 height 23
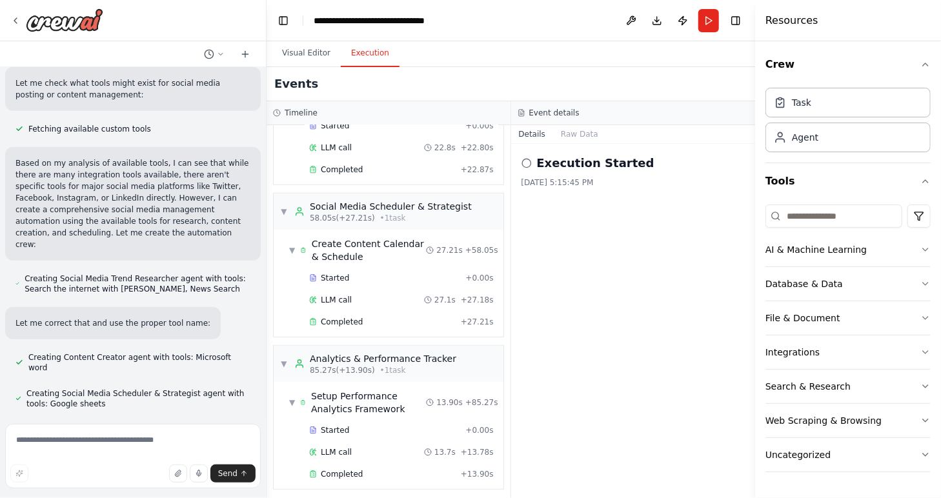
drag, startPoint x: 266, startPoint y: 182, endPoint x: 266, endPoint y: 158, distance: 23.9
click at [267, 164] on div "Create a crew that schedules and publishes social media content across multiple…" at bounding box center [470, 249] width 941 height 498
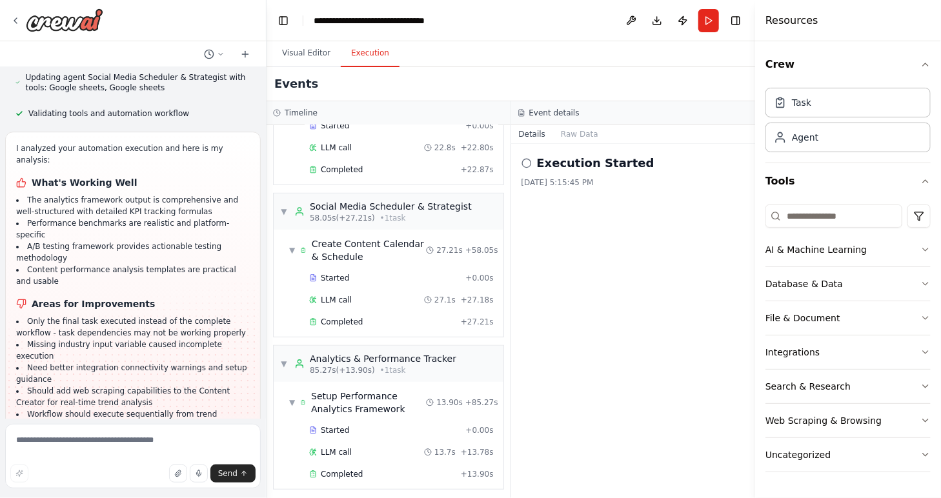
scroll to position [1980, 0]
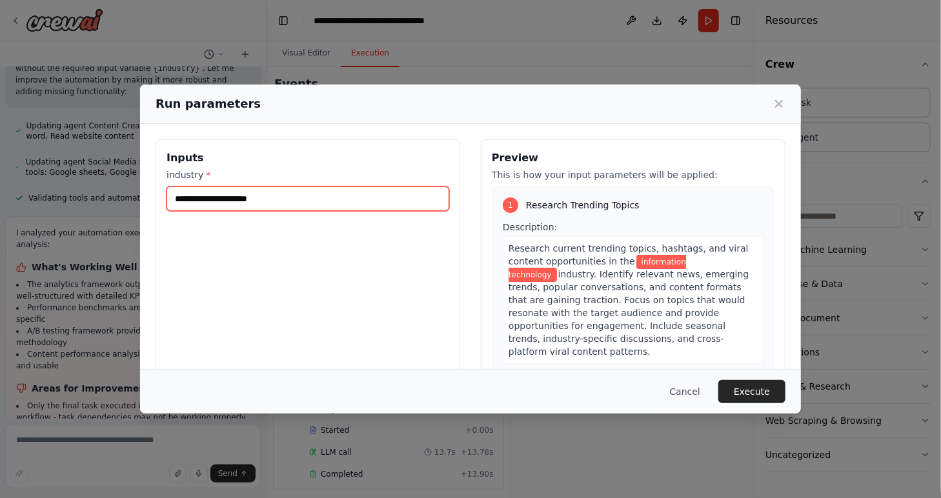
click at [299, 203] on input "**********" at bounding box center [308, 199] width 283 height 25
click at [300, 203] on input "**********" at bounding box center [308, 199] width 283 height 25
drag, startPoint x: 179, startPoint y: 199, endPoint x: 289, endPoint y: 200, distance: 109.8
click at [289, 200] on input "**********" at bounding box center [308, 199] width 283 height 25
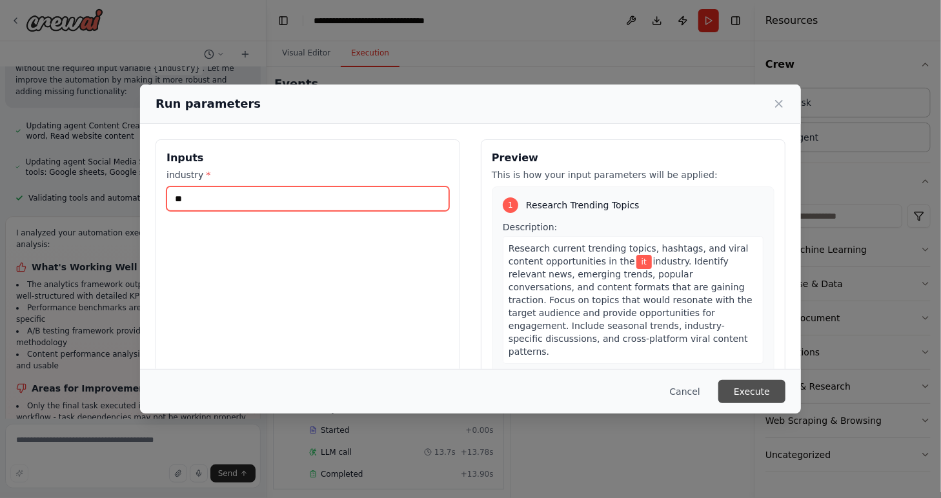
type input "**"
click at [775, 393] on button "Execute" at bounding box center [752, 391] width 67 height 23
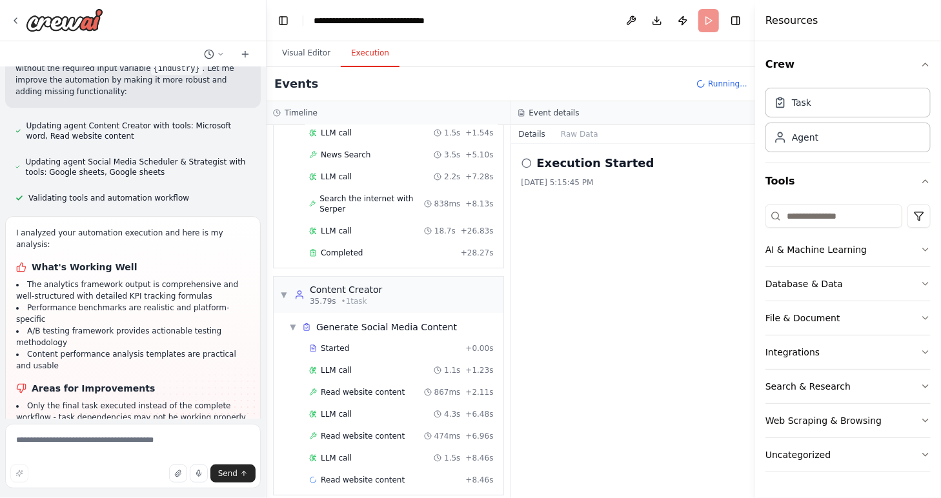
scroll to position [100, 0]
